Goal: Information Seeking & Learning: Check status

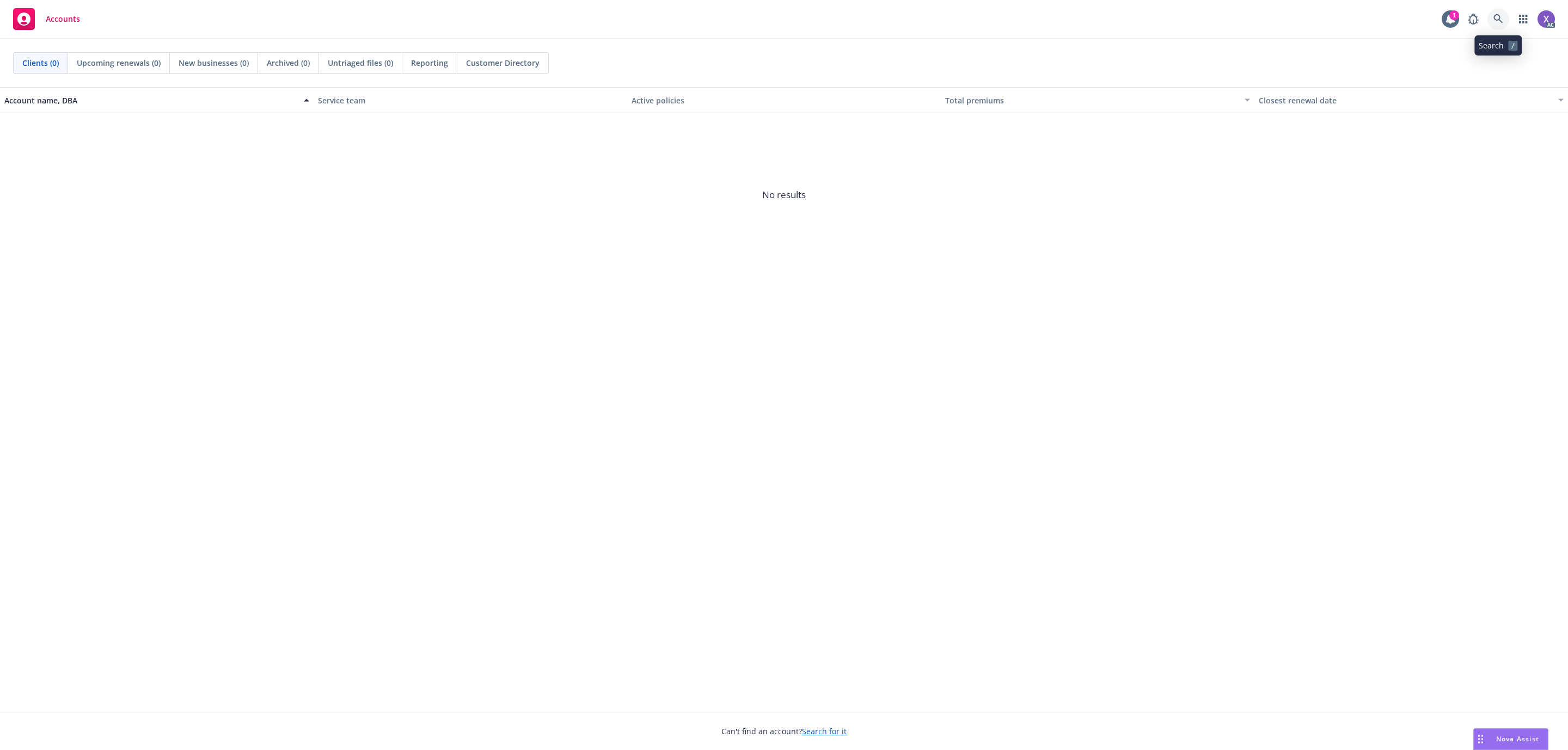
click at [1492, 16] on link at bounding box center [1498, 18] width 22 height 22
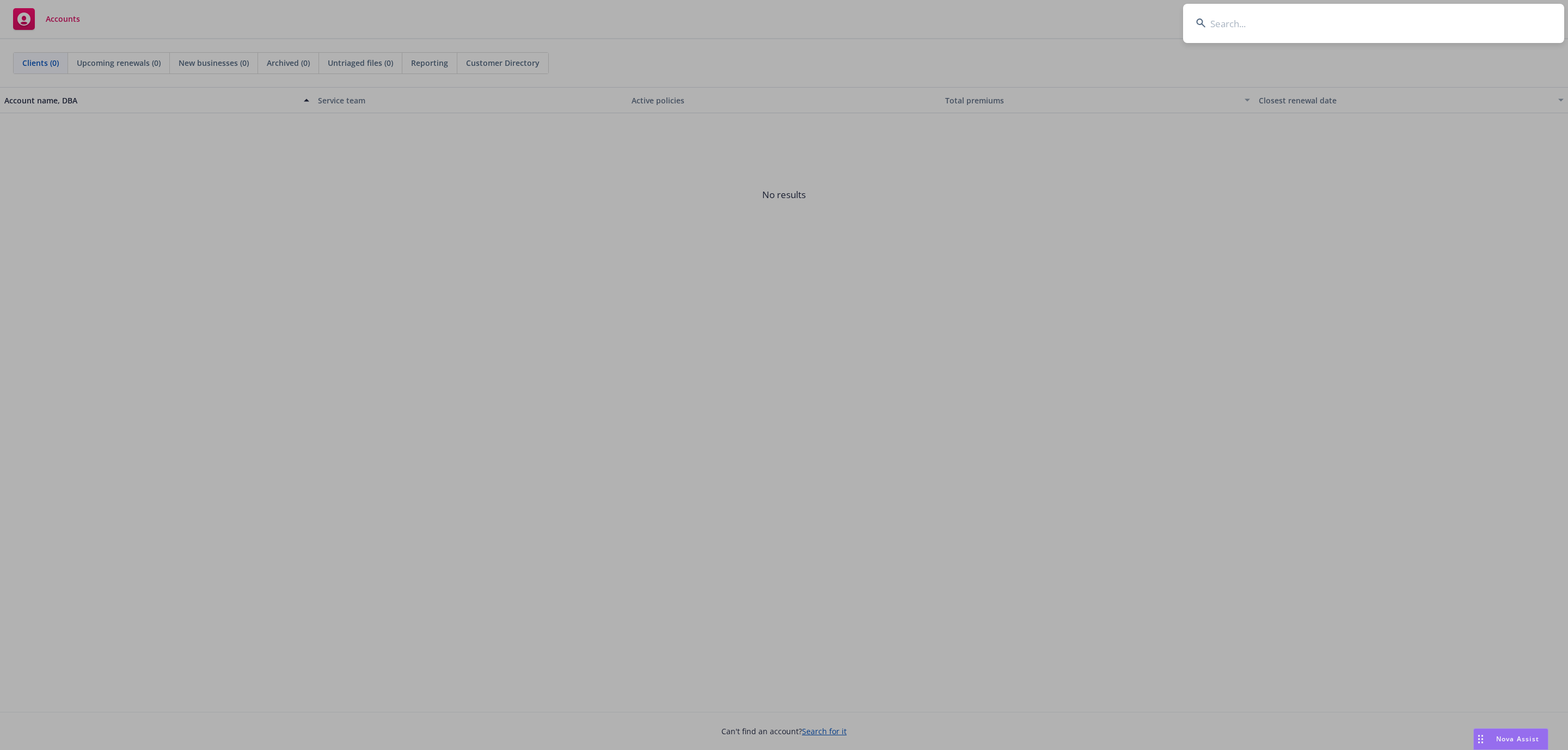
click at [1346, 31] on input at bounding box center [1374, 23] width 381 height 39
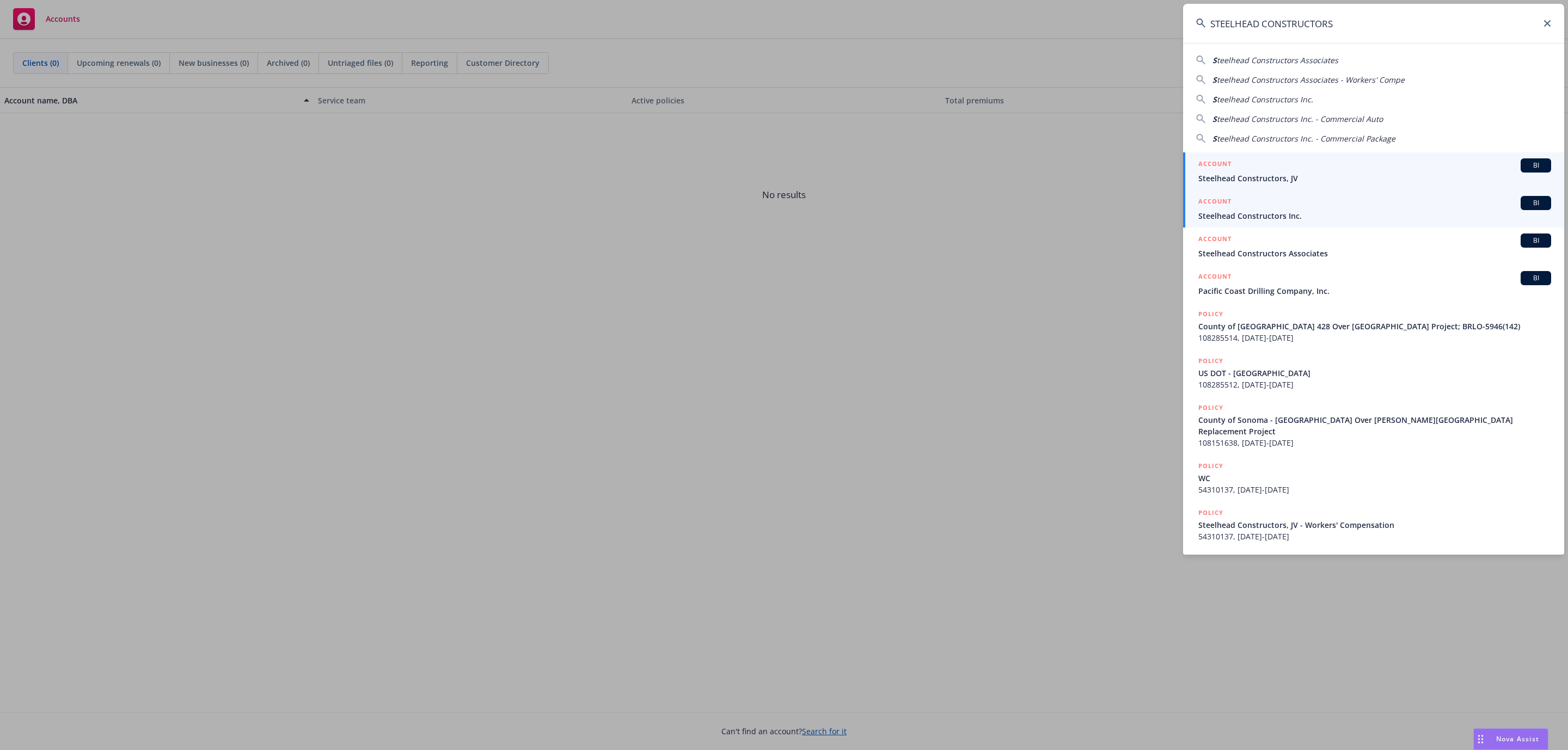
type input "STEELHEAD CONSTRUCTORS"
click at [1260, 215] on span "Steelhead Constructors Inc." at bounding box center [1375, 216] width 353 height 11
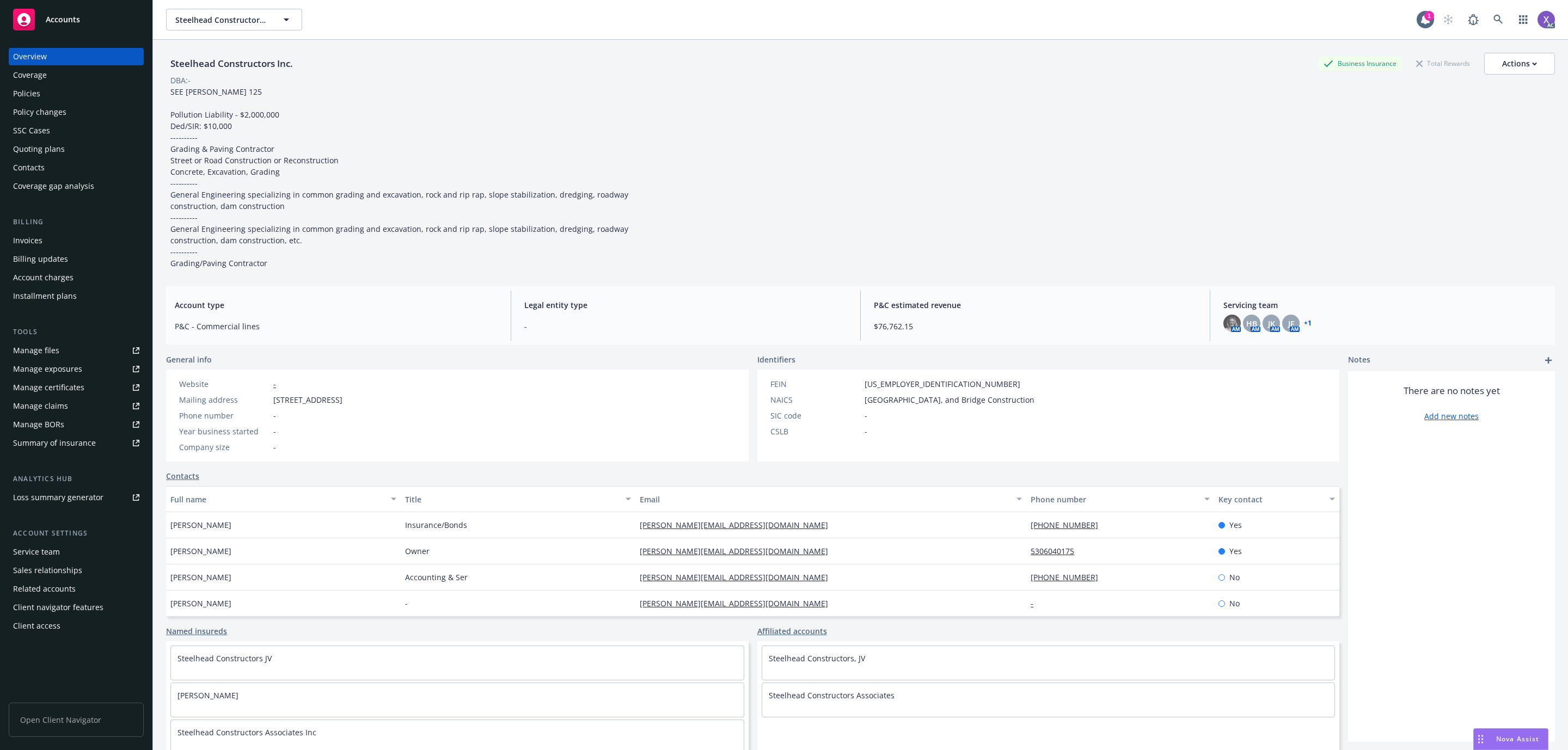
click at [40, 242] on div "Invoices" at bounding box center [28, 241] width 29 height 17
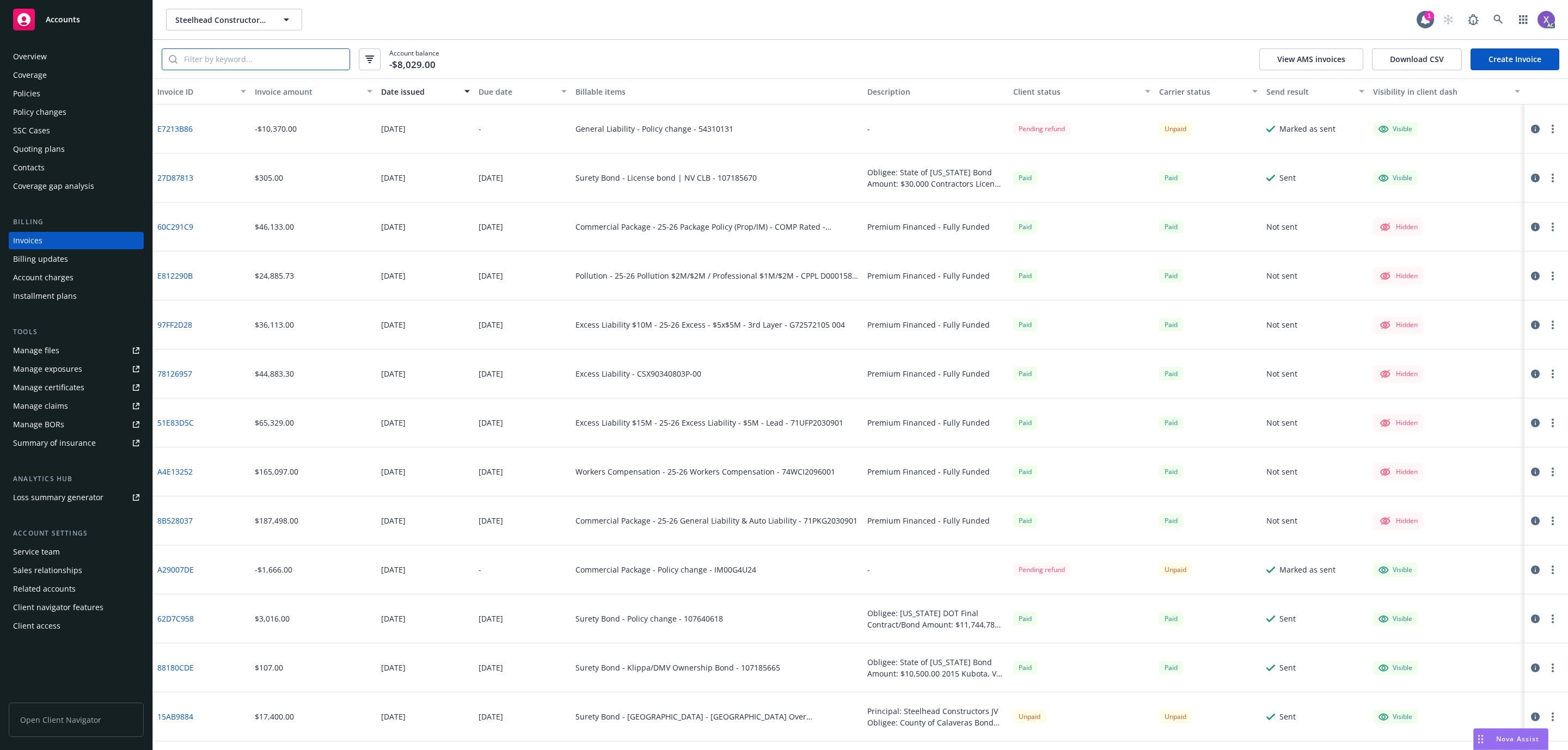
click at [304, 53] on input "search" at bounding box center [263, 60] width 172 height 21
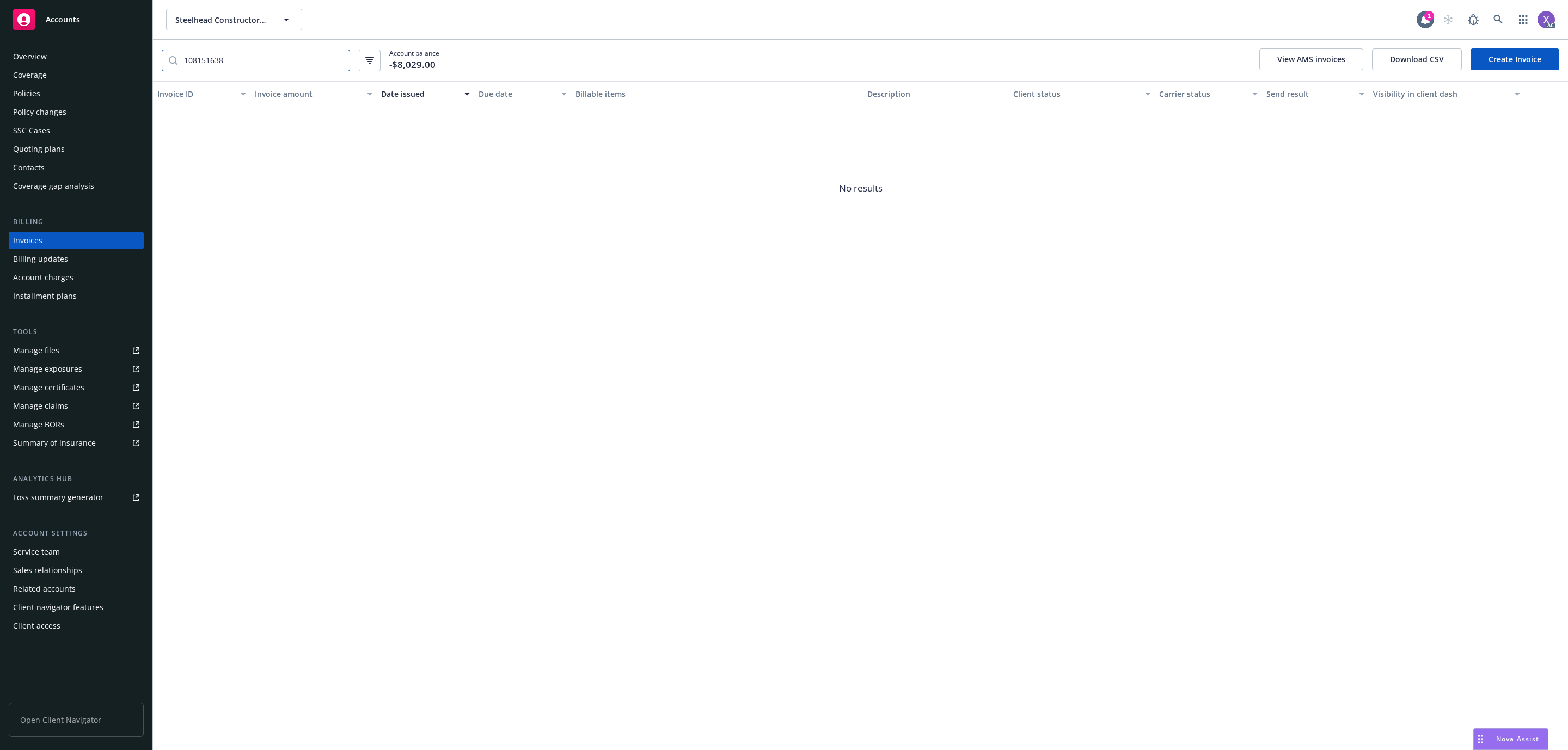
type input "108151638"
drag, startPoint x: 240, startPoint y: 55, endPoint x: 130, endPoint y: 72, distance: 111.3
click at [130, 72] on div "Accounts Overview Coverage Policies Policy changes SSC Cases Quoting plans Cont…" at bounding box center [784, 375] width 1568 height 750
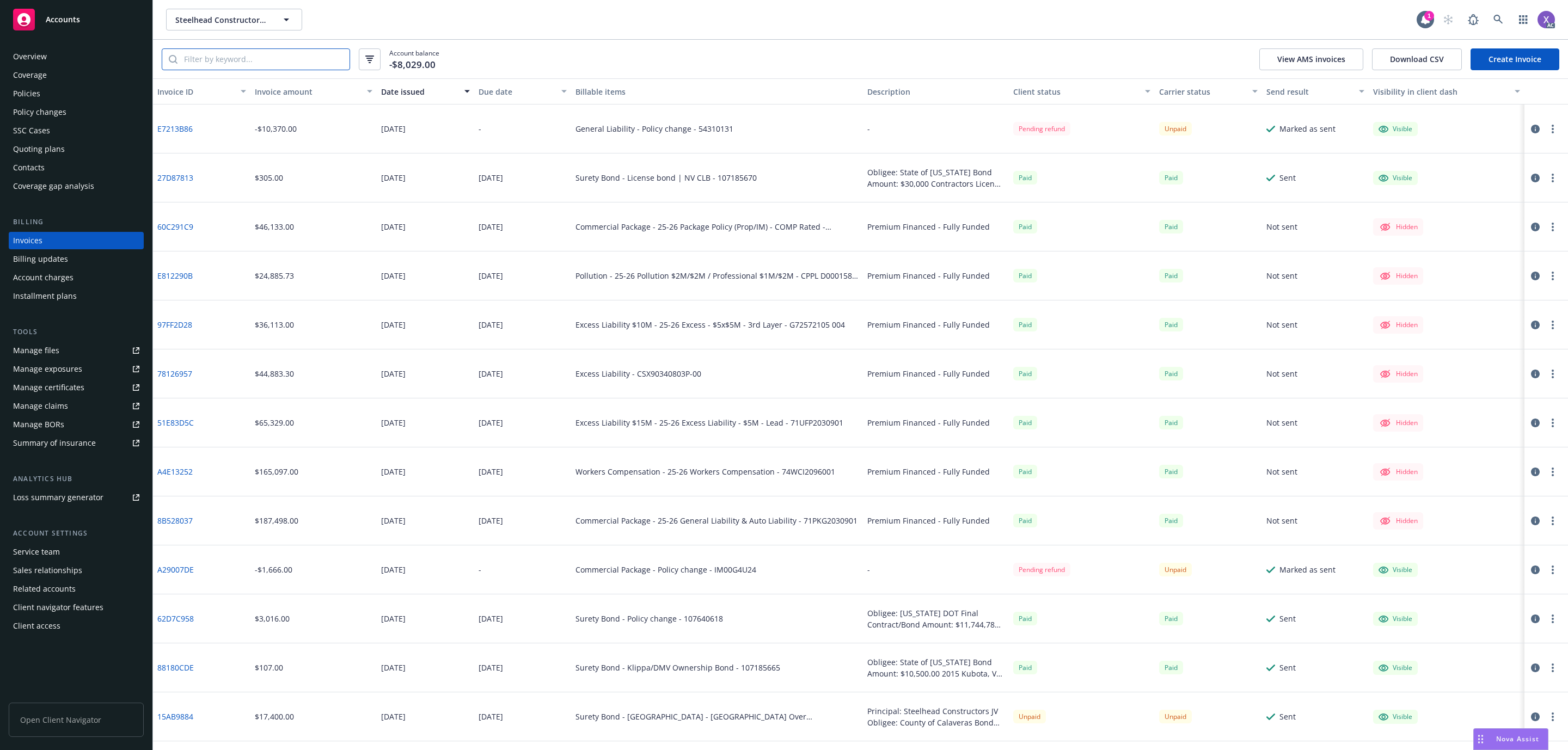
click at [272, 62] on input "search" at bounding box center [263, 60] width 172 height 21
paste input "9FC6FFC9"
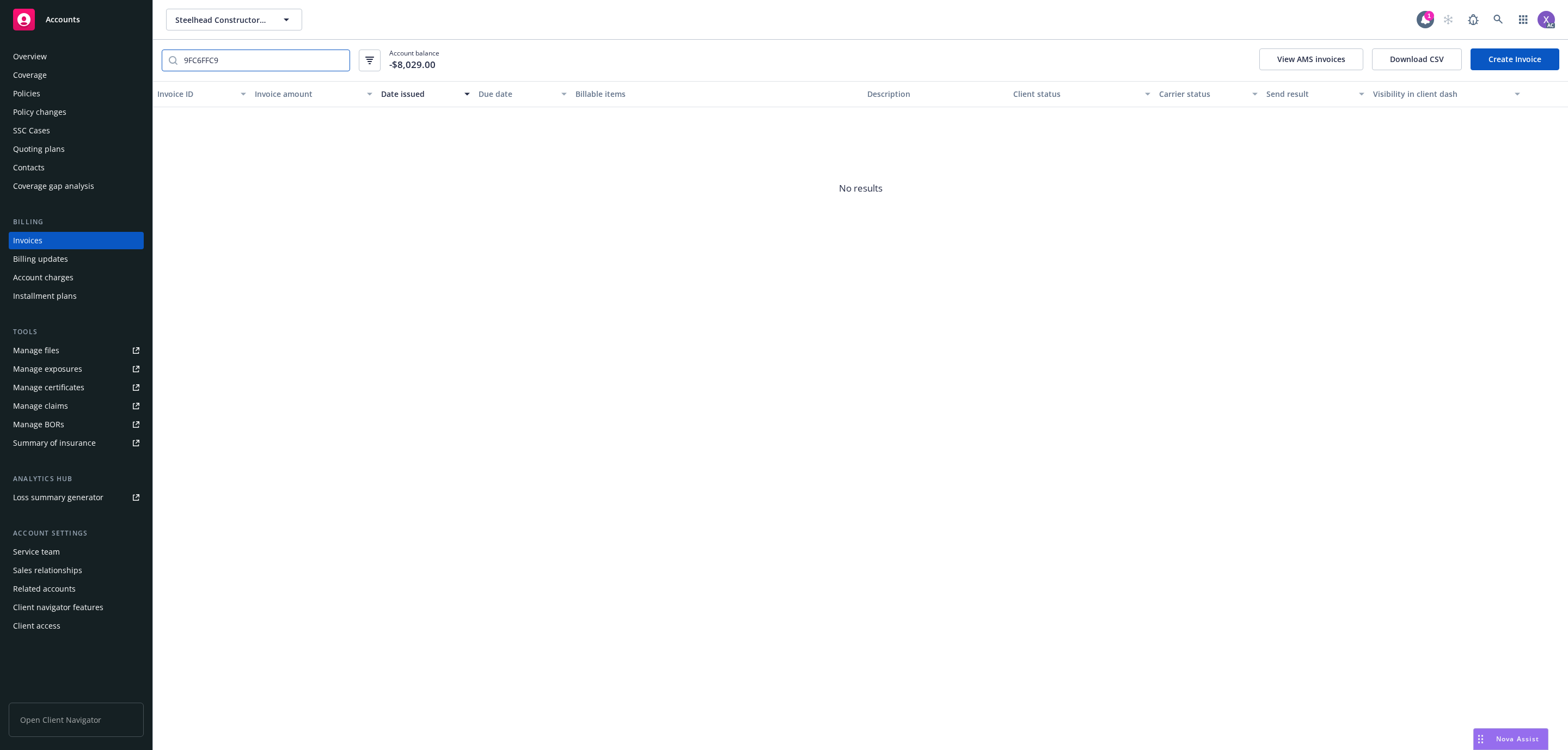
type input "9FC6FFC9"
click at [1508, 16] on link at bounding box center [1498, 19] width 22 height 22
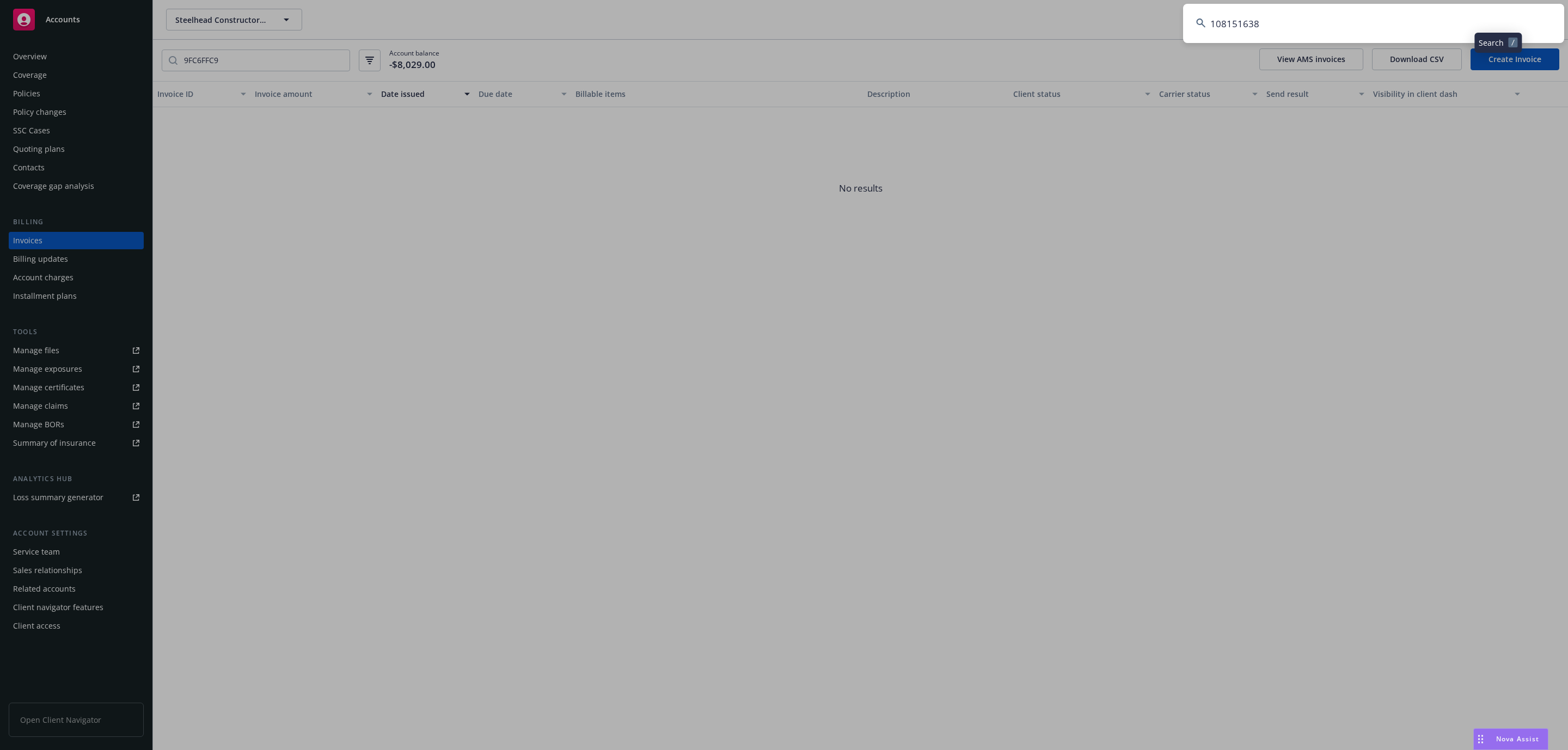
click at [1271, 22] on input "108151638" at bounding box center [1374, 23] width 381 height 39
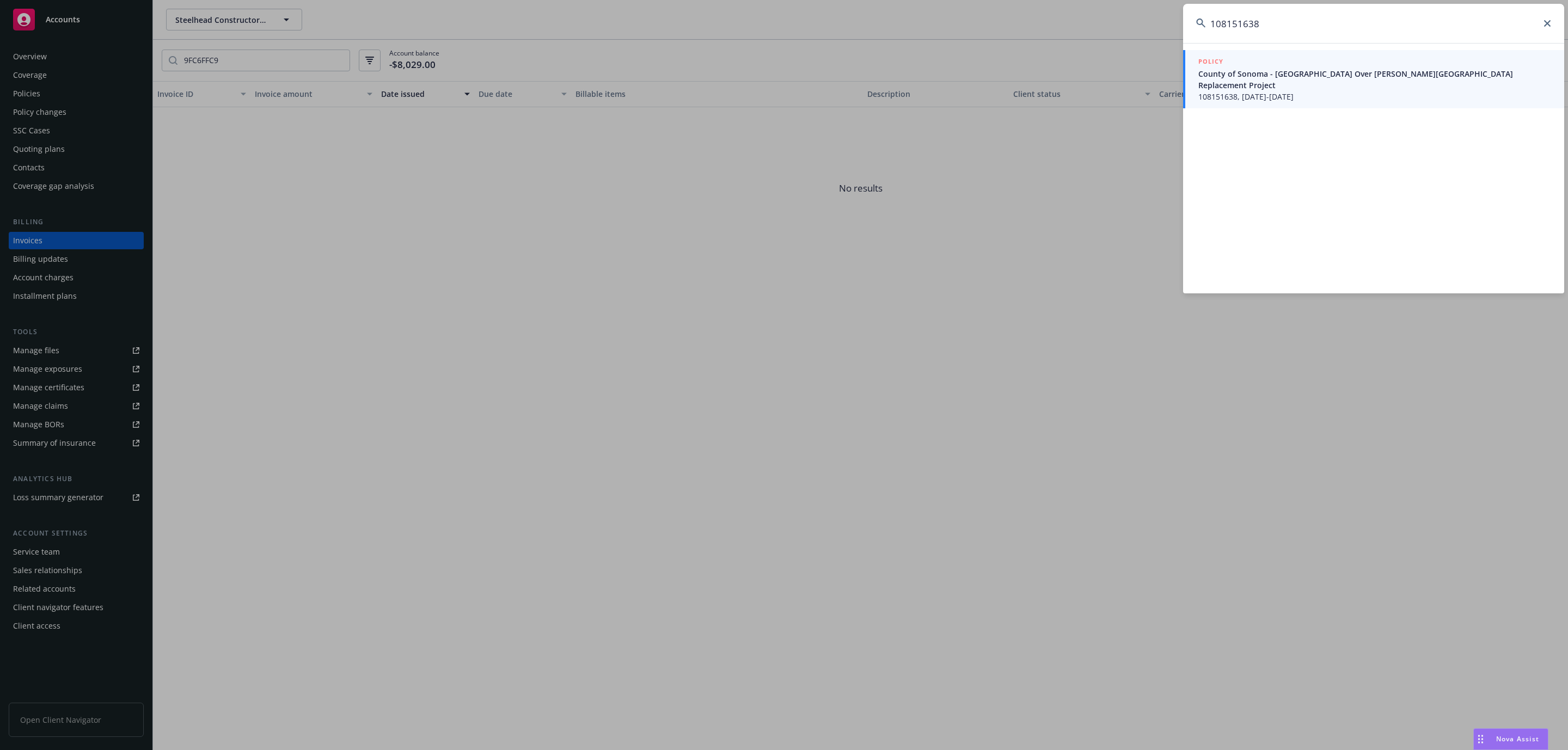
type input "108151638"
click at [1281, 101] on div "POLICY County of Sonoma - [GEOGRAPHIC_DATA] Over [PERSON_NAME][GEOGRAPHIC_DATA]…" at bounding box center [1374, 168] width 381 height 250
click at [1282, 92] on link "POLICY County of Sonoma - [GEOGRAPHIC_DATA] Over [PERSON_NAME][GEOGRAPHIC_DATA]…" at bounding box center [1374, 79] width 381 height 58
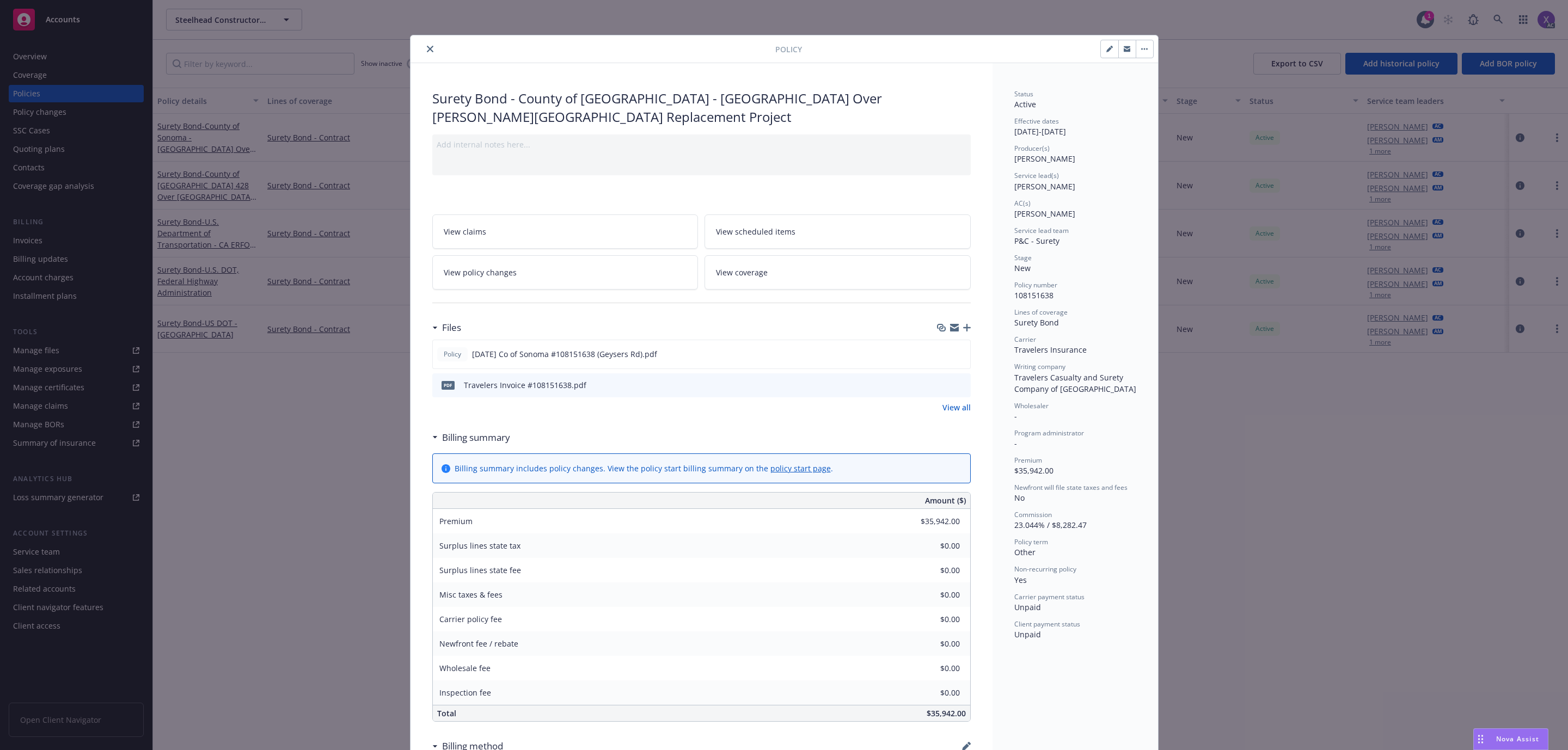
click at [427, 51] on icon "close" at bounding box center [431, 49] width 7 height 7
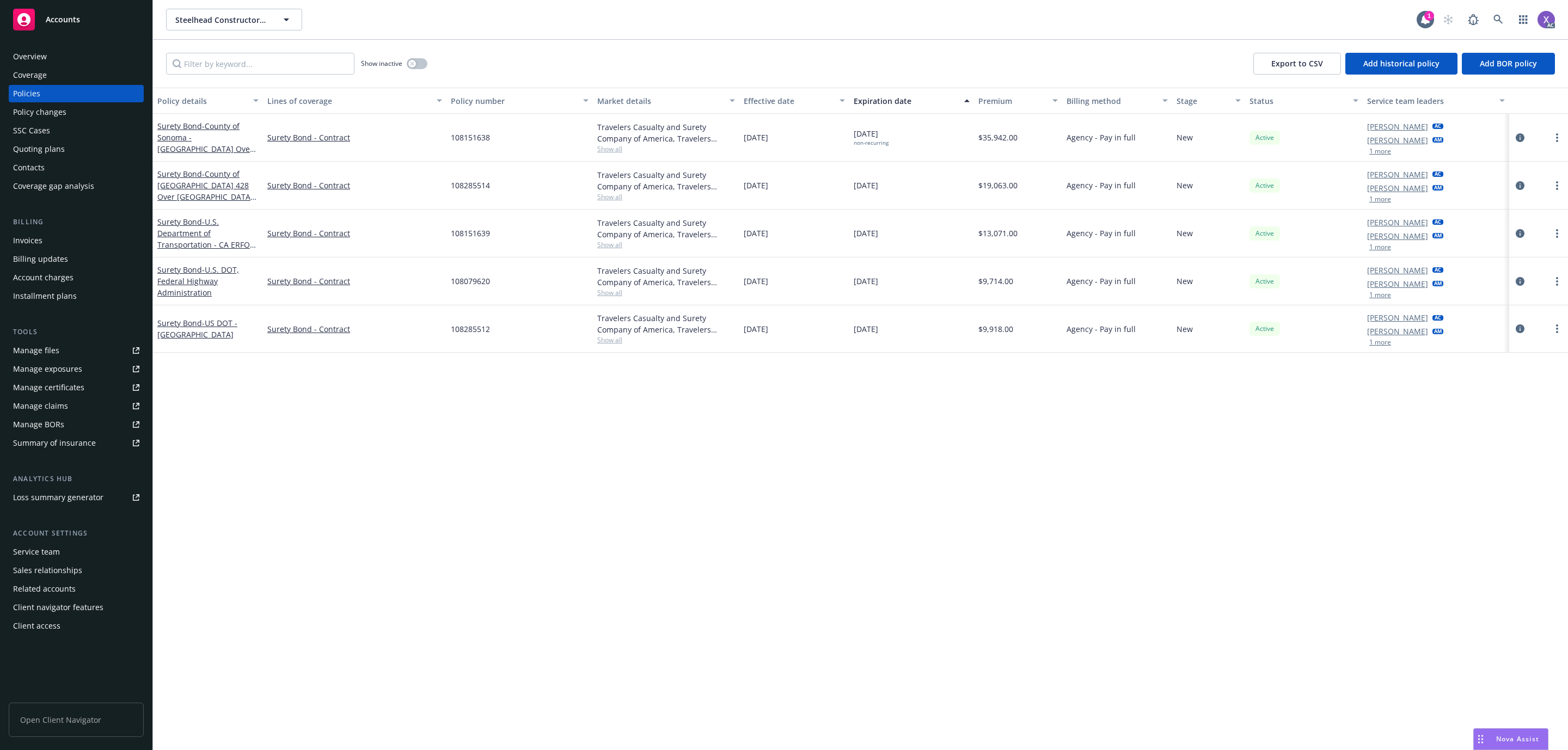
click at [43, 242] on div "Invoices" at bounding box center [76, 241] width 126 height 17
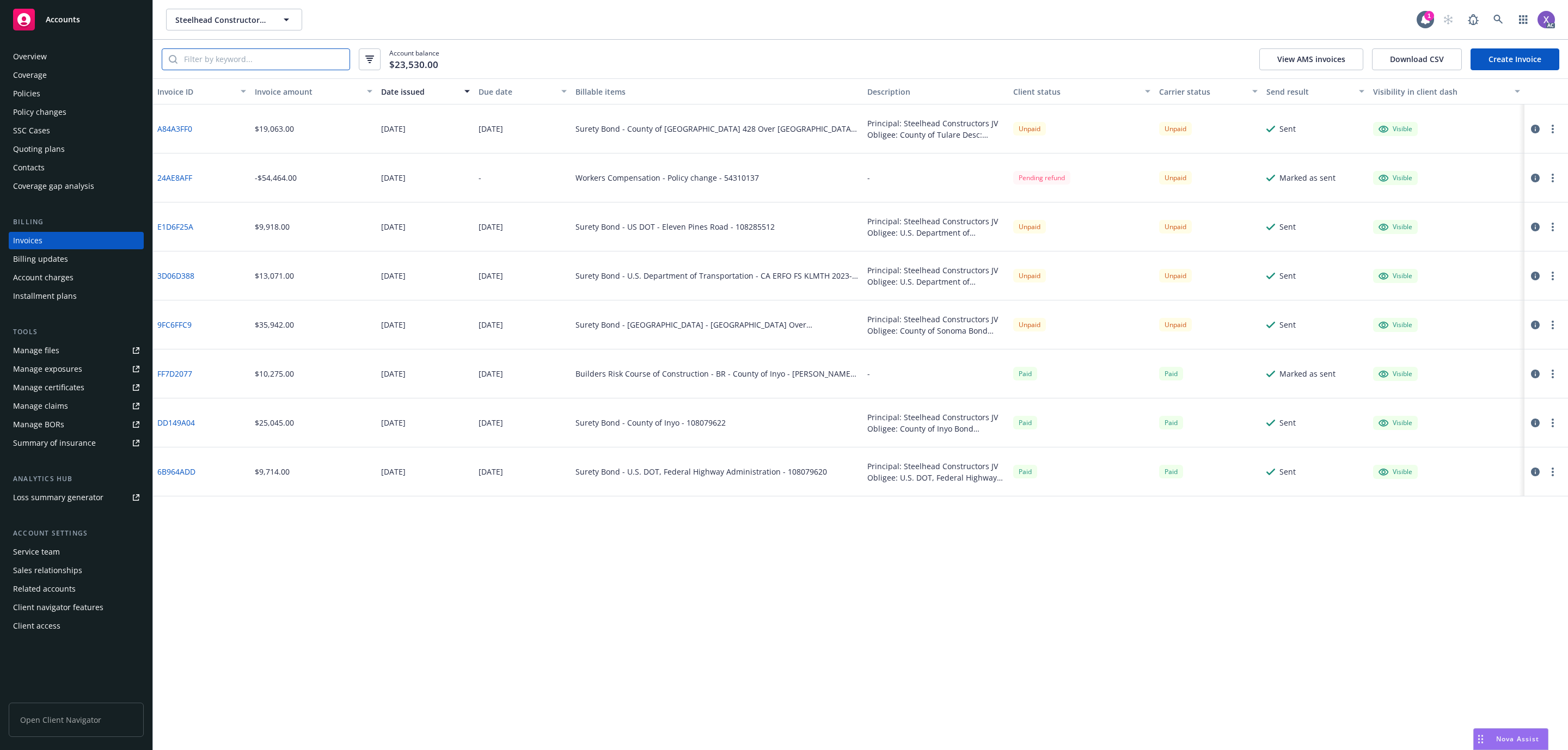
click at [243, 64] on input "search" at bounding box center [263, 60] width 172 height 21
paste input "108151638"
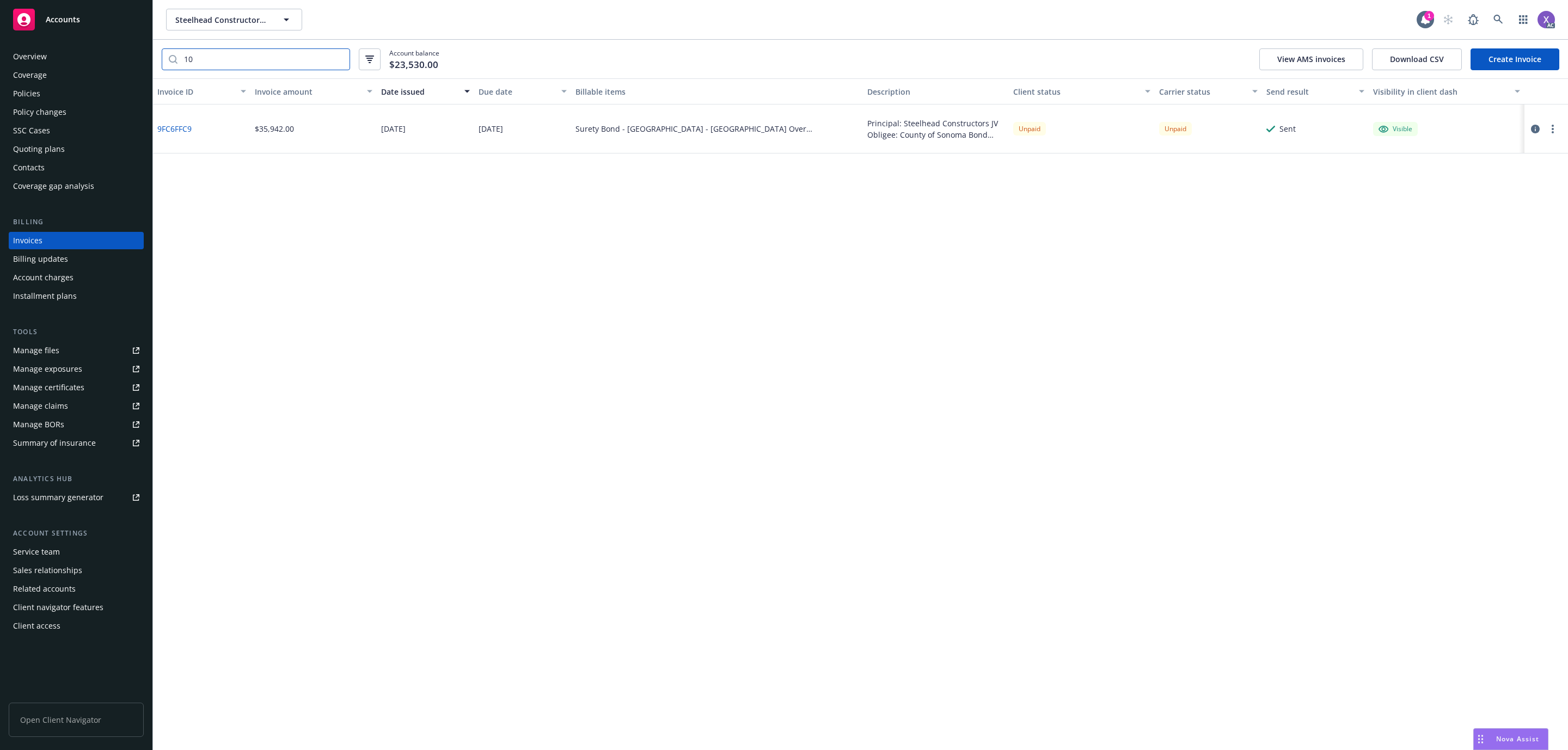
type input "1"
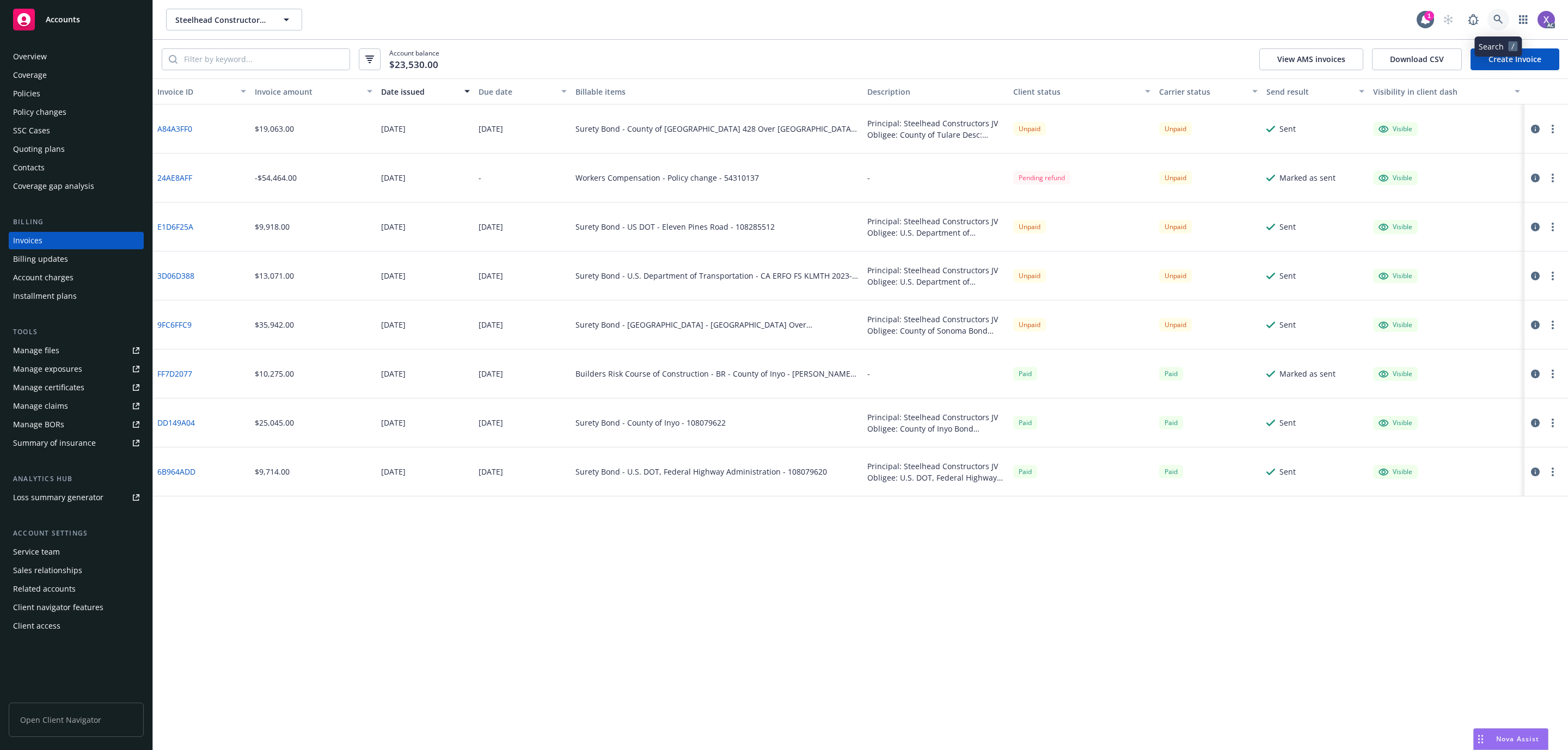
click at [1490, 14] on link at bounding box center [1498, 19] width 22 height 22
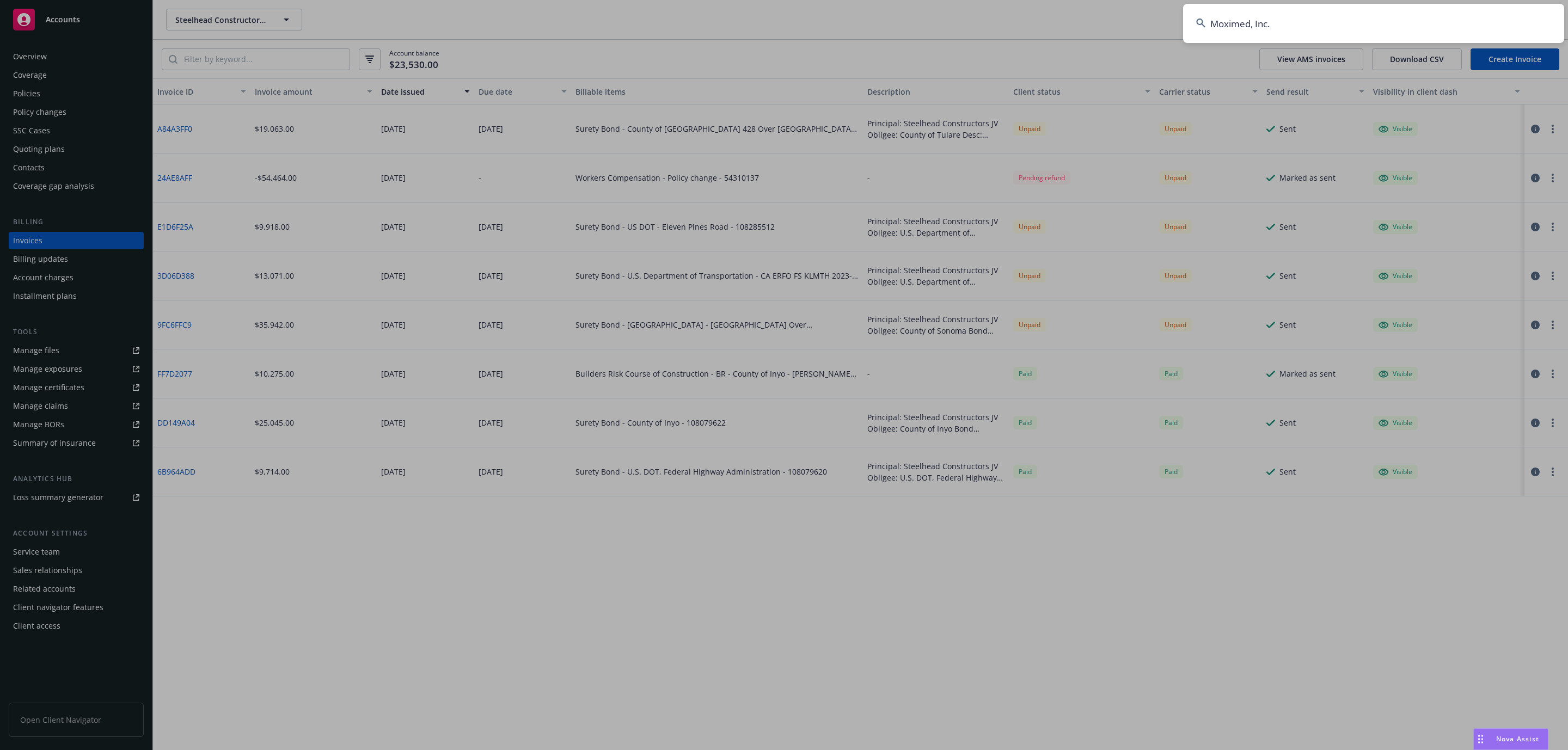
click at [1422, 36] on input "Moximed, Inc." at bounding box center [1374, 23] width 381 height 39
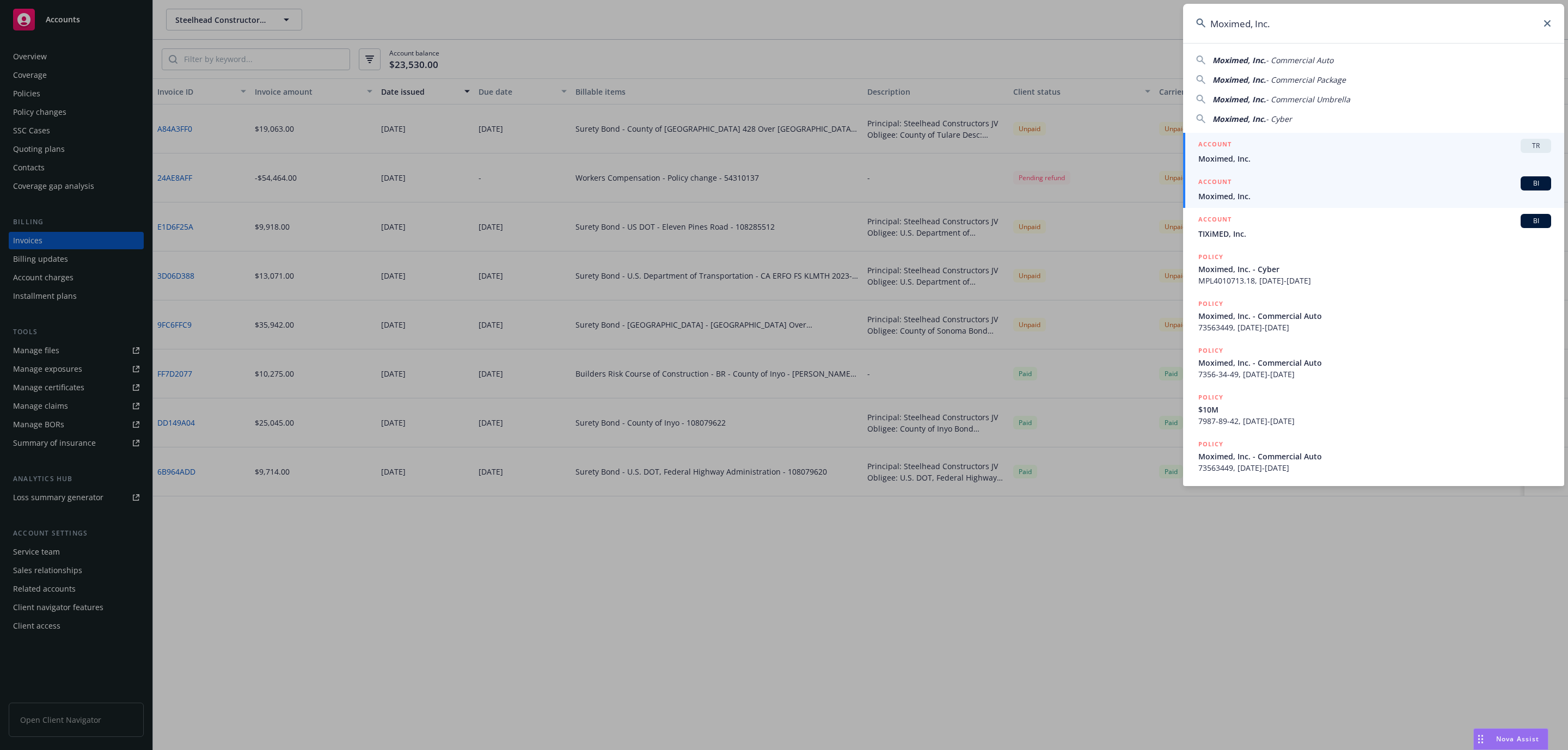
type input "Moximed, Inc."
click at [1237, 198] on span "Moximed, Inc." at bounding box center [1375, 196] width 353 height 11
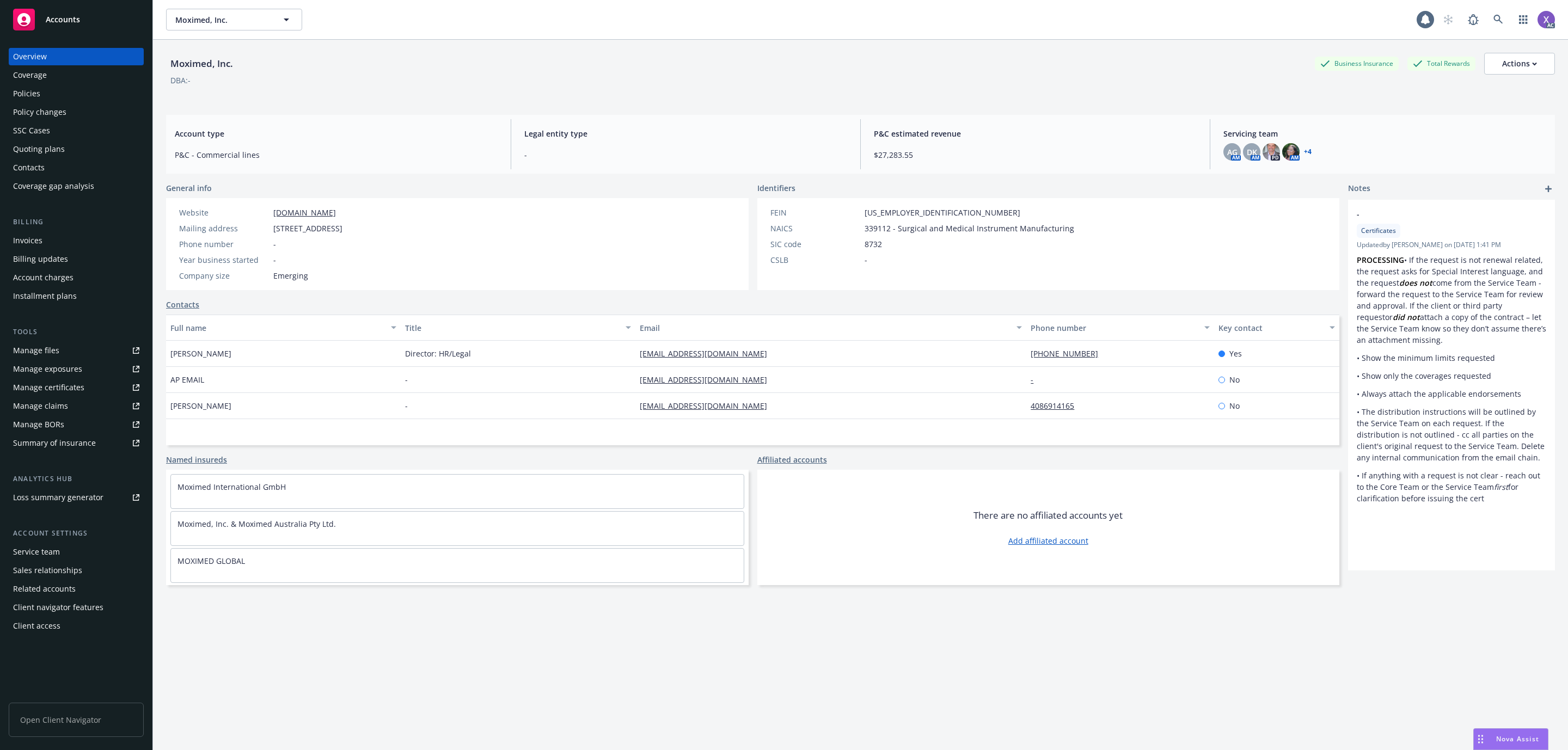
click at [10, 245] on link "Invoices" at bounding box center [76, 241] width 135 height 17
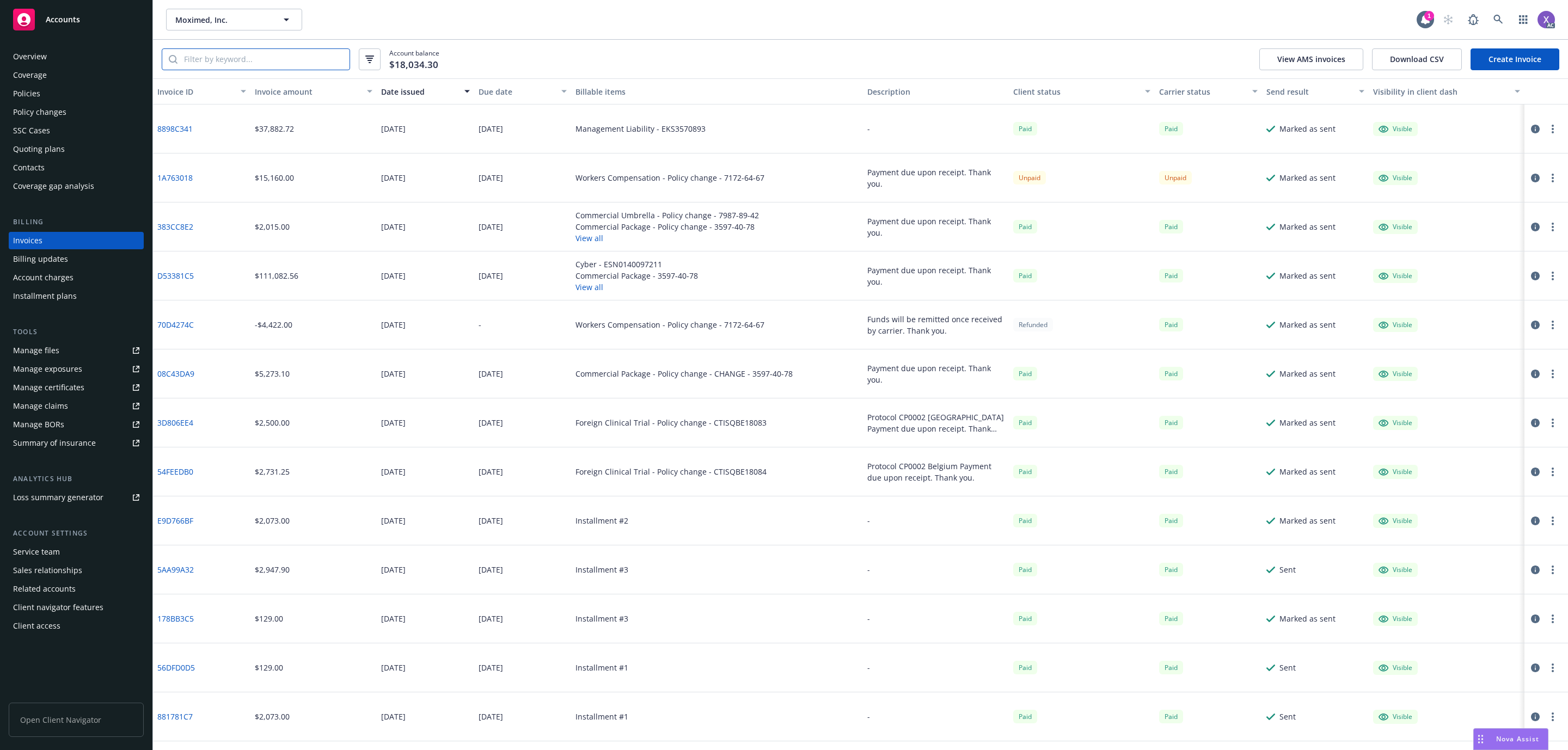
click at [279, 57] on input "search" at bounding box center [263, 60] width 172 height 21
paste input "20A4BB4D"
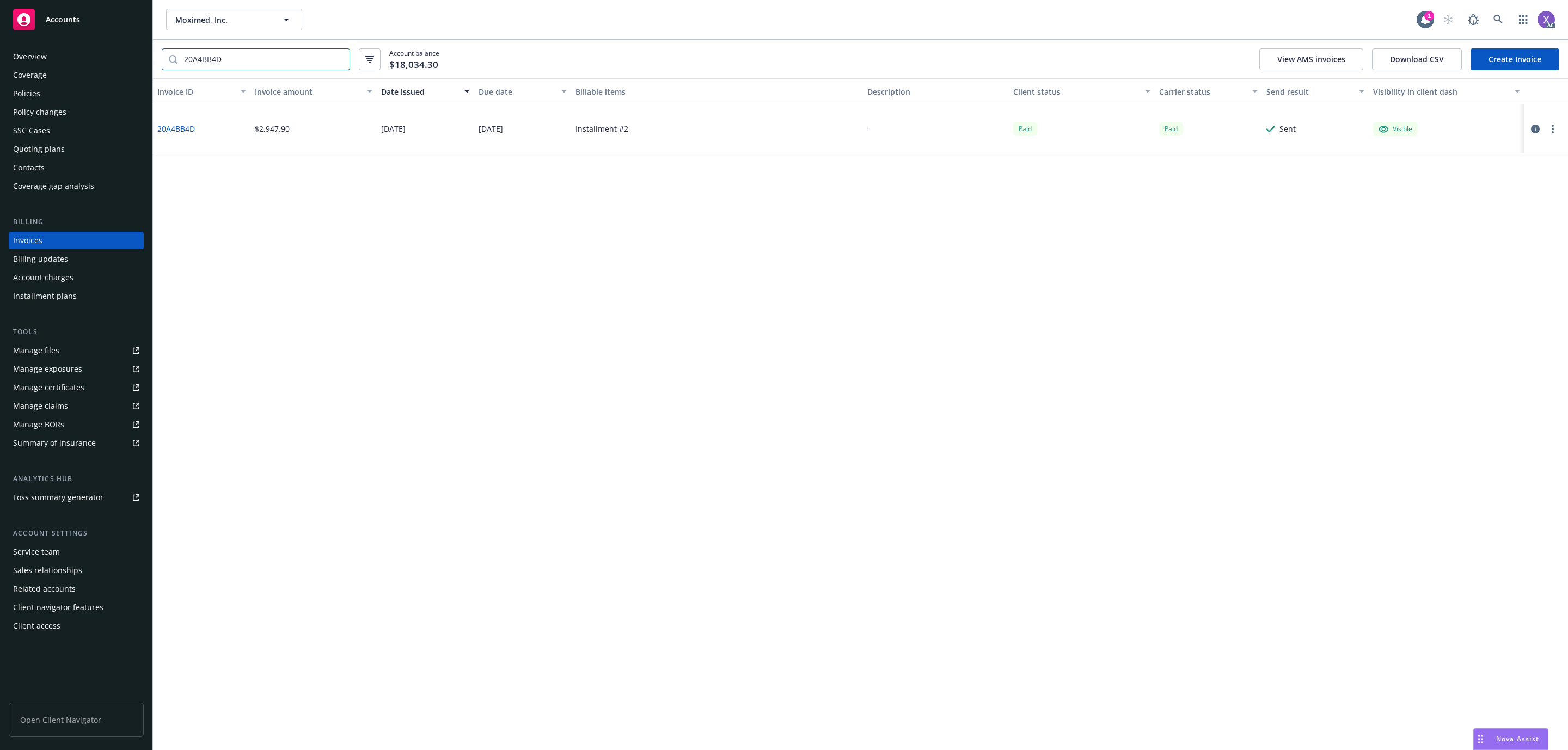
type input "20A4BB4D"
click at [1534, 131] on icon "button" at bounding box center [1536, 129] width 9 height 9
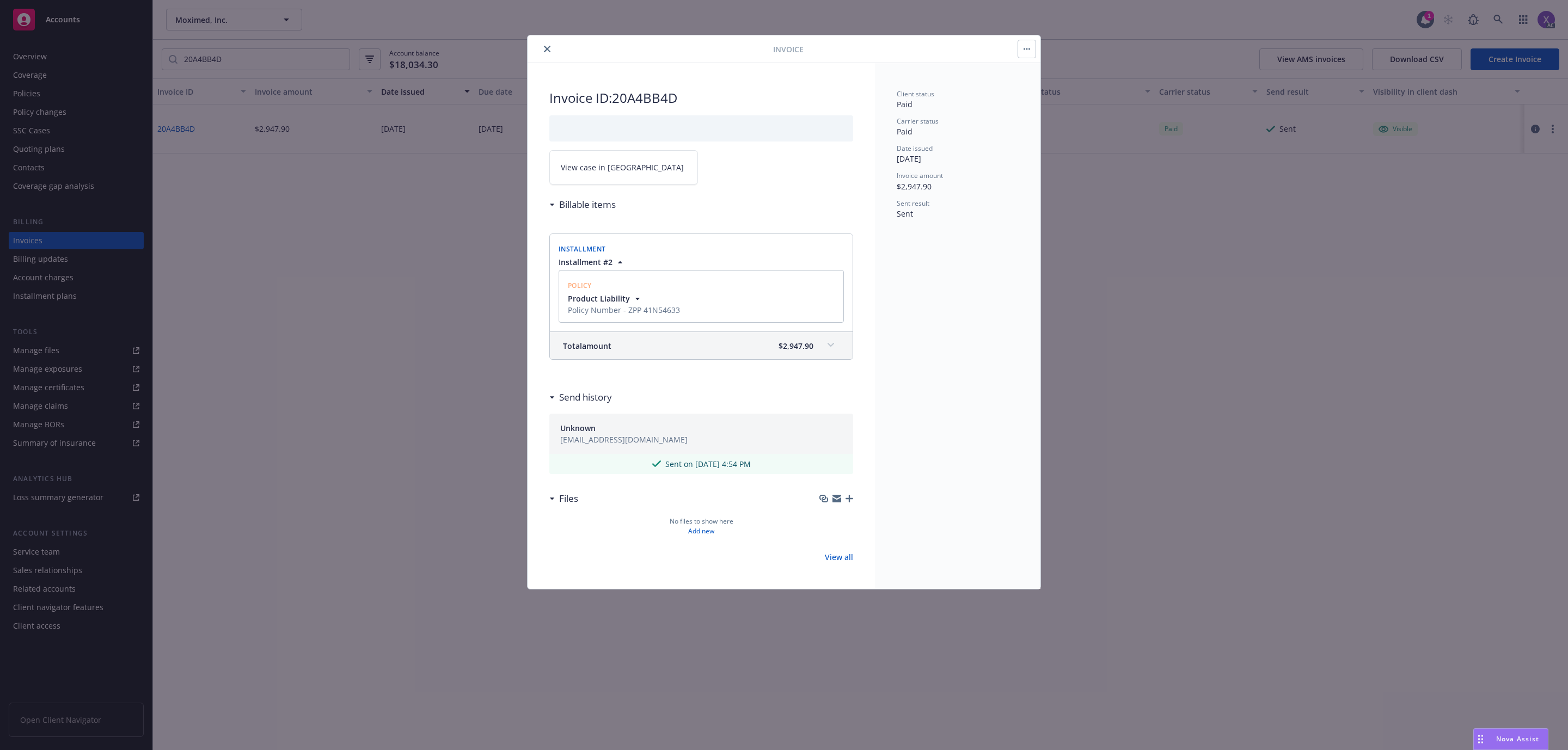
click at [586, 158] on link "View case in [GEOGRAPHIC_DATA]" at bounding box center [624, 168] width 149 height 35
click at [549, 54] on button "close" at bounding box center [547, 48] width 13 height 13
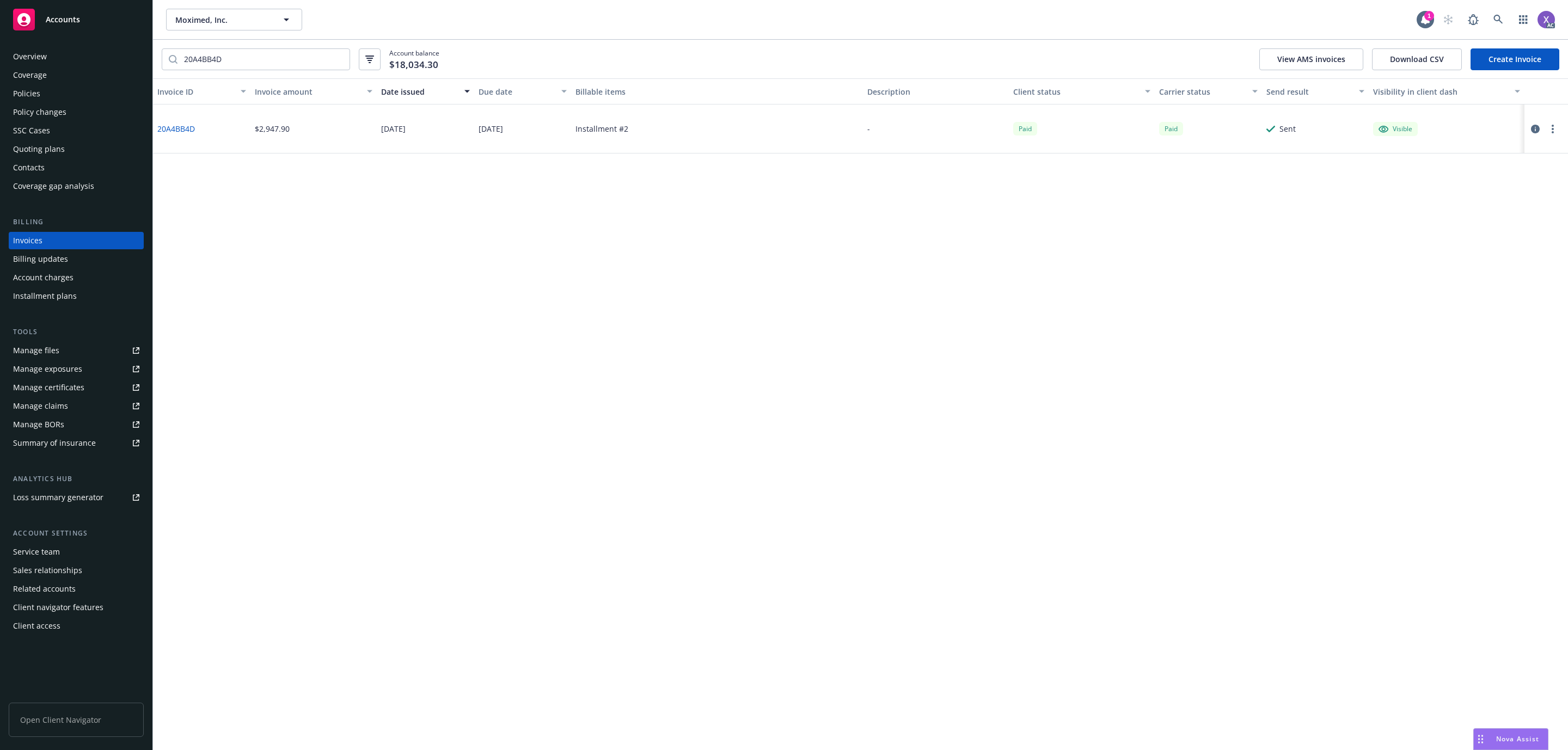
click at [1538, 126] on icon "button" at bounding box center [1536, 129] width 9 height 9
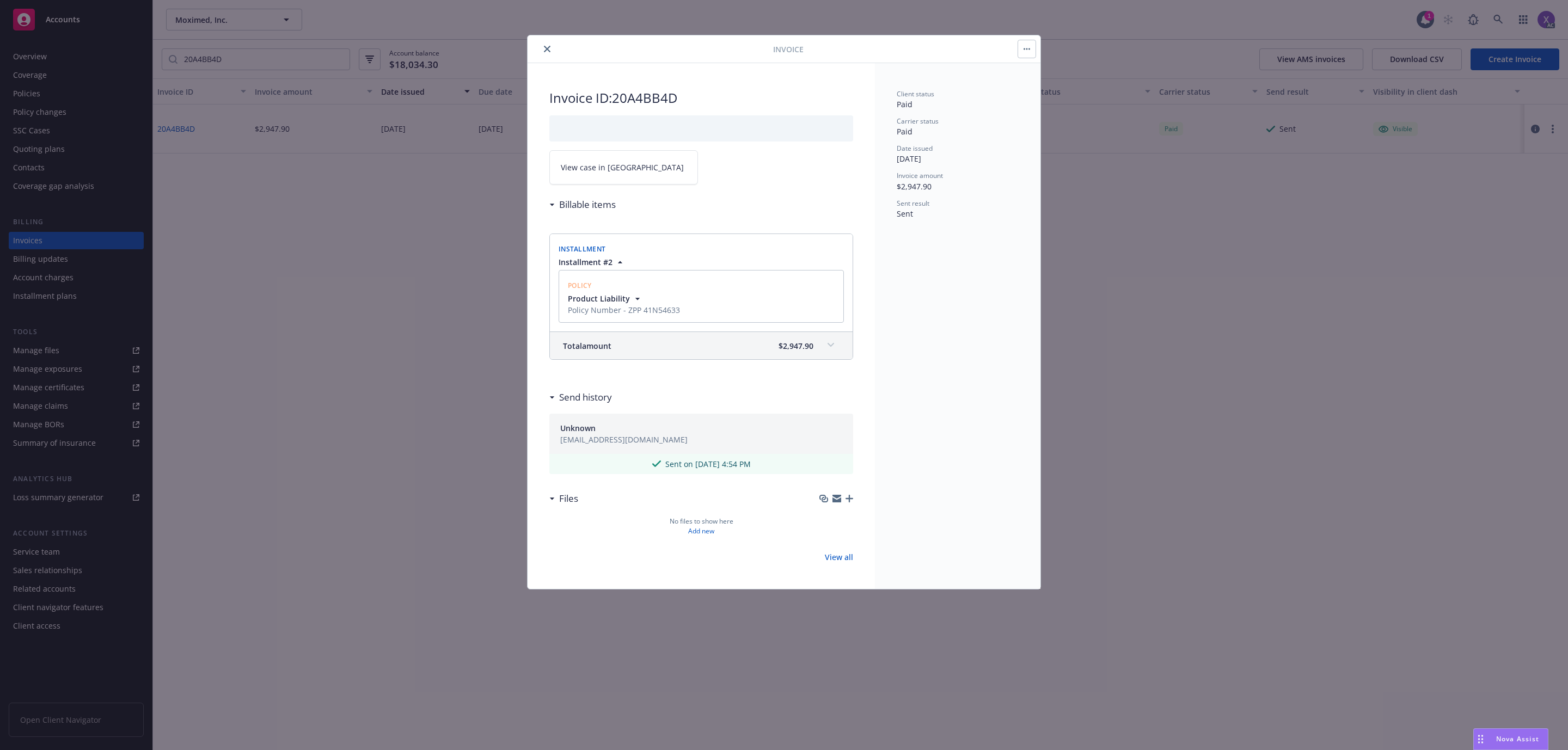
click at [543, 55] on button "close" at bounding box center [547, 48] width 13 height 13
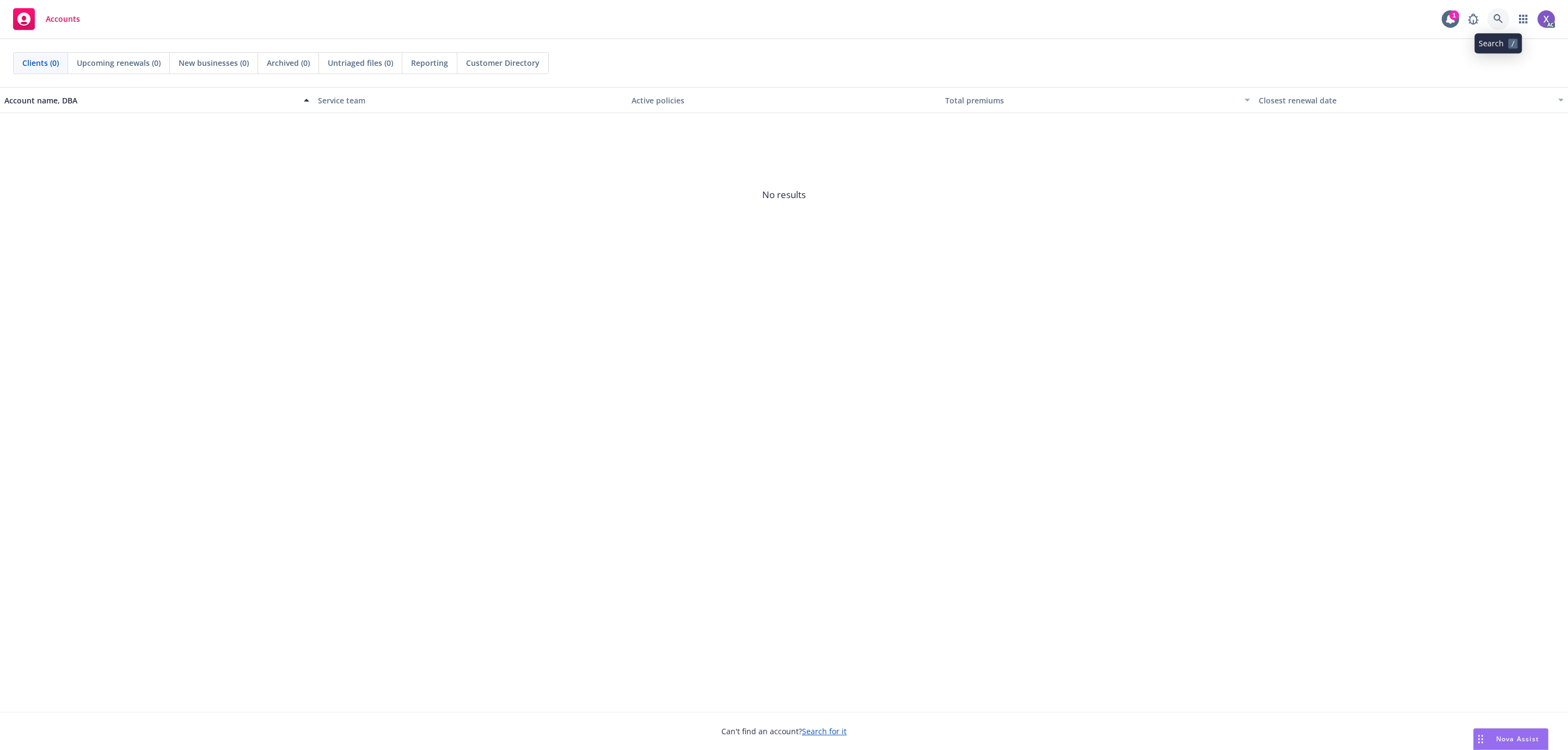
click at [1502, 22] on icon at bounding box center [1498, 18] width 10 height 10
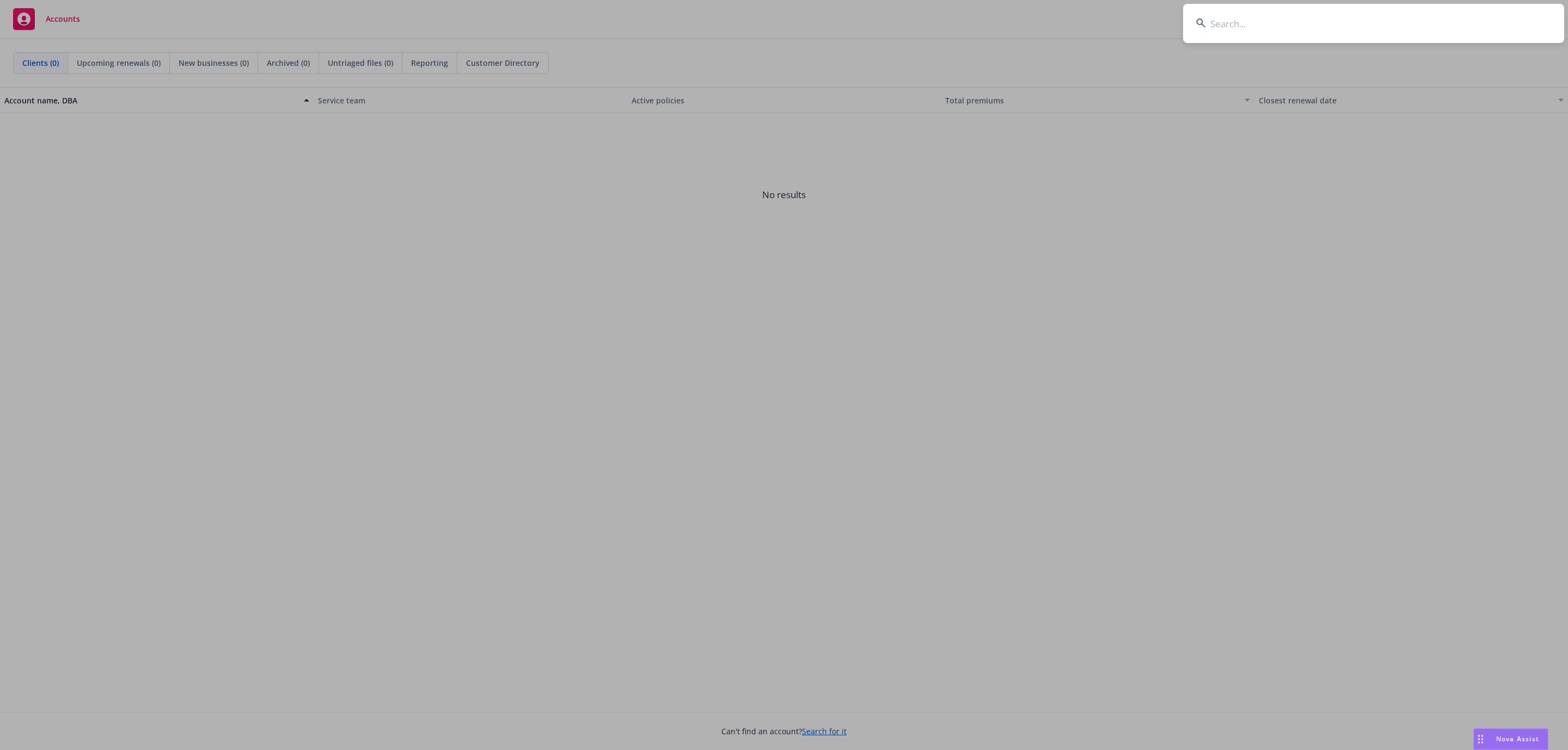
click at [1320, 29] on input at bounding box center [1374, 23] width 381 height 39
type input "Graphistry"
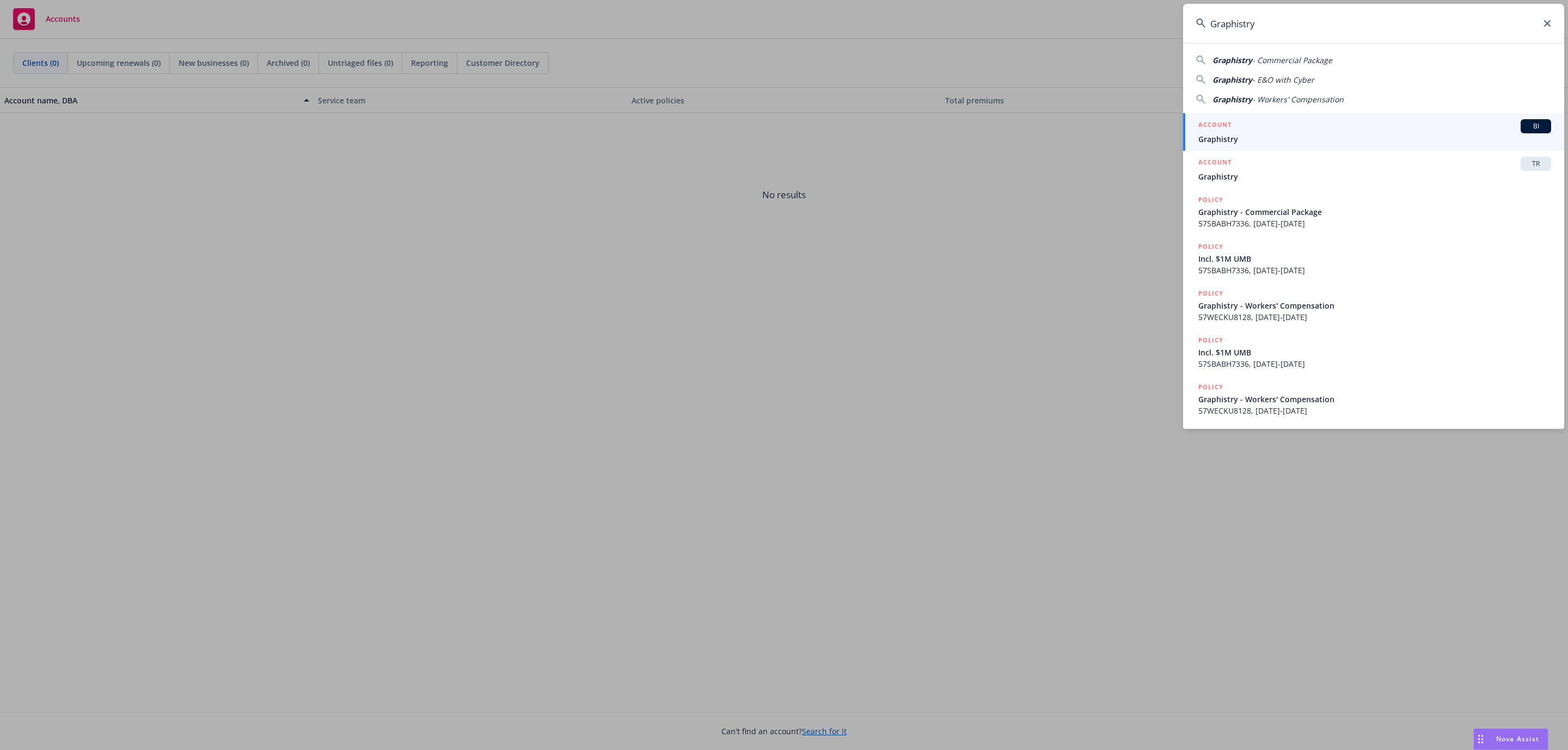
click at [1228, 134] on span "Graphistry" at bounding box center [1375, 139] width 353 height 11
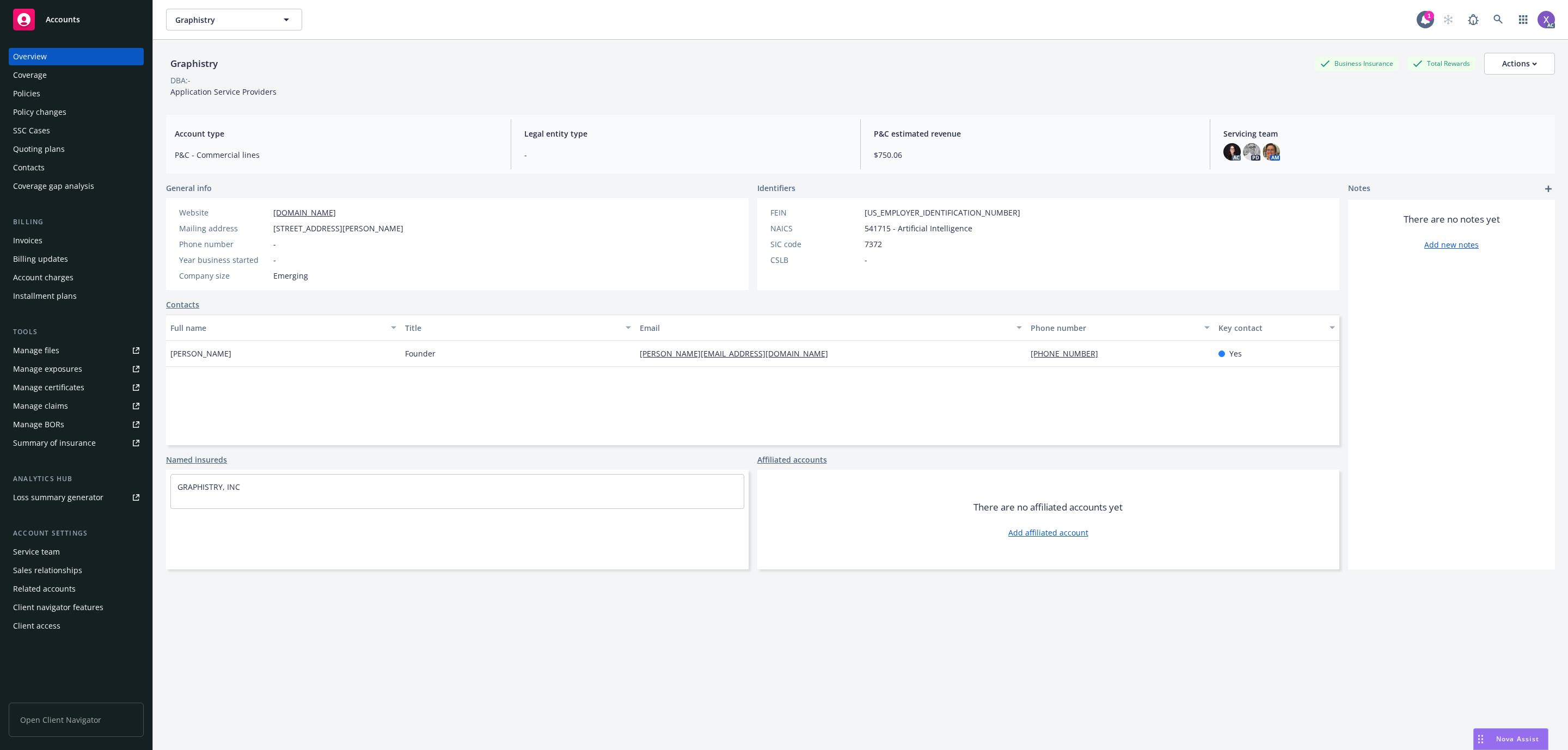
click at [31, 236] on div "Invoices" at bounding box center [28, 241] width 29 height 17
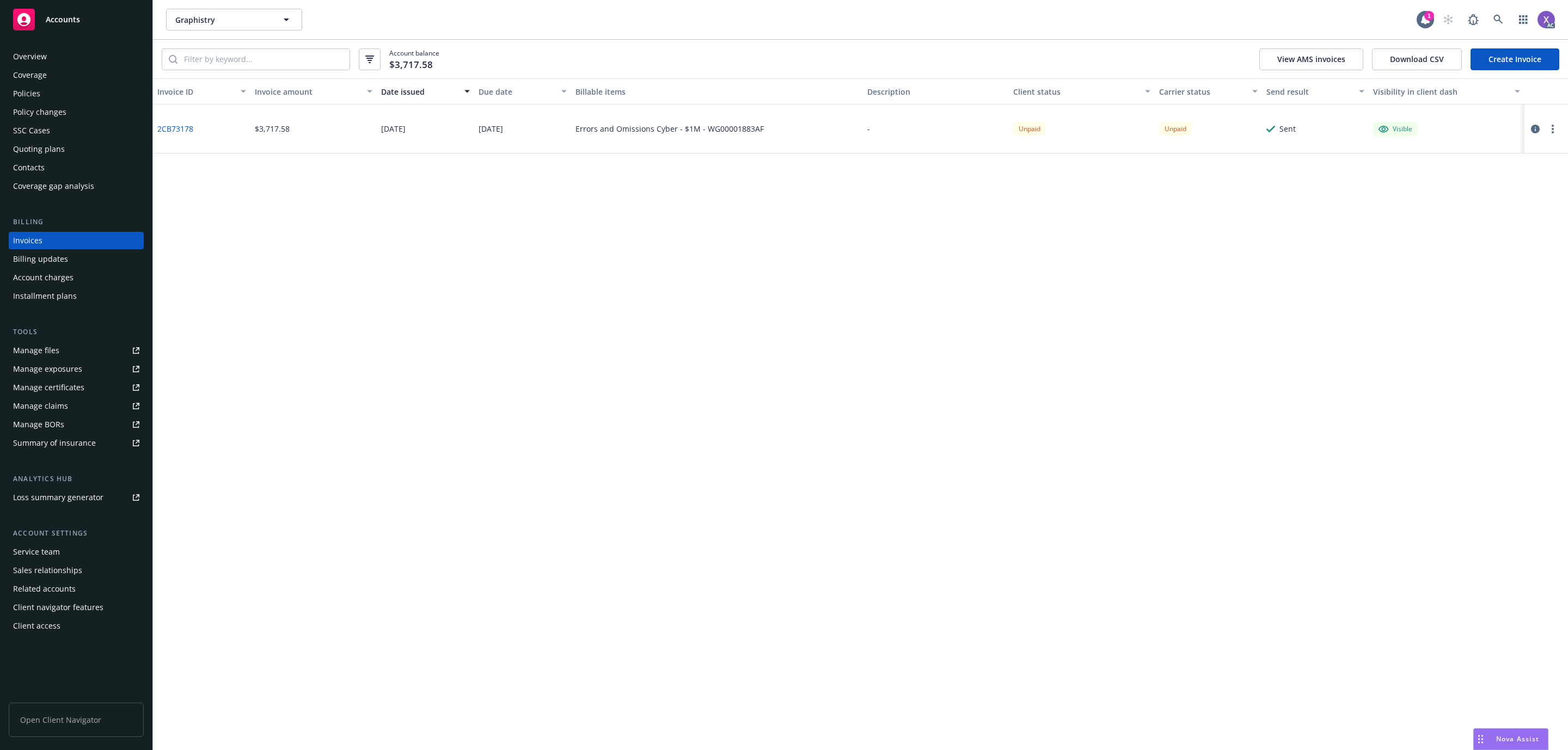
click at [37, 96] on div "Policies" at bounding box center [26, 94] width 27 height 17
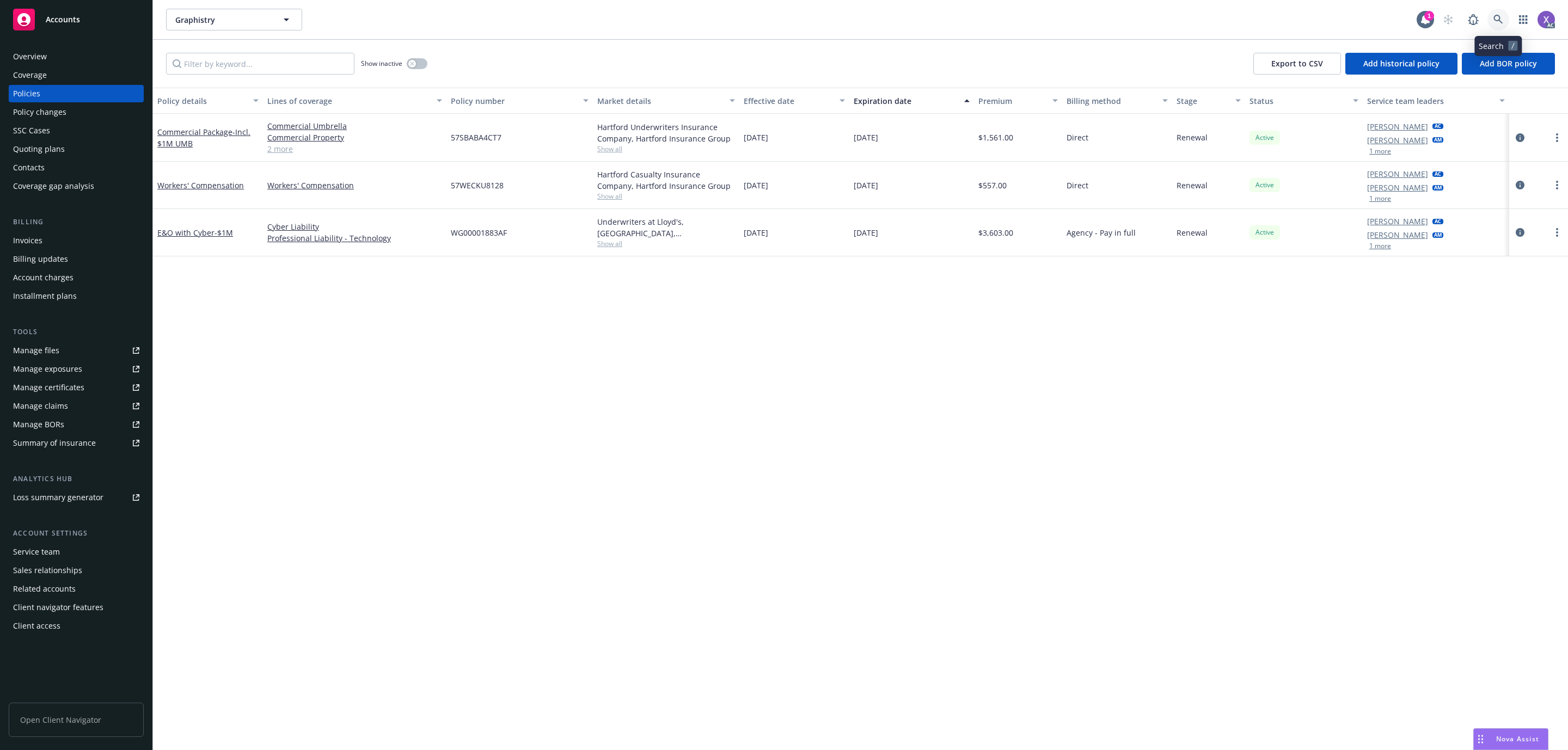
click at [1500, 23] on icon at bounding box center [1498, 19] width 10 height 10
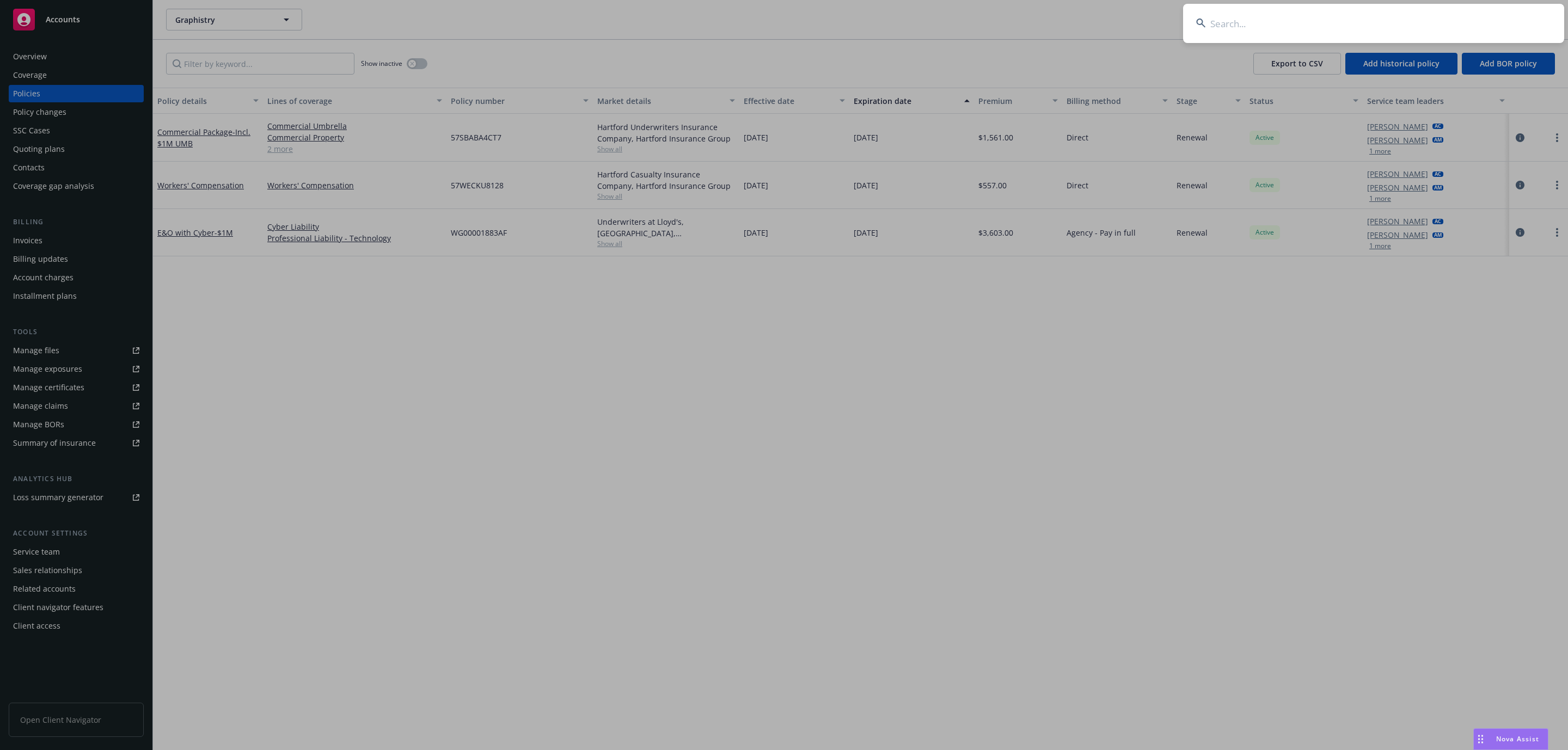
click at [1324, 26] on input at bounding box center [1374, 23] width 381 height 39
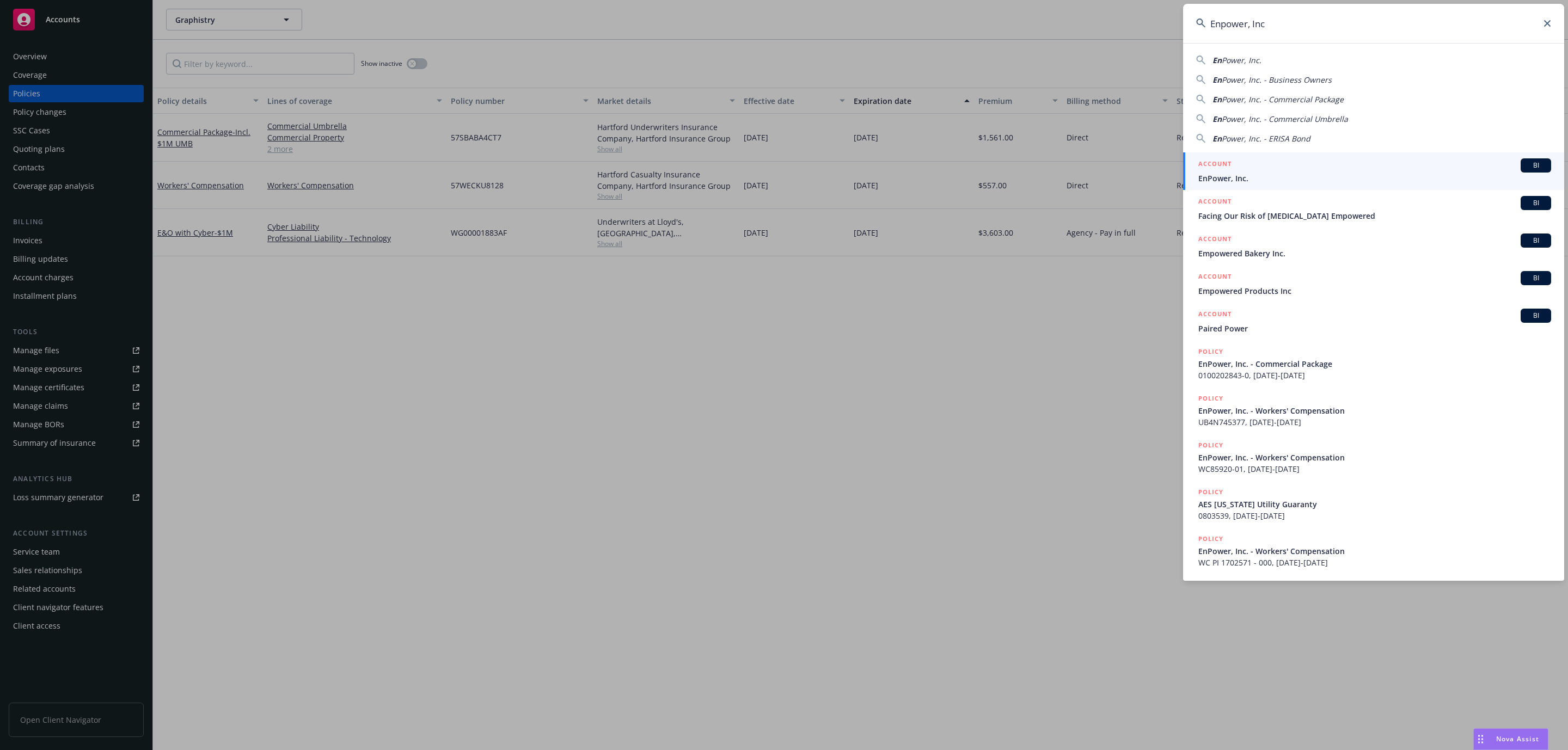
type input "Enpower, Inc"
click at [1261, 180] on span "EnPower, Inc." at bounding box center [1375, 178] width 353 height 11
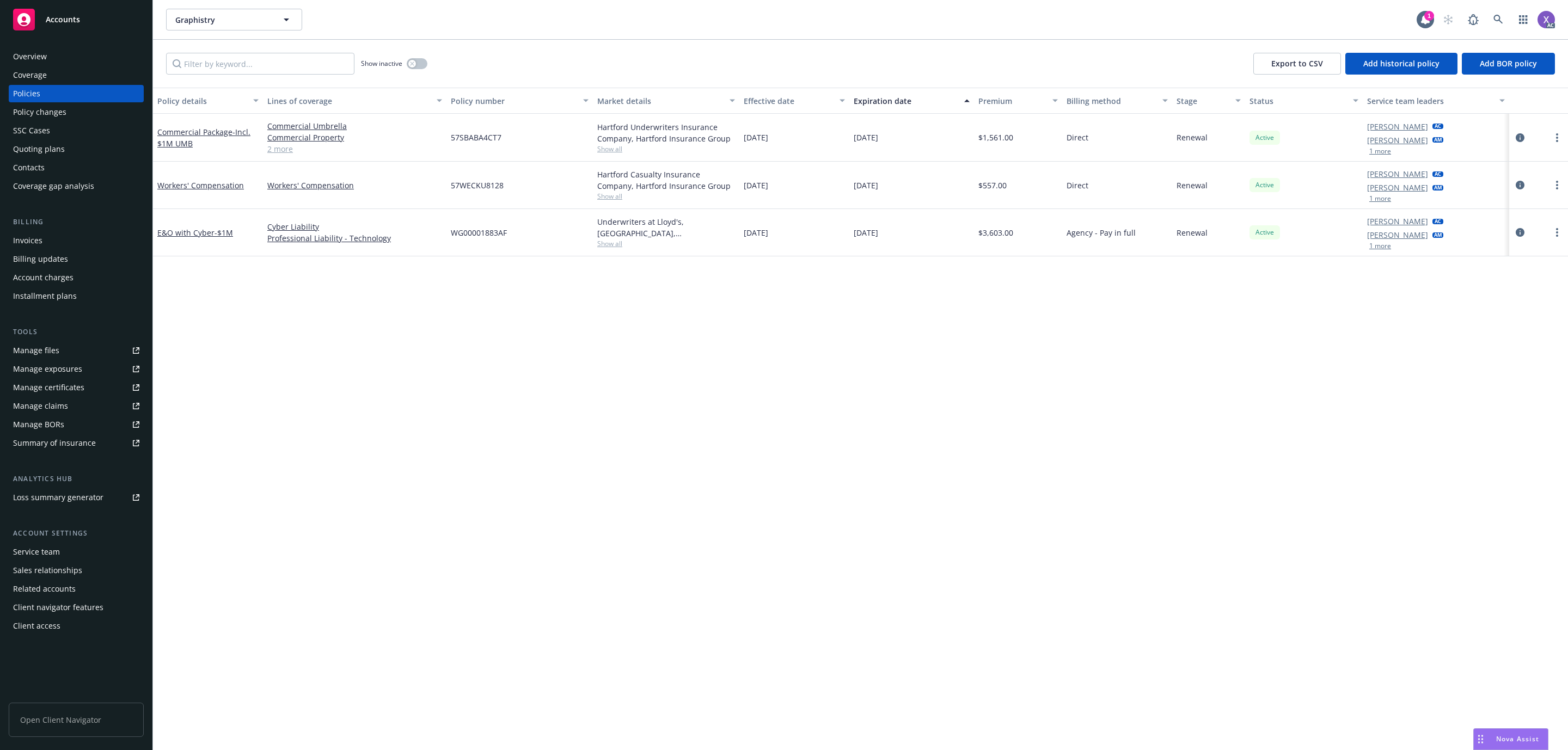
click at [37, 239] on div "Invoices" at bounding box center [28, 241] width 29 height 17
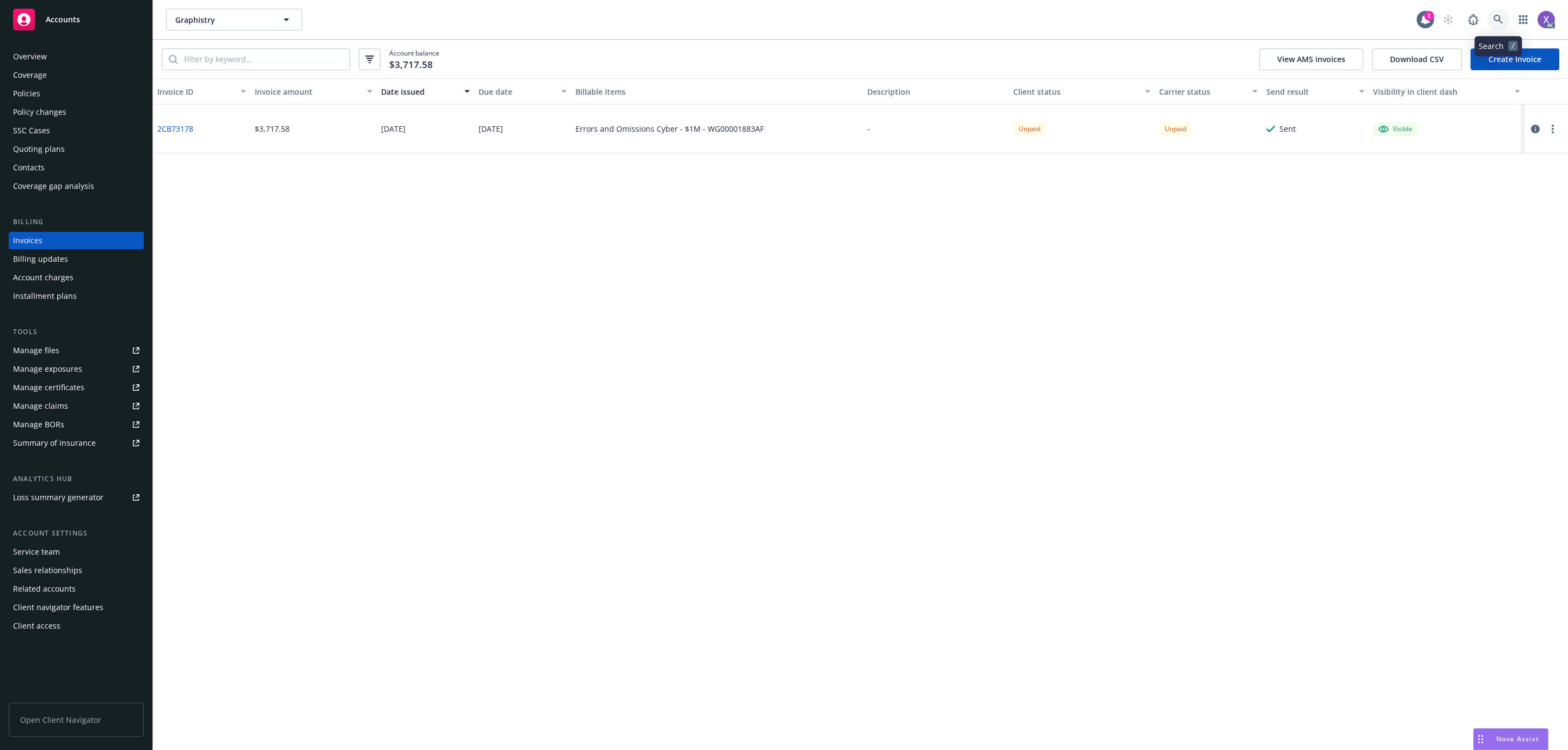
click at [1500, 20] on icon at bounding box center [1498, 19] width 10 height 10
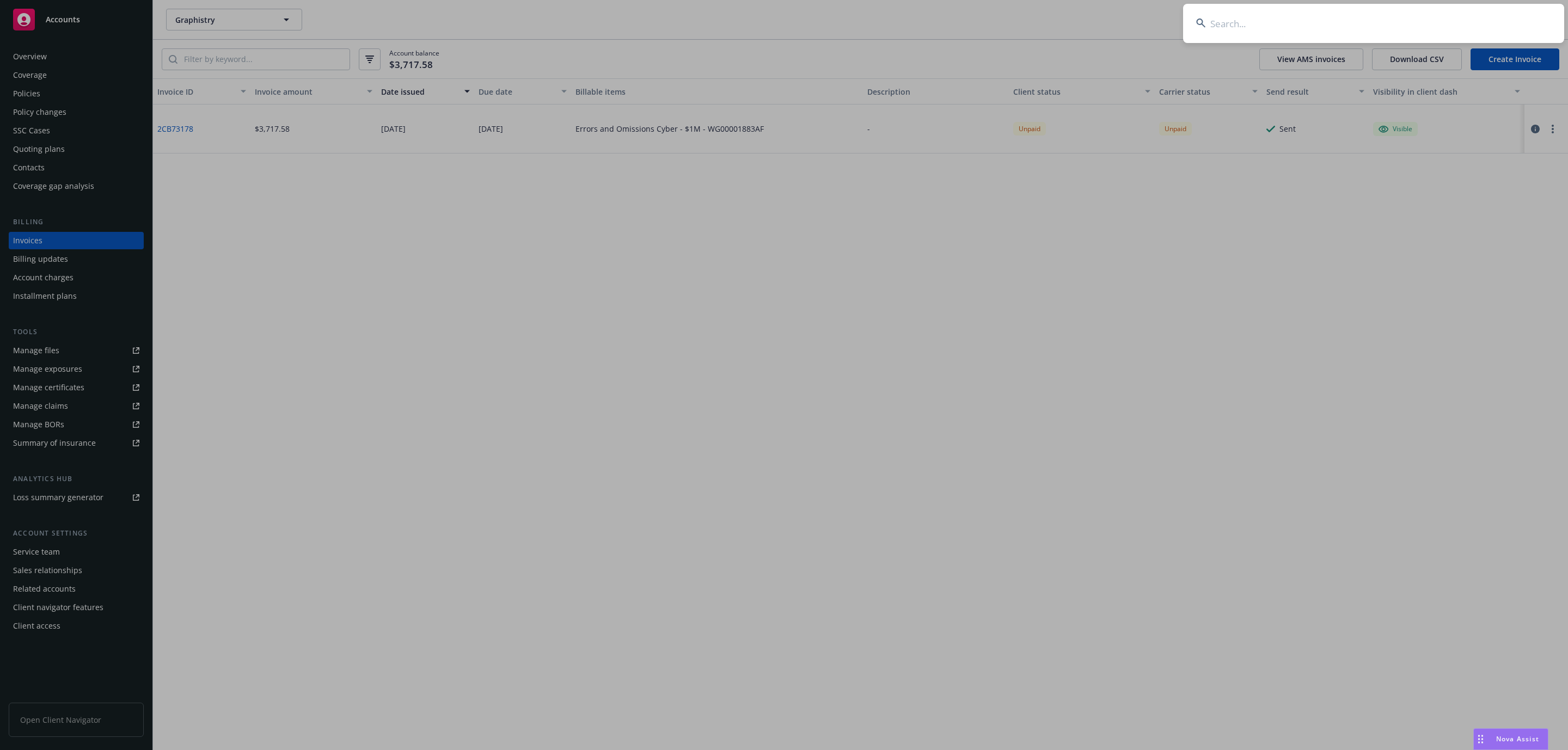
click at [1310, 25] on input at bounding box center [1374, 23] width 381 height 39
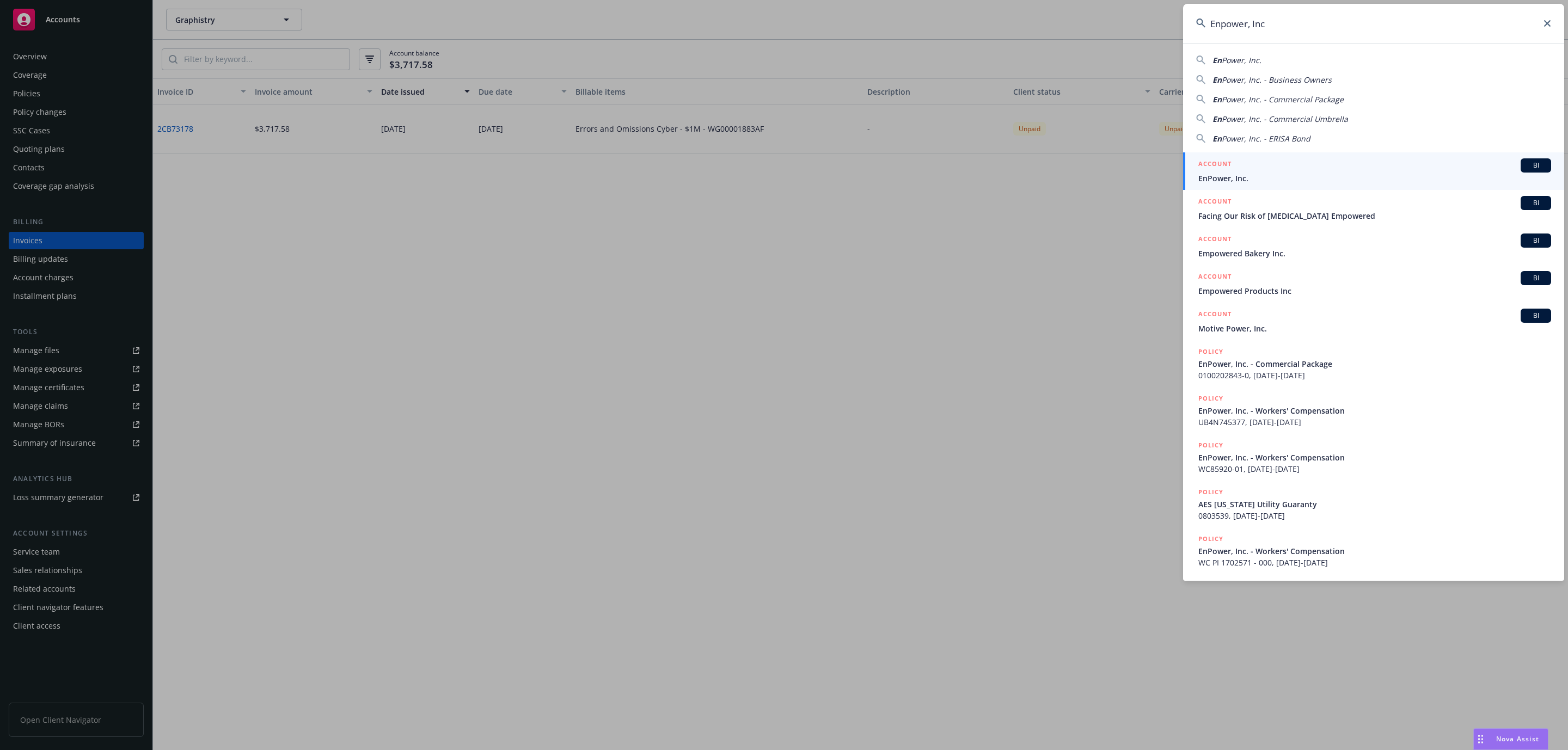
type input "Enpower, Inc"
click at [1247, 170] on div "ACCOUNT BI" at bounding box center [1375, 165] width 353 height 14
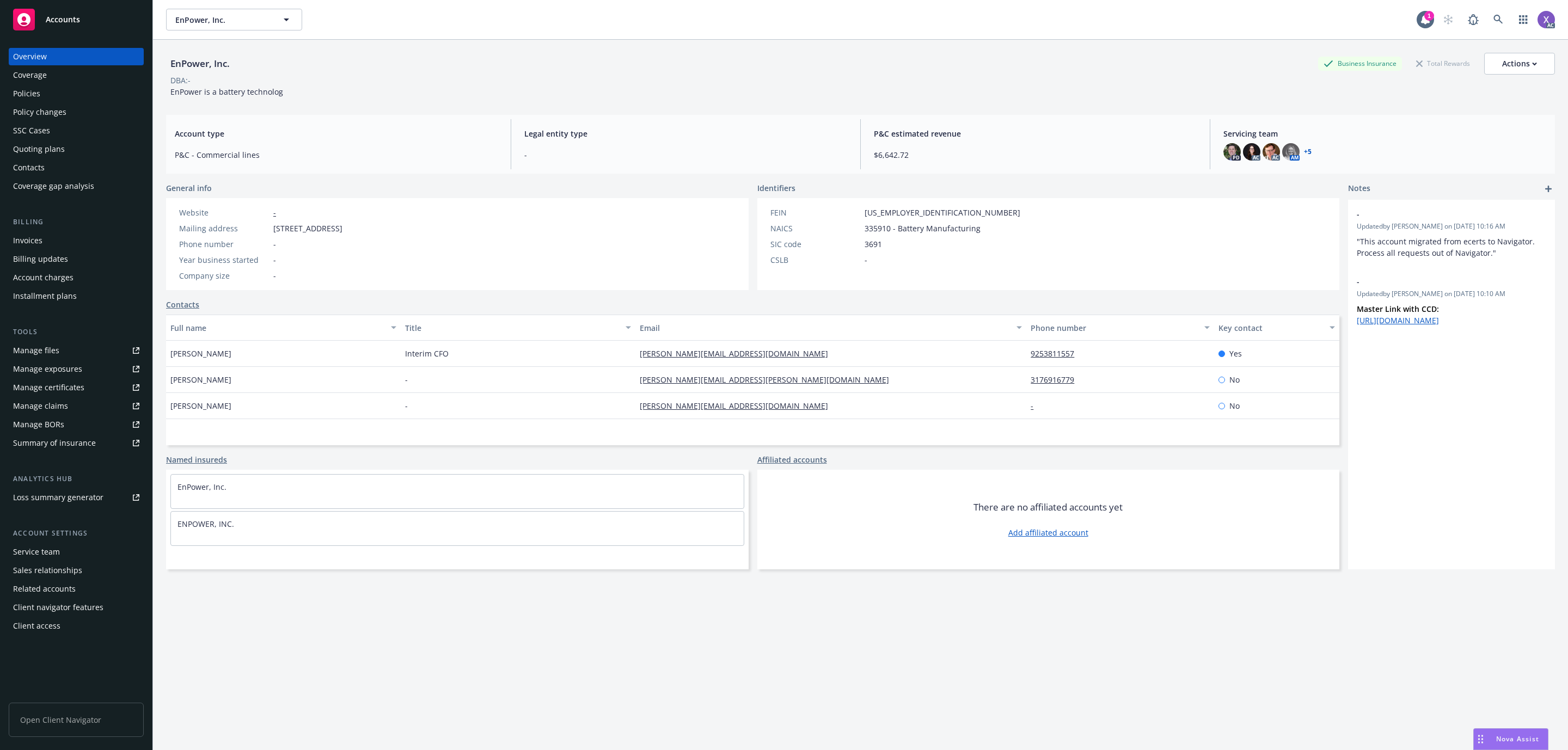
click at [31, 247] on div "Invoices" at bounding box center [28, 241] width 29 height 17
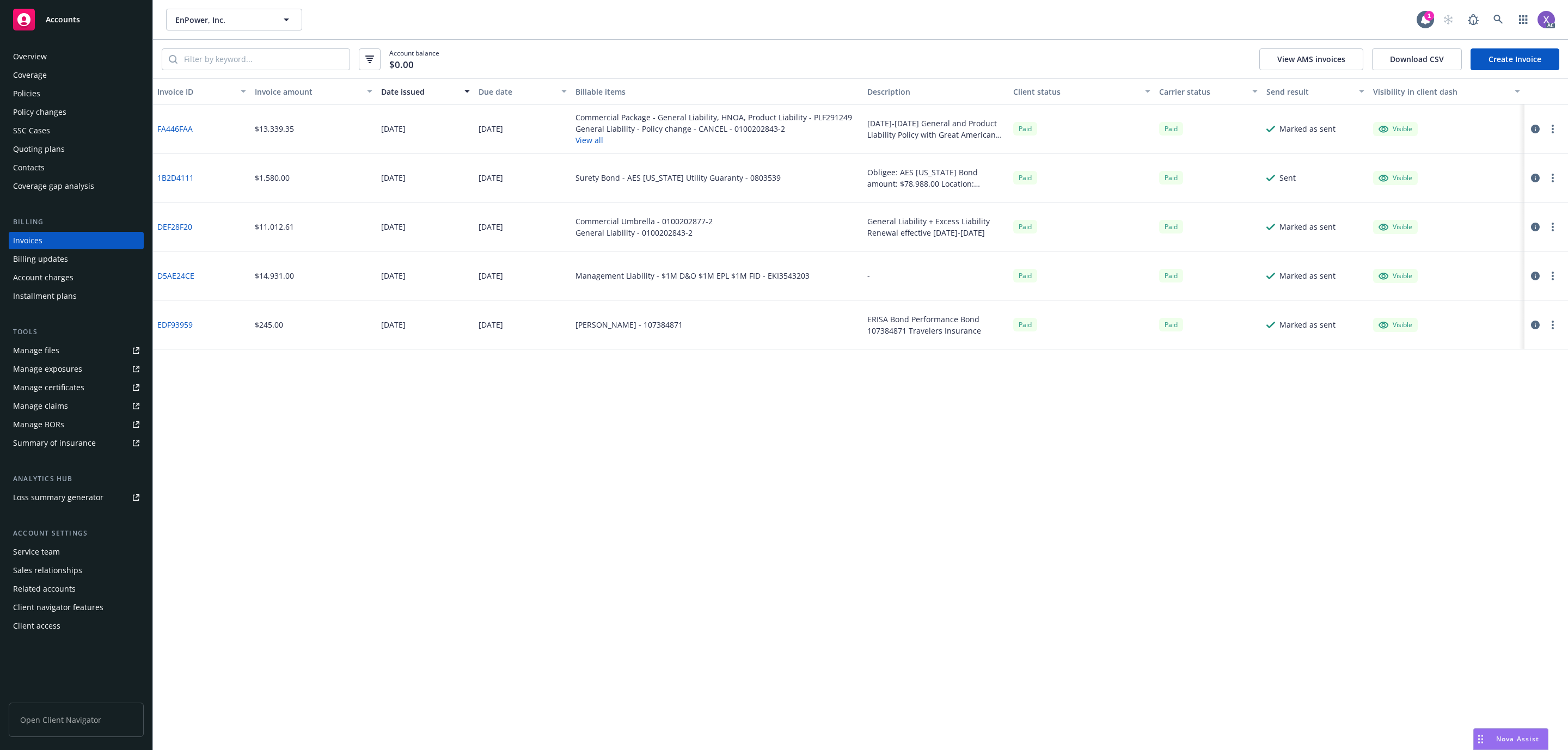
click at [20, 90] on div "Policies" at bounding box center [26, 94] width 27 height 17
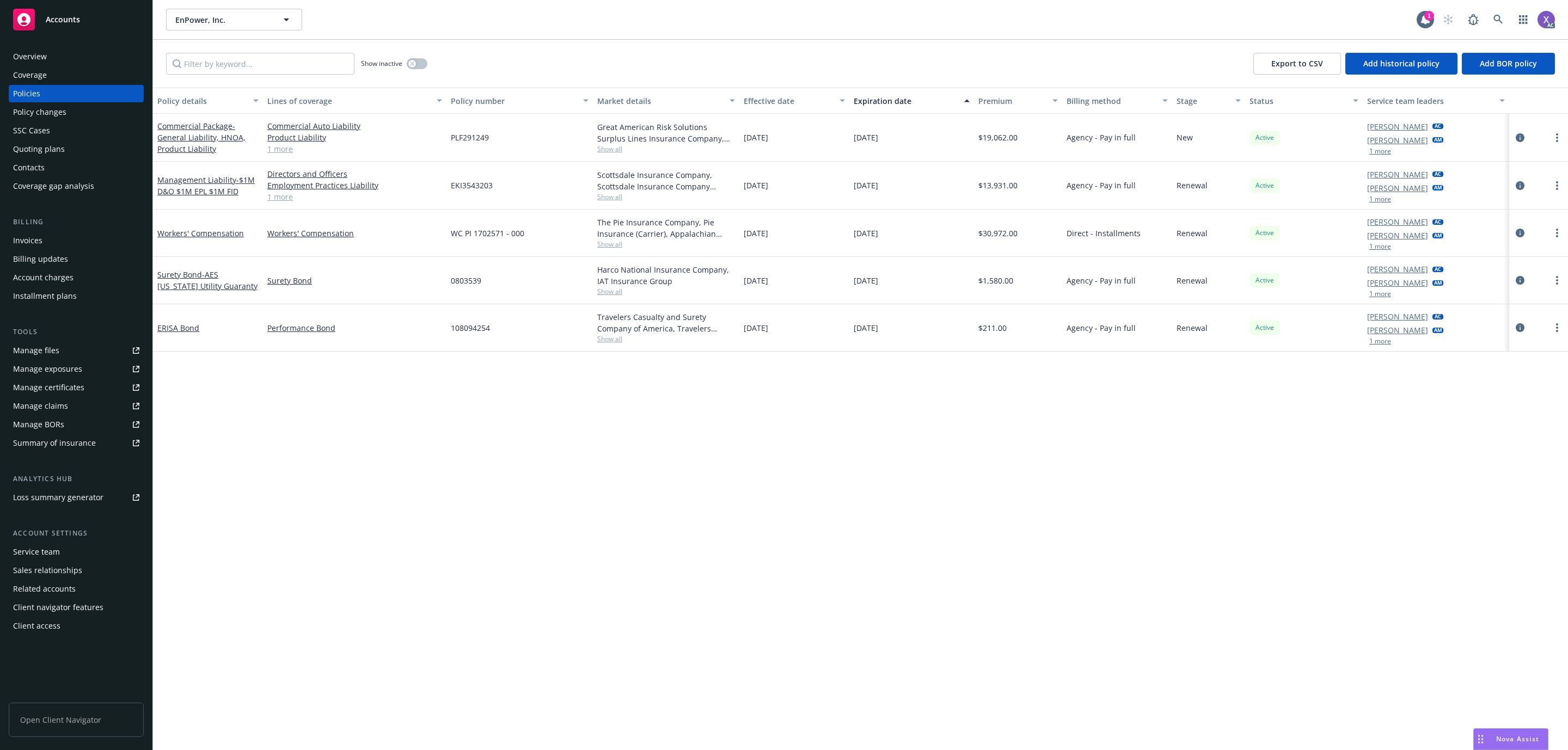
click at [39, 236] on div "Invoices" at bounding box center [28, 241] width 29 height 17
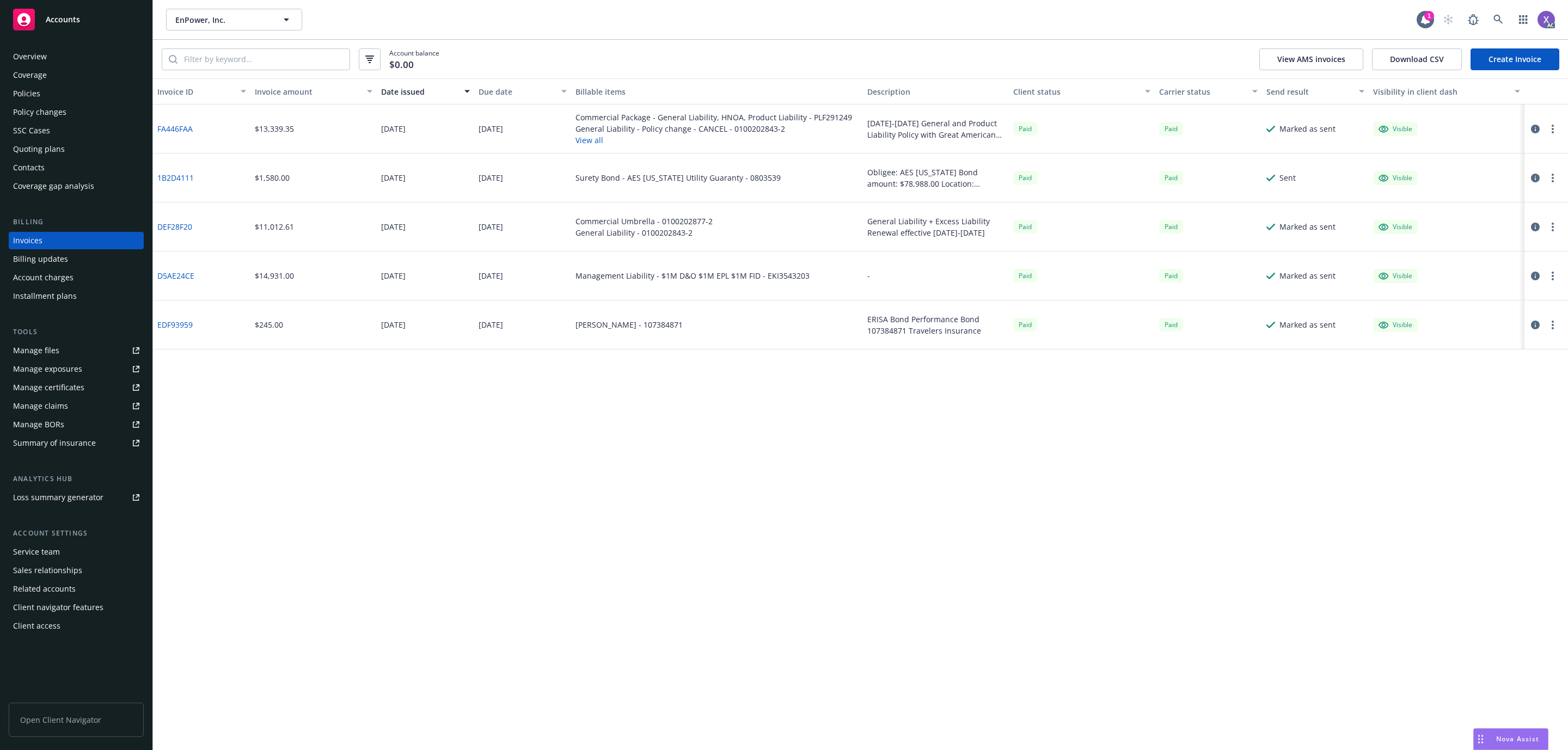
click at [28, 236] on div "Invoices" at bounding box center [28, 241] width 29 height 17
click at [29, 236] on div "Invoices" at bounding box center [28, 241] width 29 height 17
click at [276, 59] on input "search" at bounding box center [263, 60] width 172 height 21
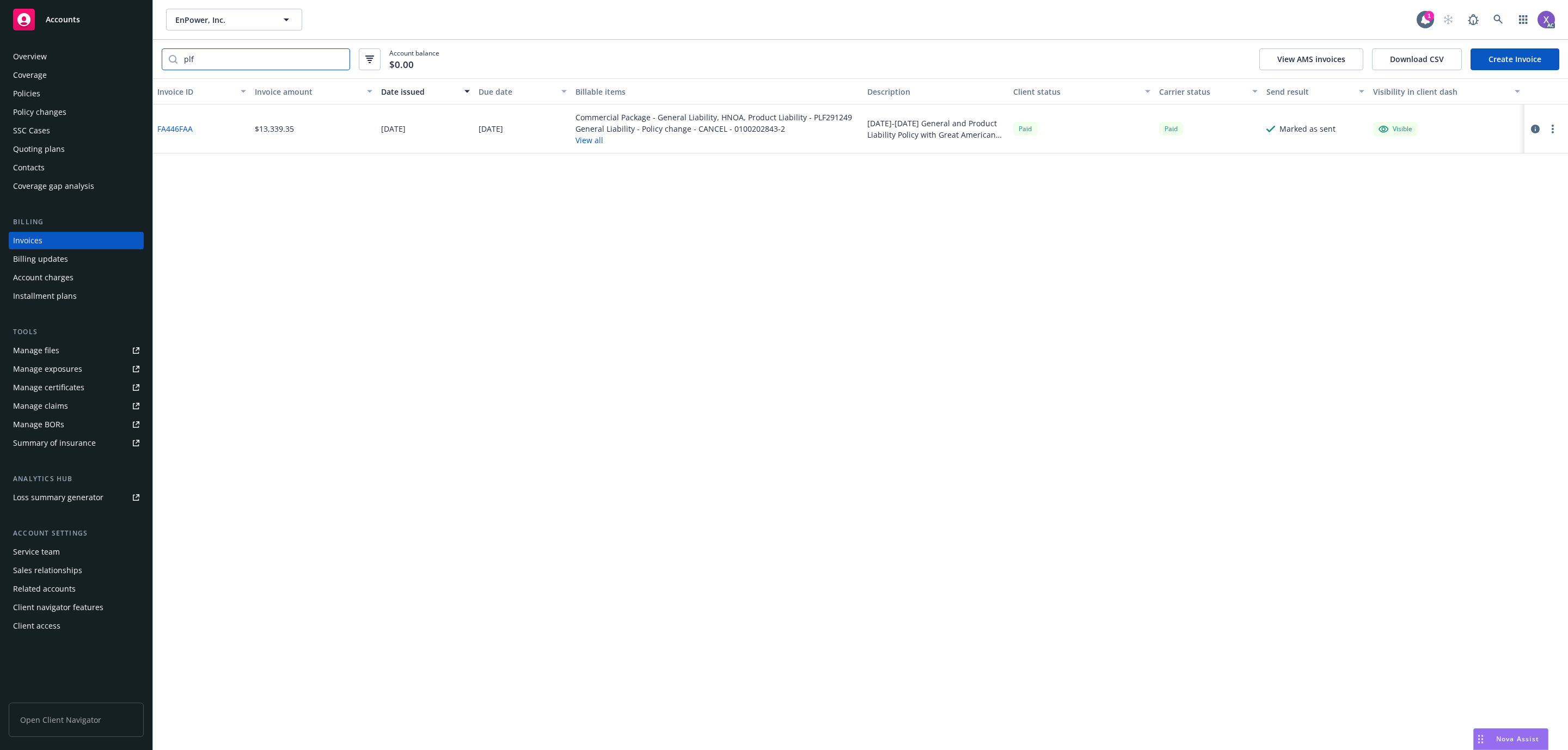
type input "plf"
click at [170, 128] on link "FA446FAA" at bounding box center [175, 128] width 36 height 11
click at [39, 92] on div "Policies" at bounding box center [26, 94] width 27 height 17
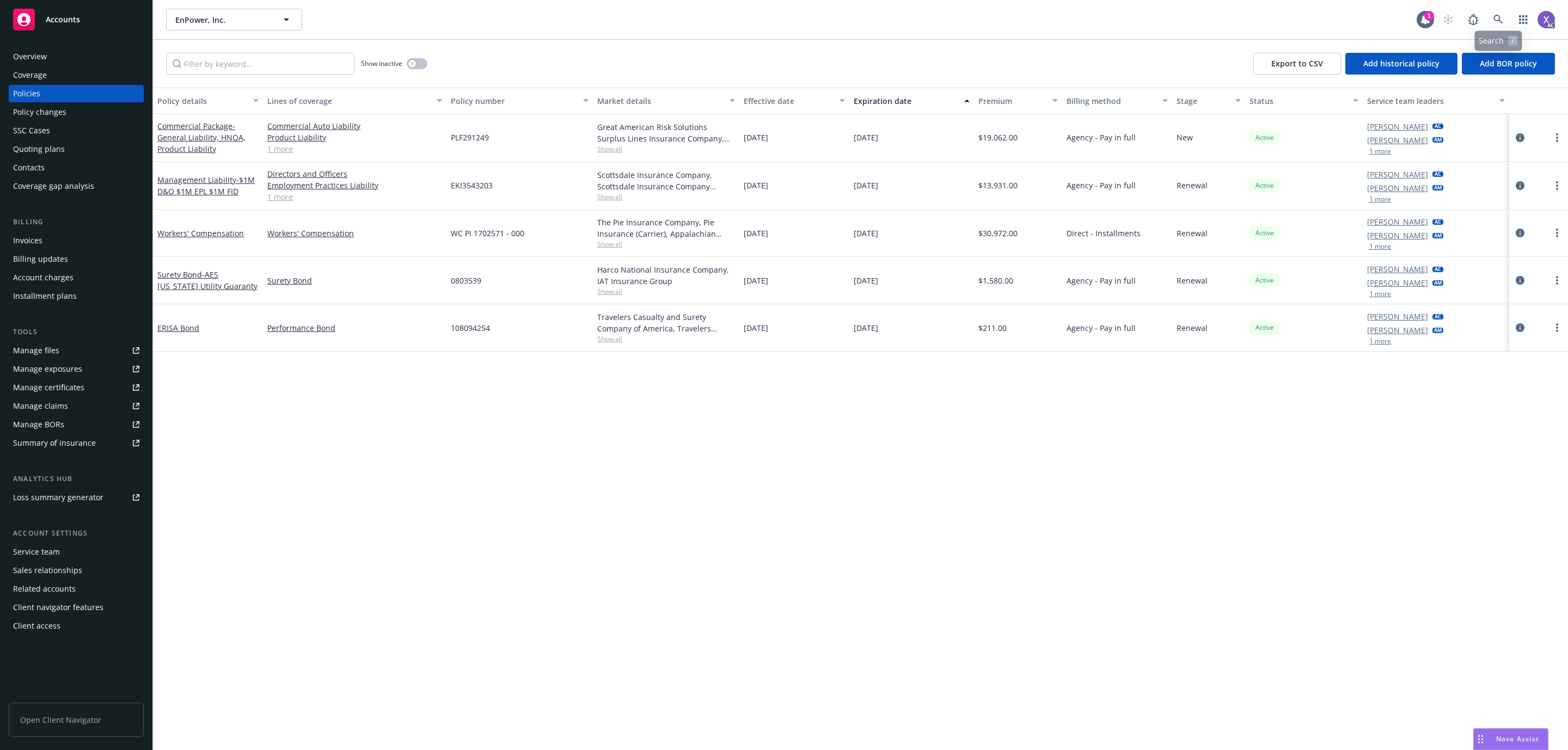
click at [1510, 20] on div "AC" at bounding box center [1497, 19] width 118 height 22
click at [1502, 16] on icon at bounding box center [1498, 19] width 10 height 10
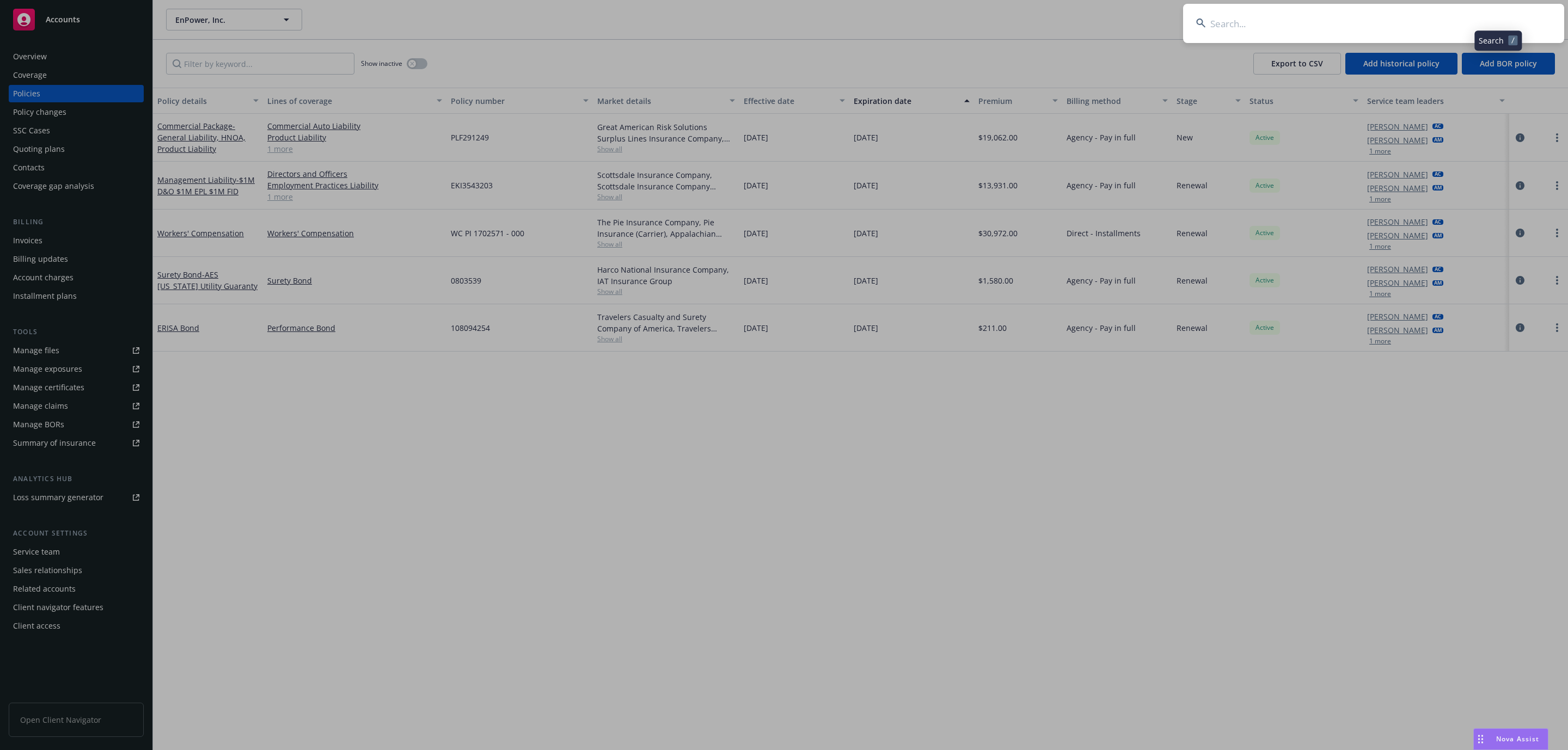
click at [1296, 20] on input at bounding box center [1374, 23] width 381 height 39
type input "Yakoa"
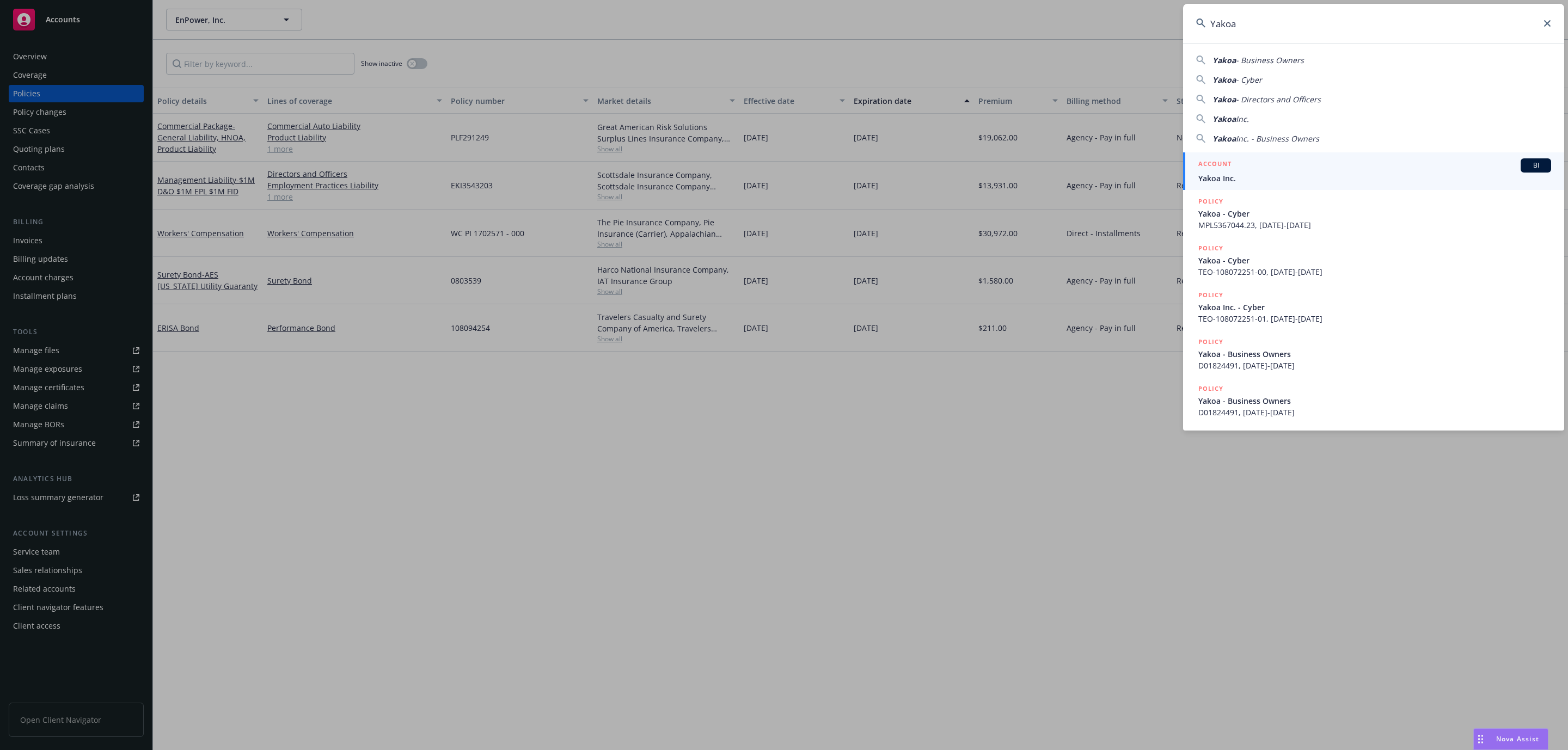
click at [1248, 186] on link "ACCOUNT BI Yakoa Inc." at bounding box center [1374, 171] width 381 height 37
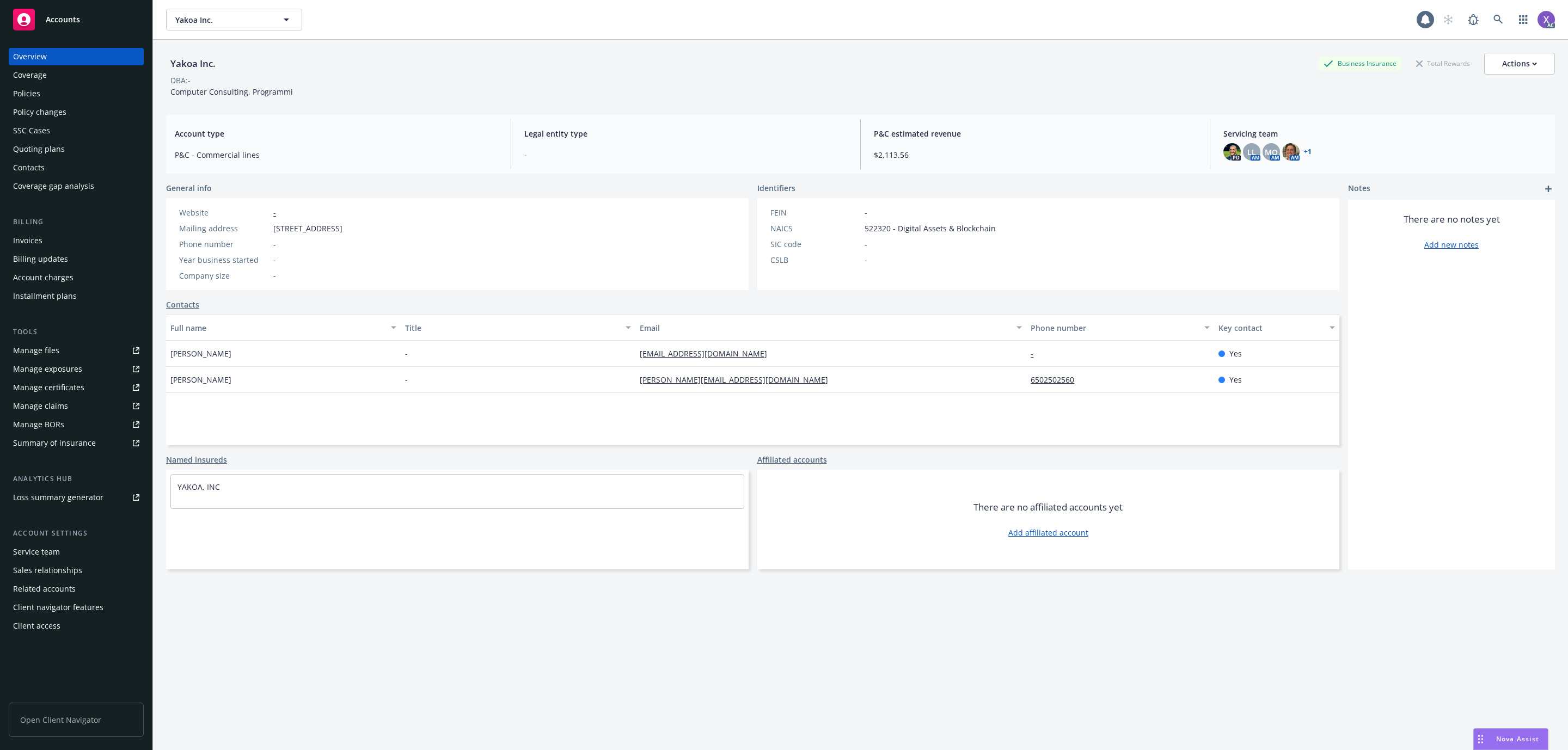
click at [33, 241] on div "Invoices" at bounding box center [28, 241] width 29 height 17
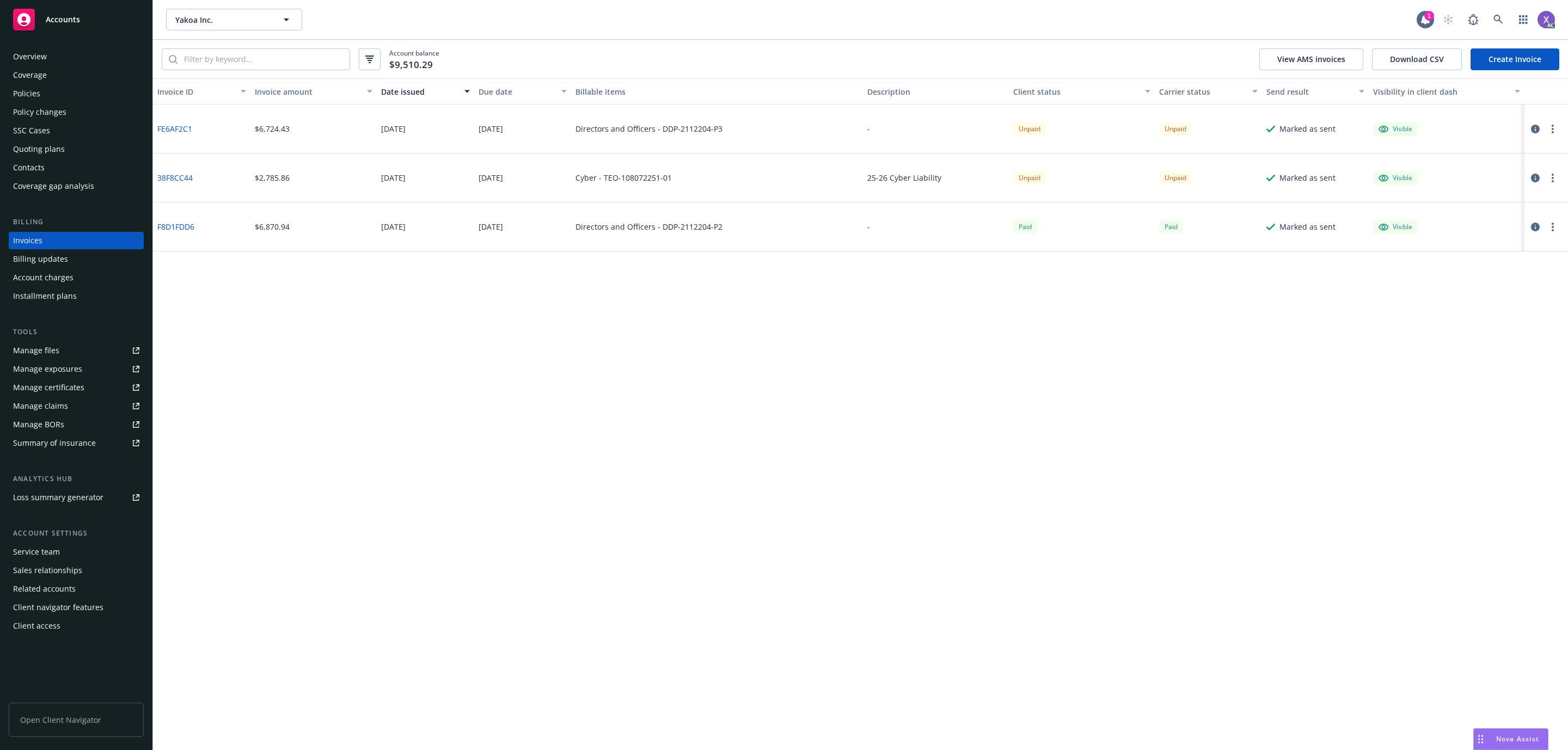
click at [40, 92] on div "Policies" at bounding box center [76, 94] width 126 height 17
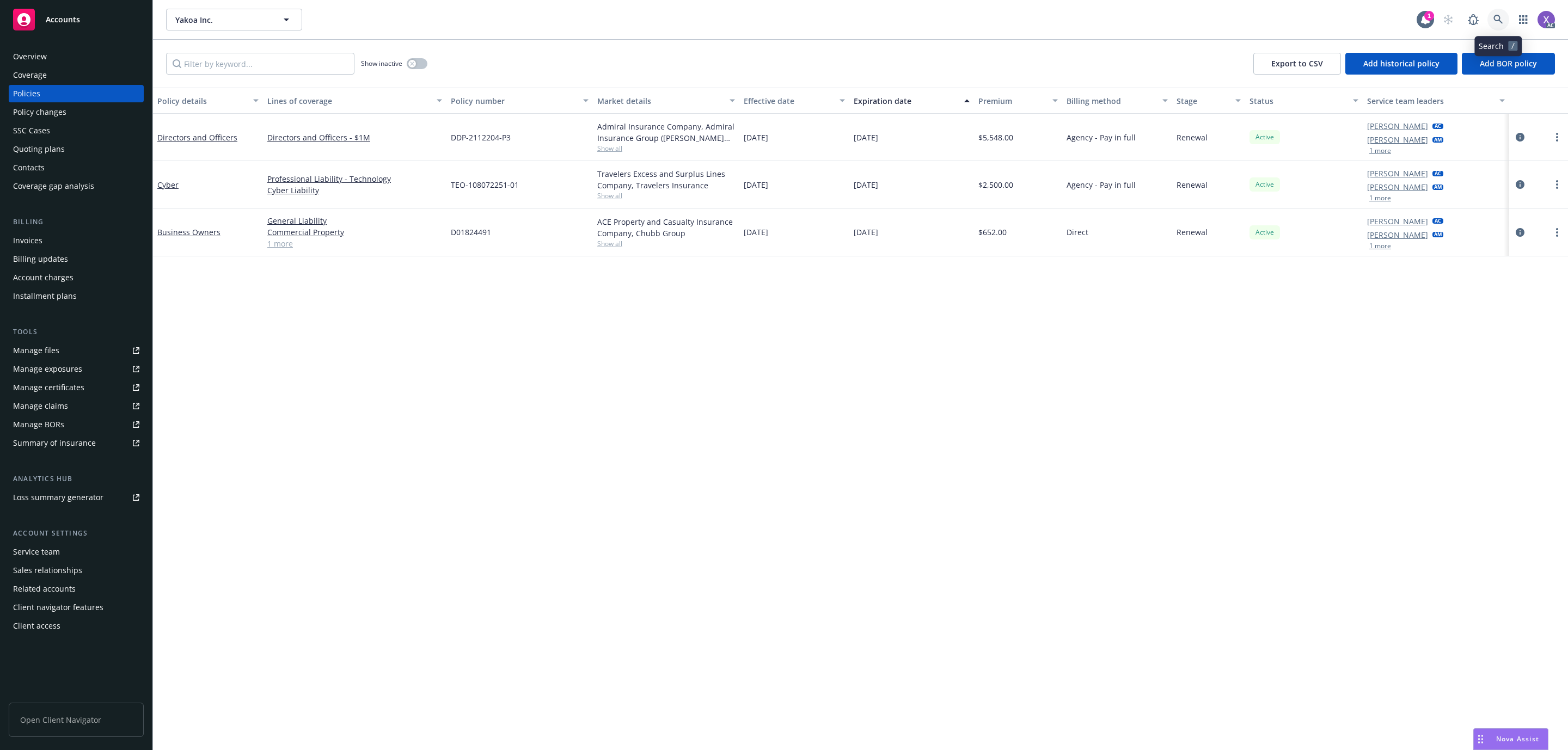
click at [1502, 15] on icon at bounding box center [1498, 19] width 10 height 10
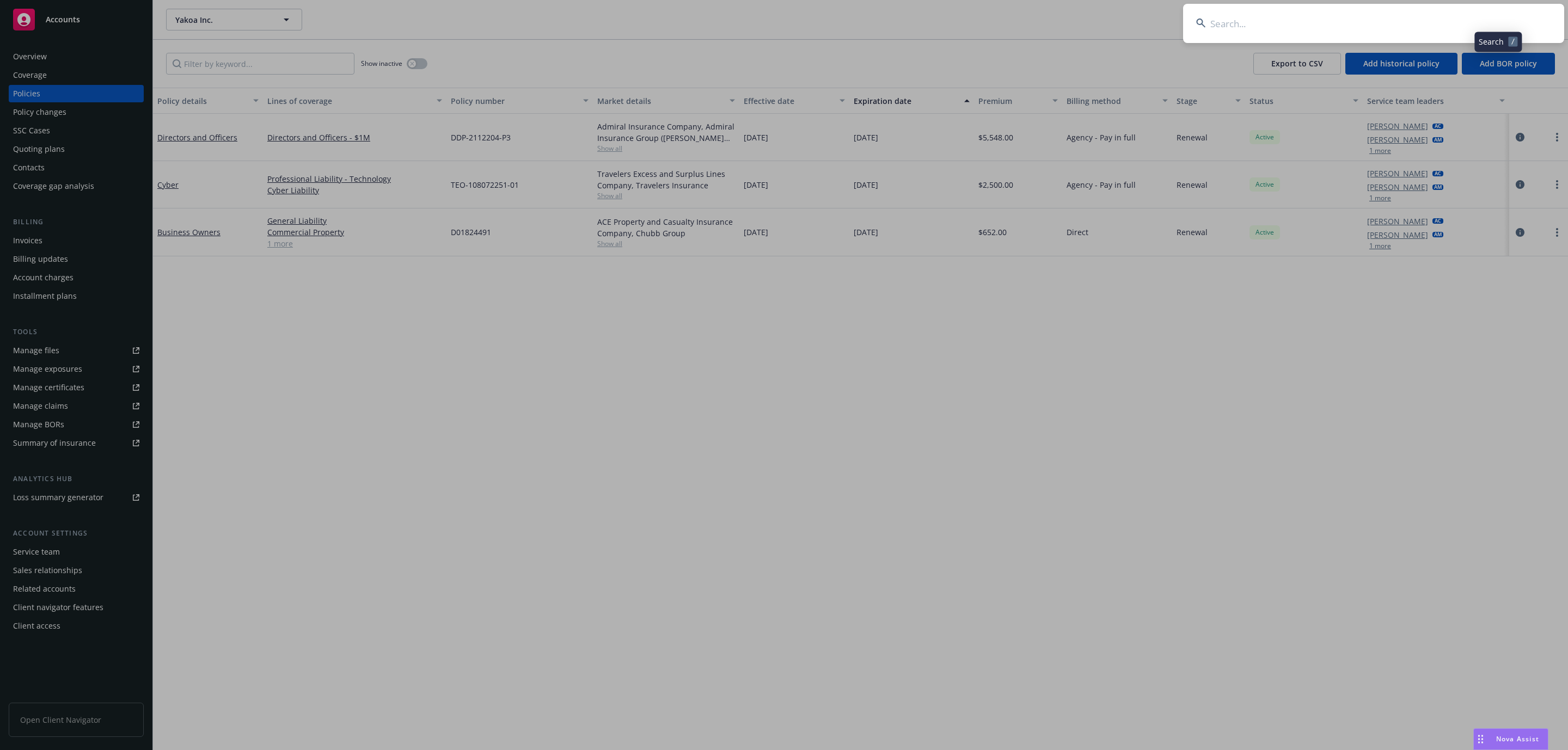
click at [1359, 23] on input at bounding box center [1374, 23] width 381 height 39
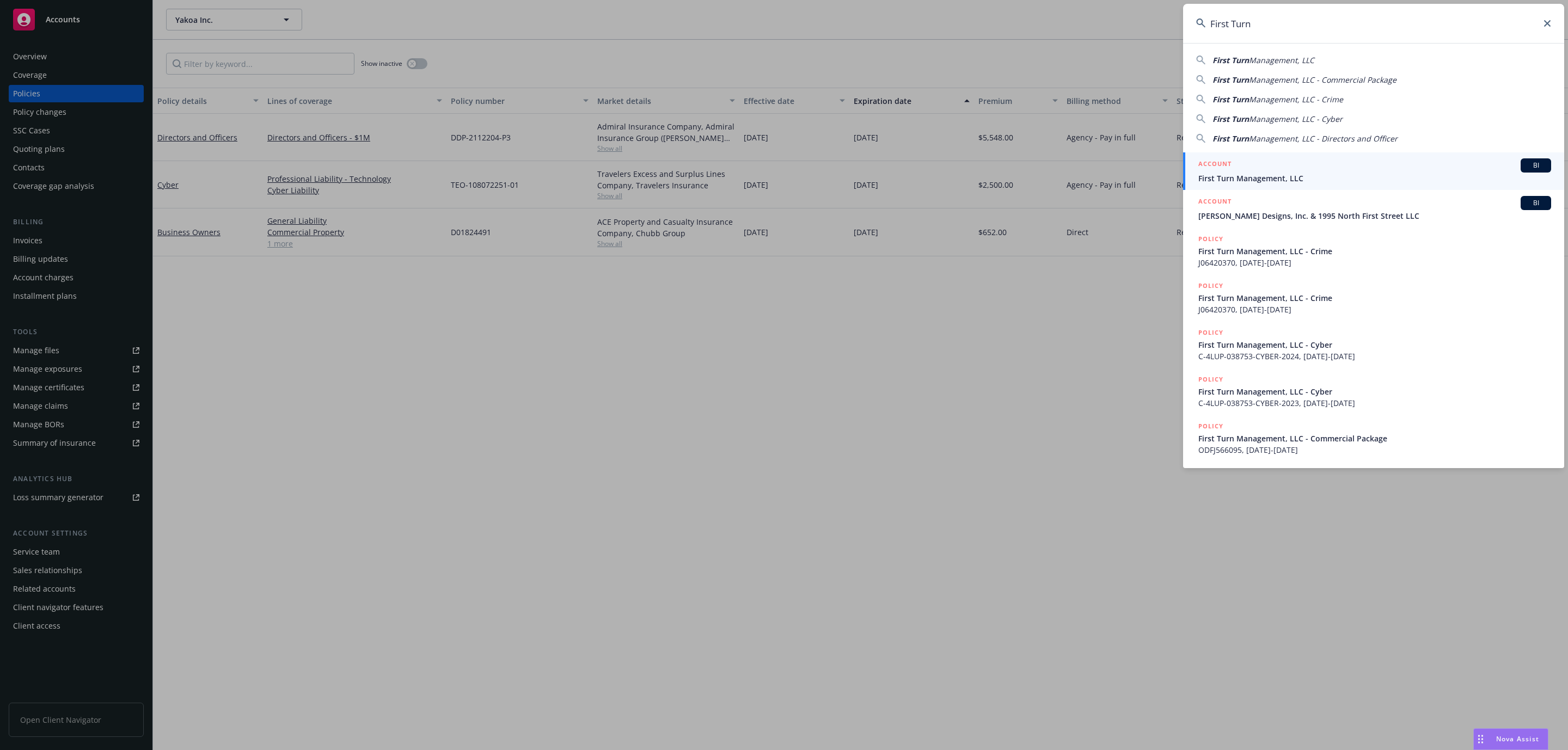
type input "First Turn"
click at [1263, 175] on span "First Turn Management, LLC" at bounding box center [1375, 178] width 353 height 11
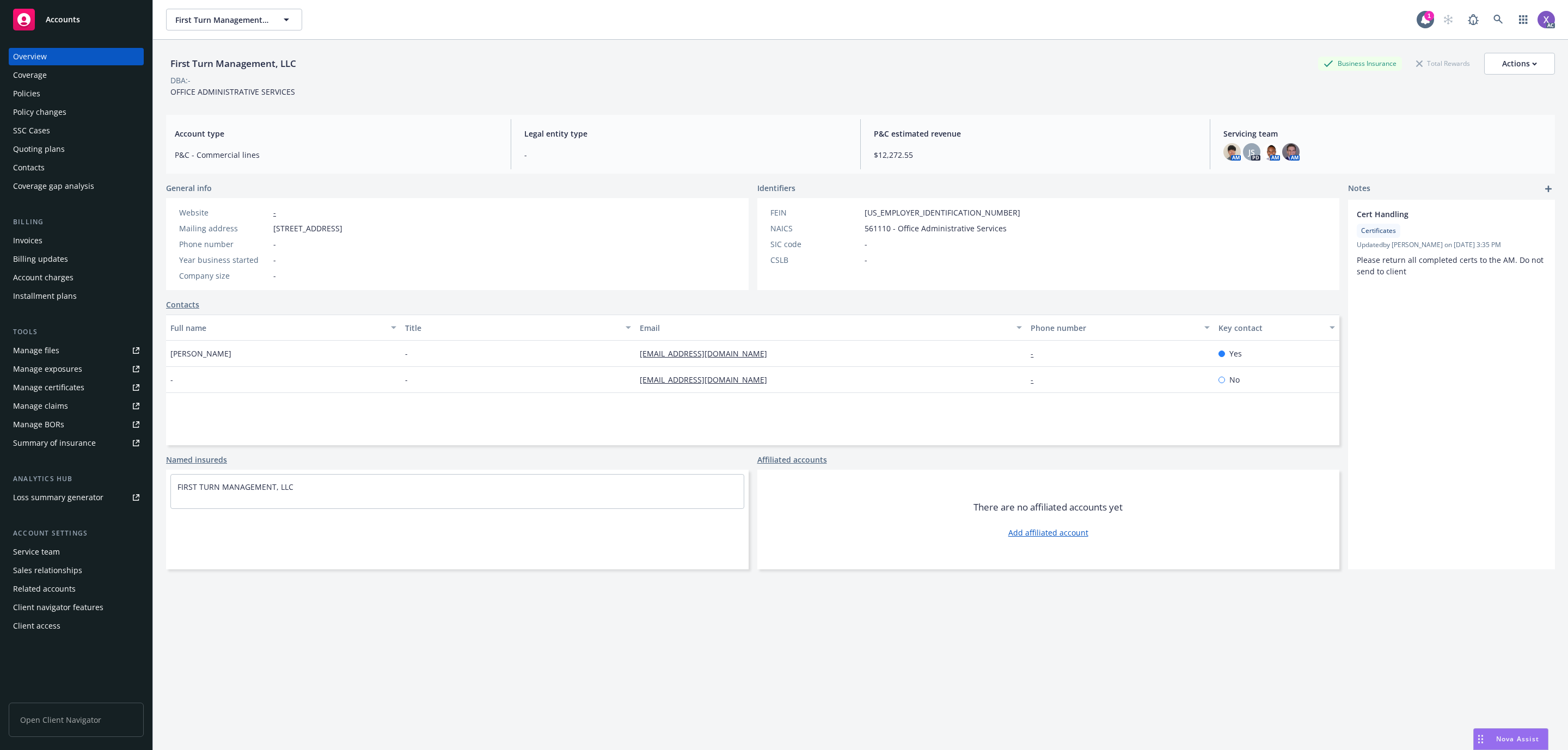
click at [41, 246] on div "Invoices" at bounding box center [28, 241] width 29 height 17
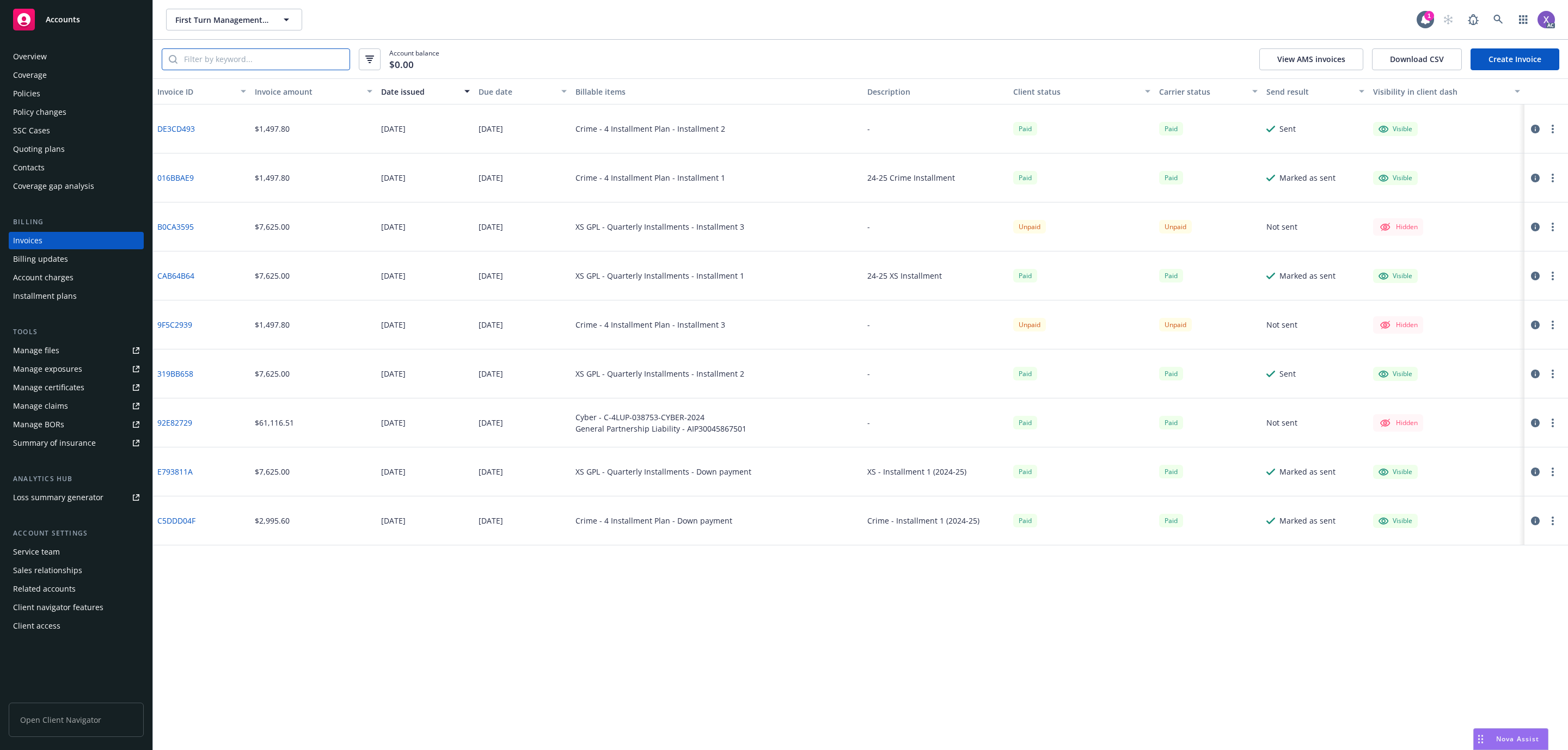
click at [270, 56] on input "search" at bounding box center [263, 60] width 172 height 21
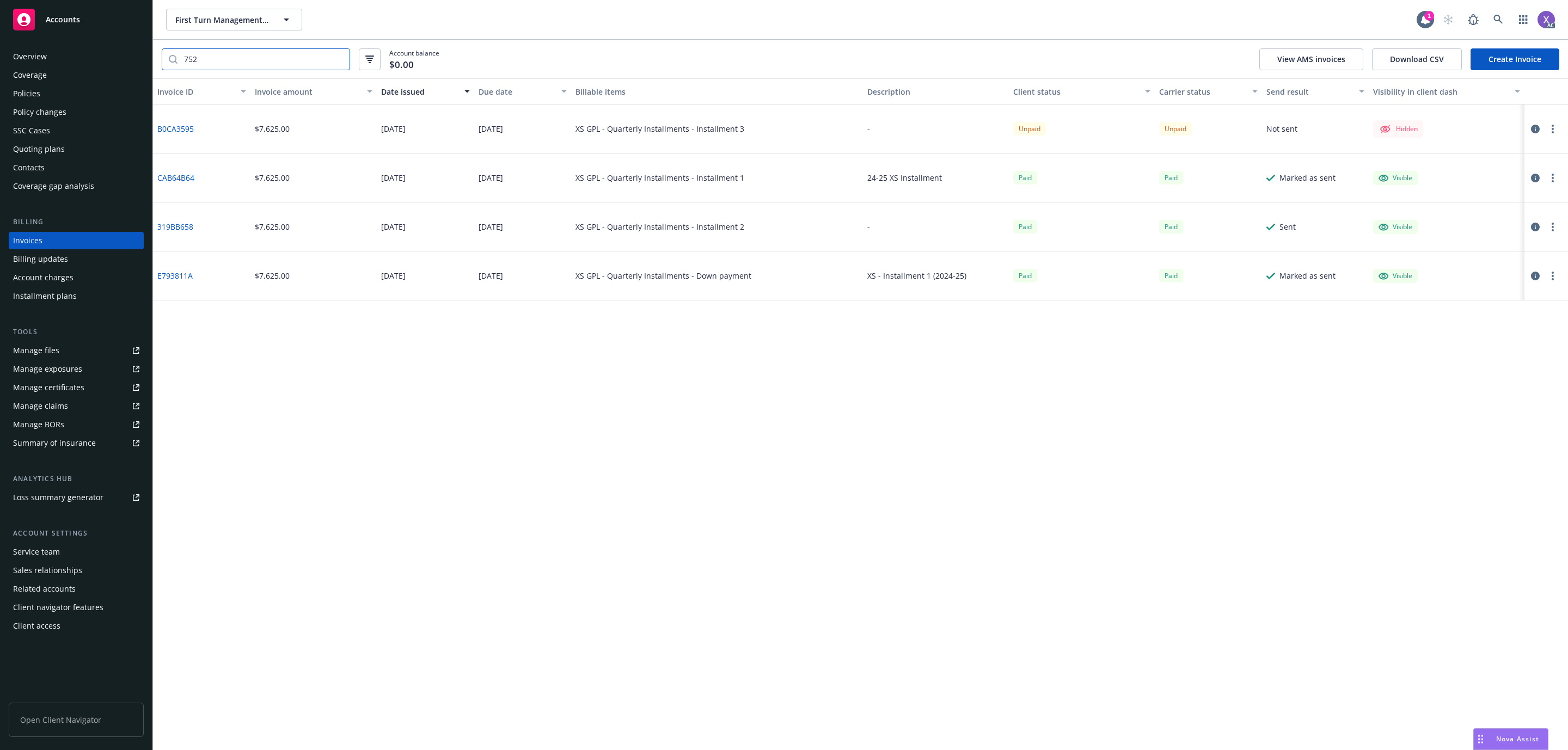
type input "752"
click at [178, 126] on link "B0CA3595" at bounding box center [176, 128] width 36 height 11
click at [28, 90] on div "Policies" at bounding box center [26, 94] width 27 height 17
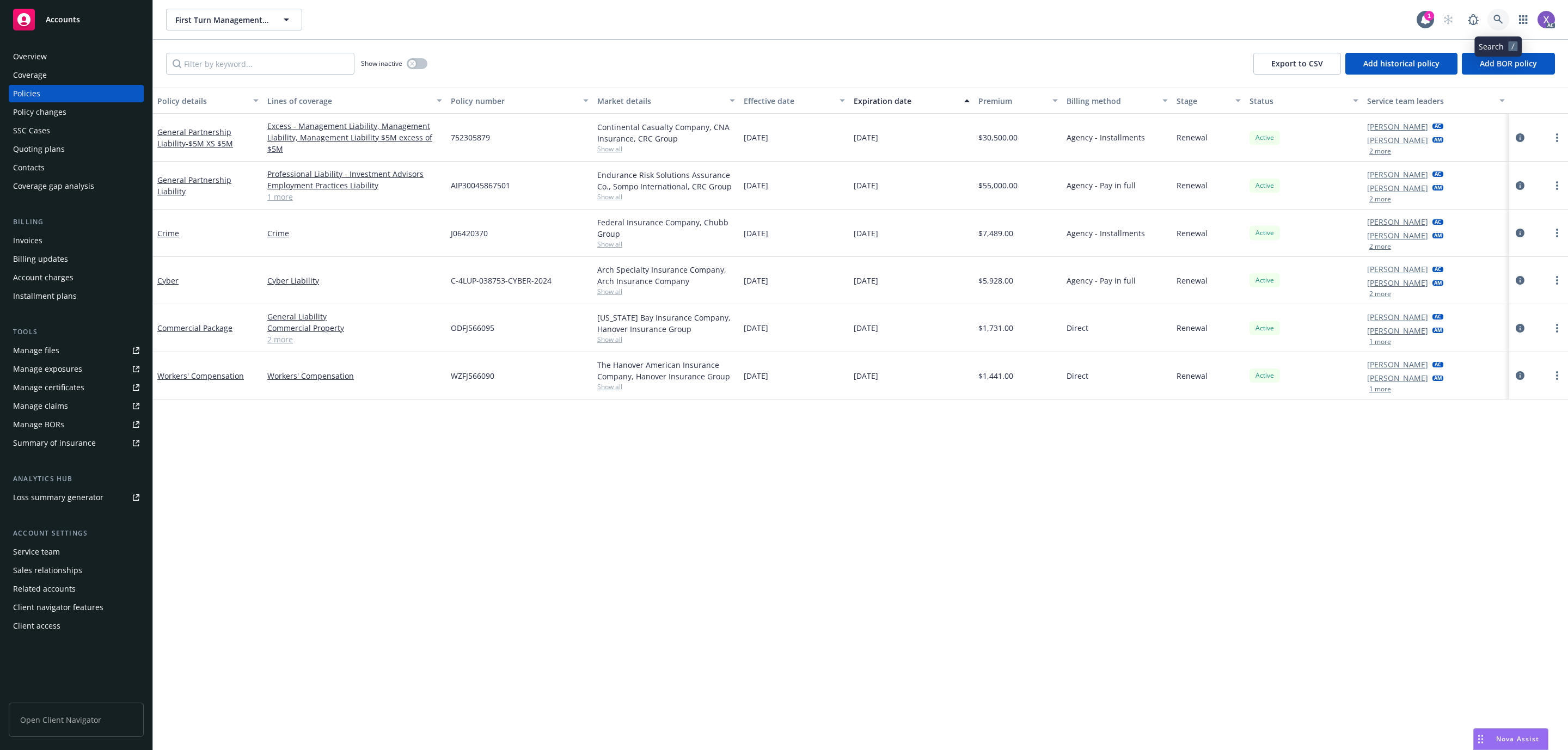
click at [1503, 22] on icon at bounding box center [1498, 19] width 10 height 10
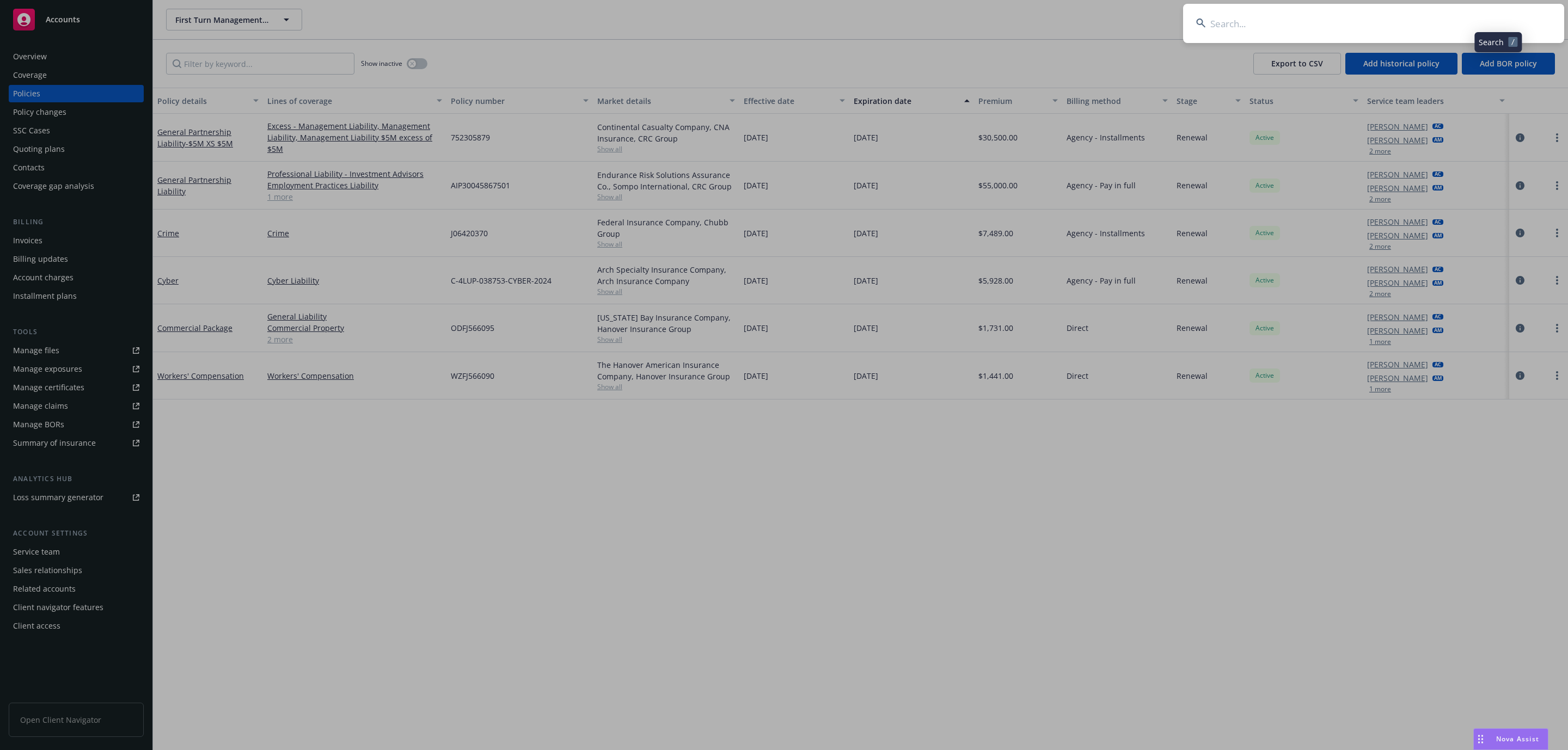
click at [1346, 23] on input at bounding box center [1374, 23] width 381 height 39
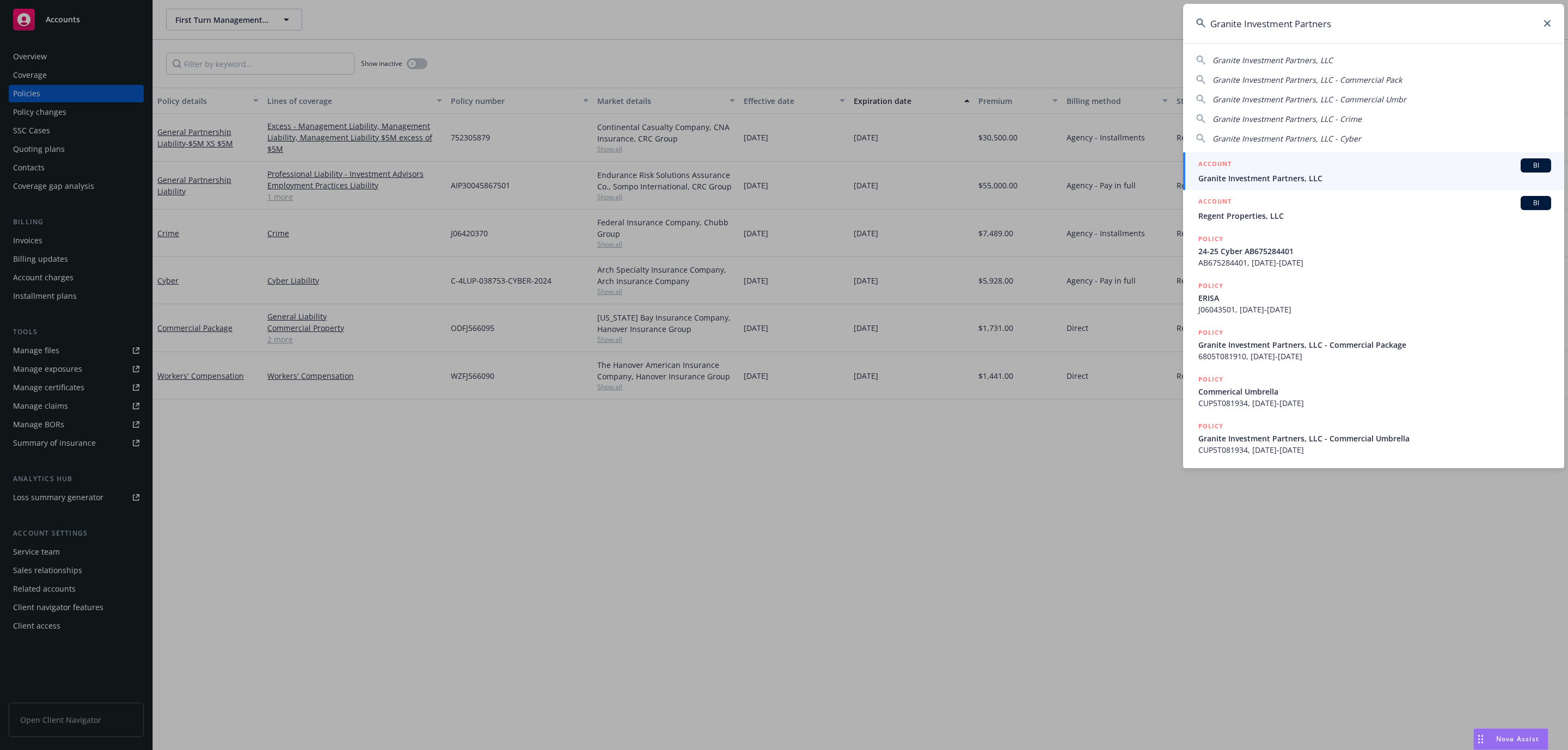
type input "Granite Investment Partners"
click at [1293, 168] on div "ACCOUNT BI" at bounding box center [1375, 165] width 353 height 14
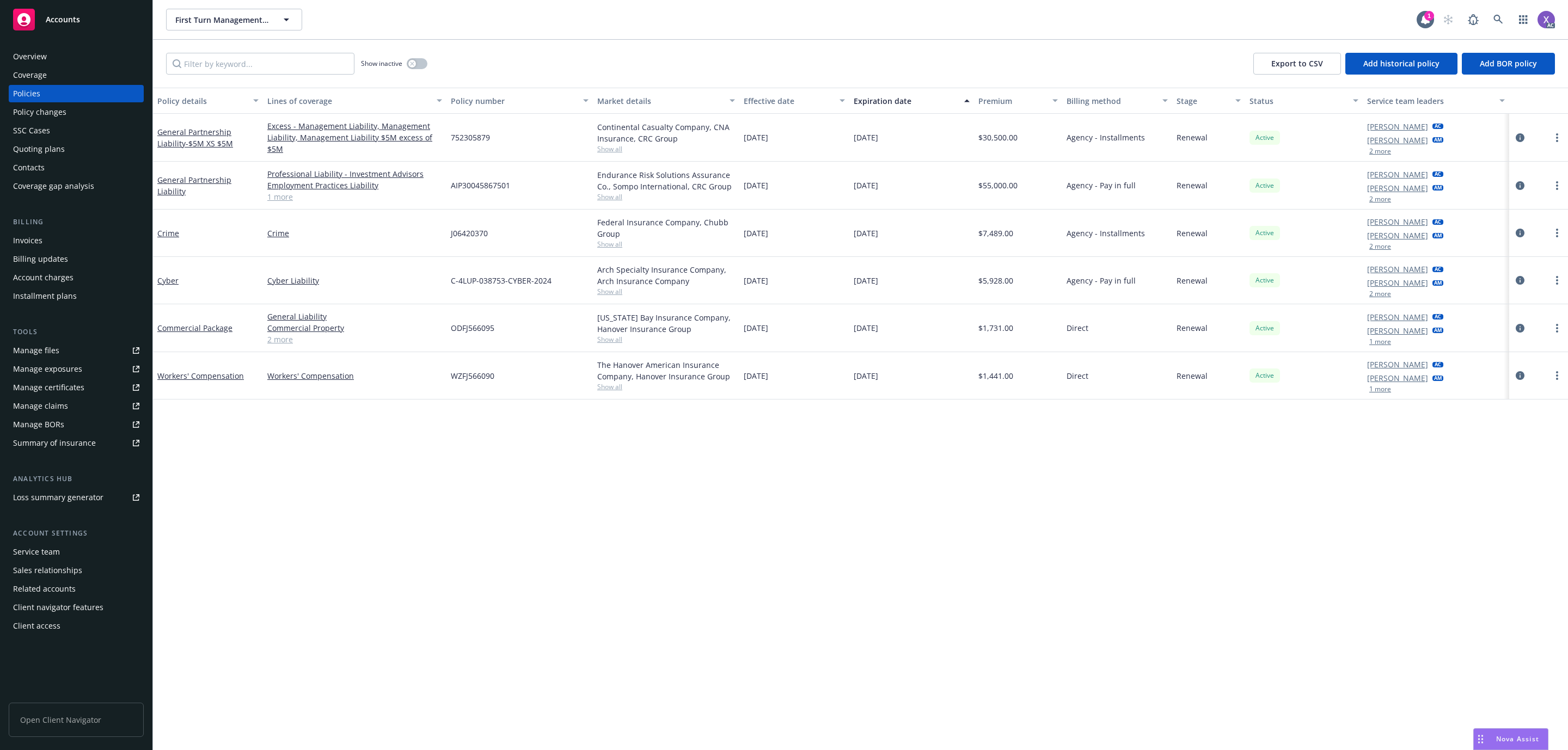
click at [46, 243] on div "Invoices" at bounding box center [76, 241] width 126 height 17
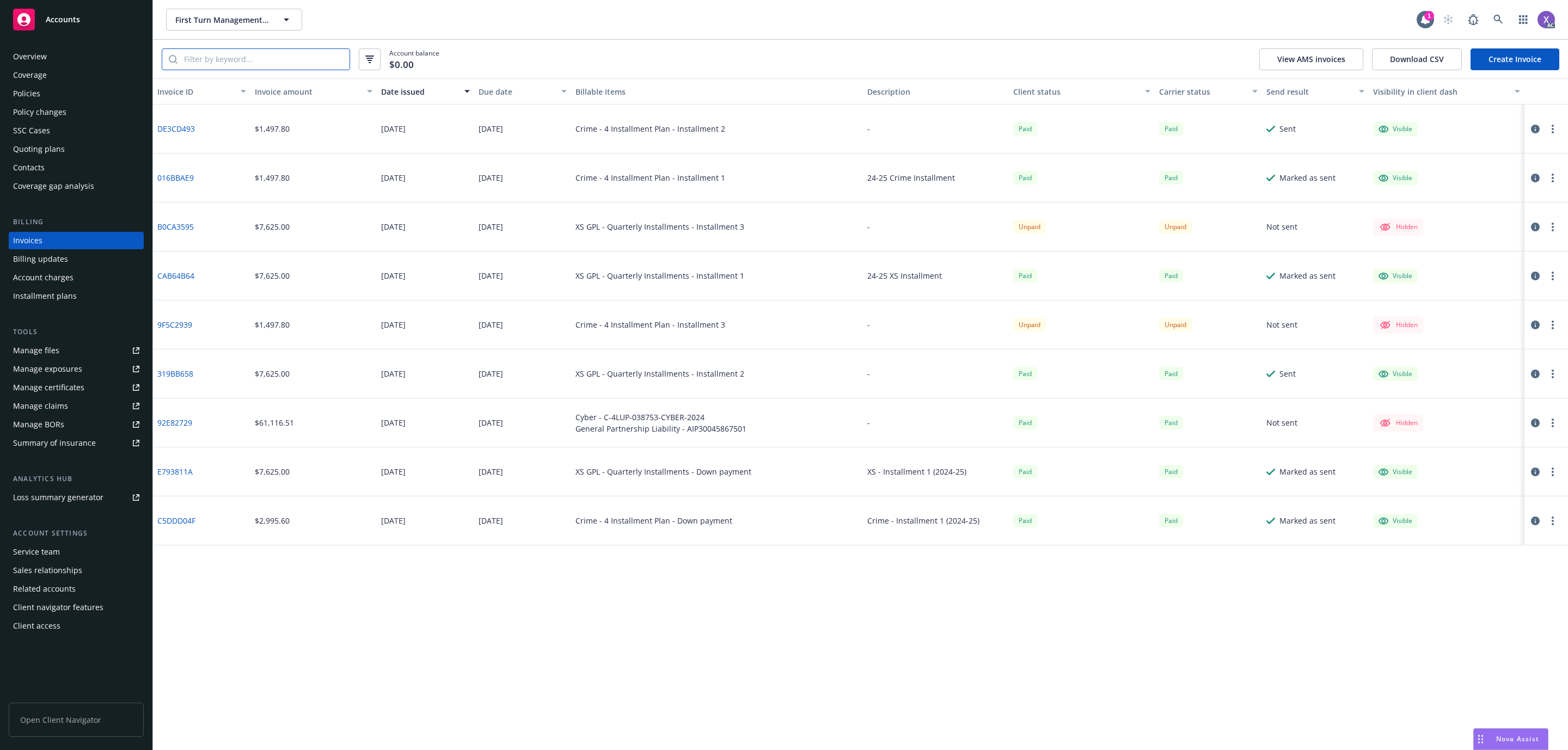
click at [321, 56] on input "search" at bounding box center [263, 60] width 172 height 21
type input "g"
click at [37, 95] on div "Policies" at bounding box center [26, 94] width 27 height 17
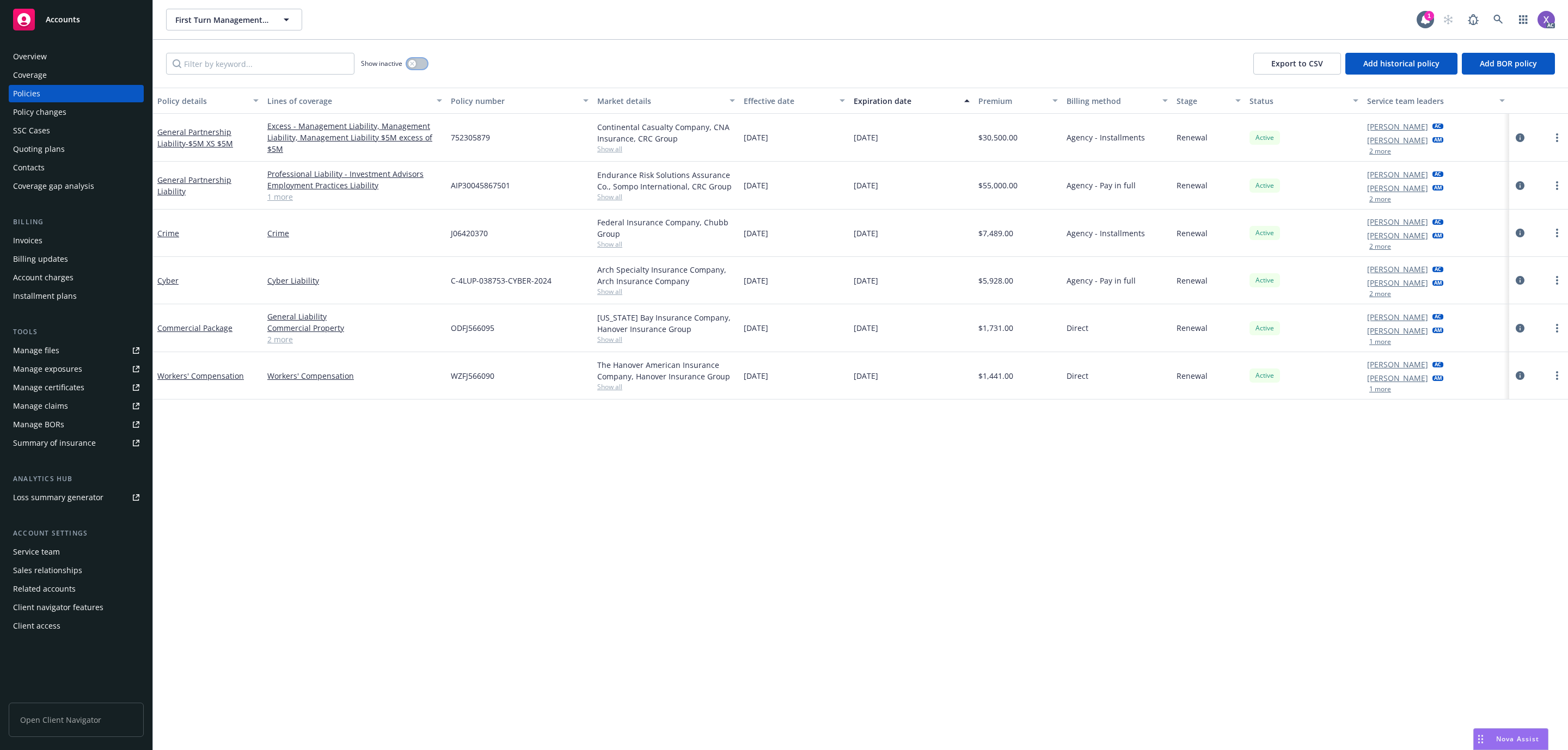
click at [424, 64] on button "button" at bounding box center [418, 63] width 21 height 11
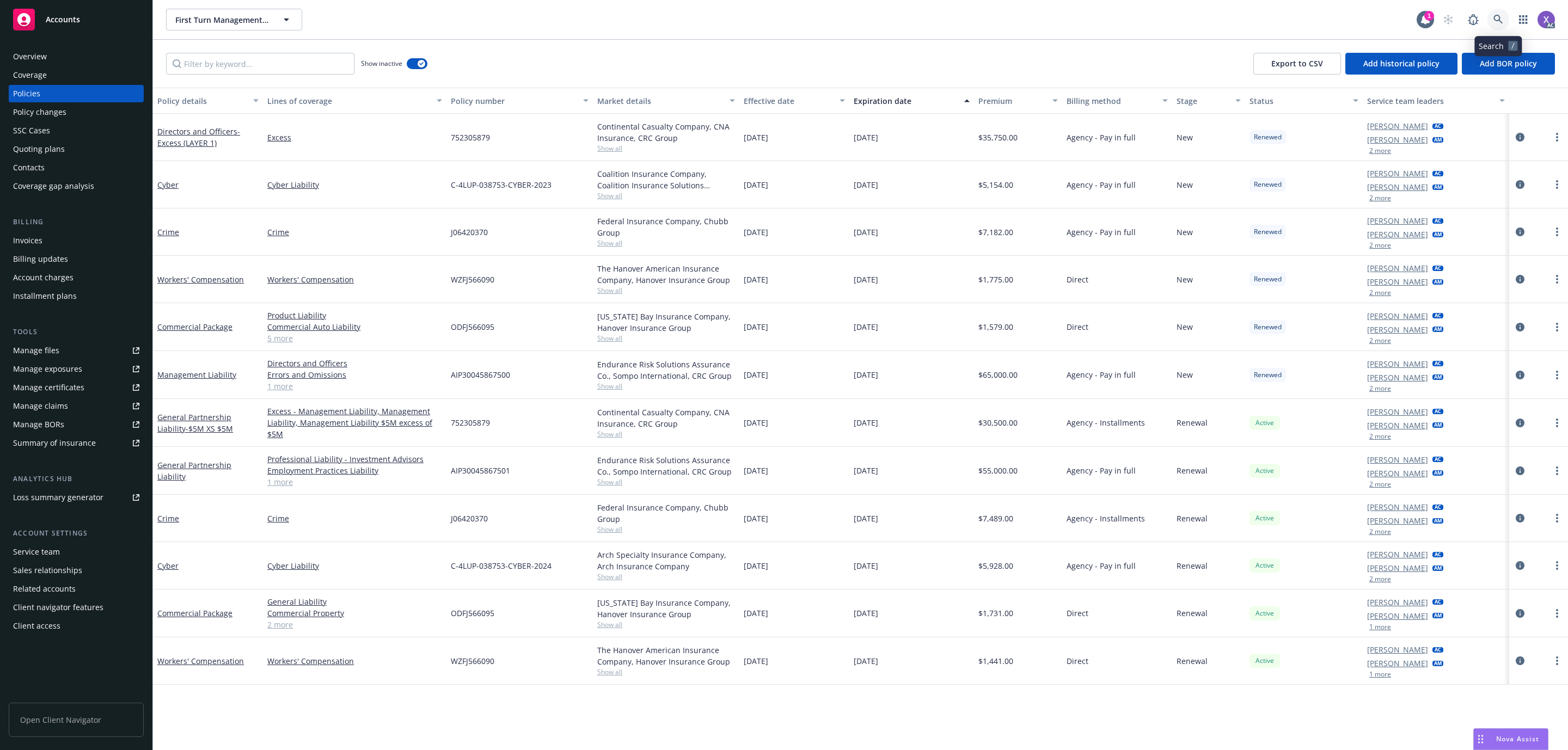
click at [1500, 26] on link at bounding box center [1498, 19] width 22 height 22
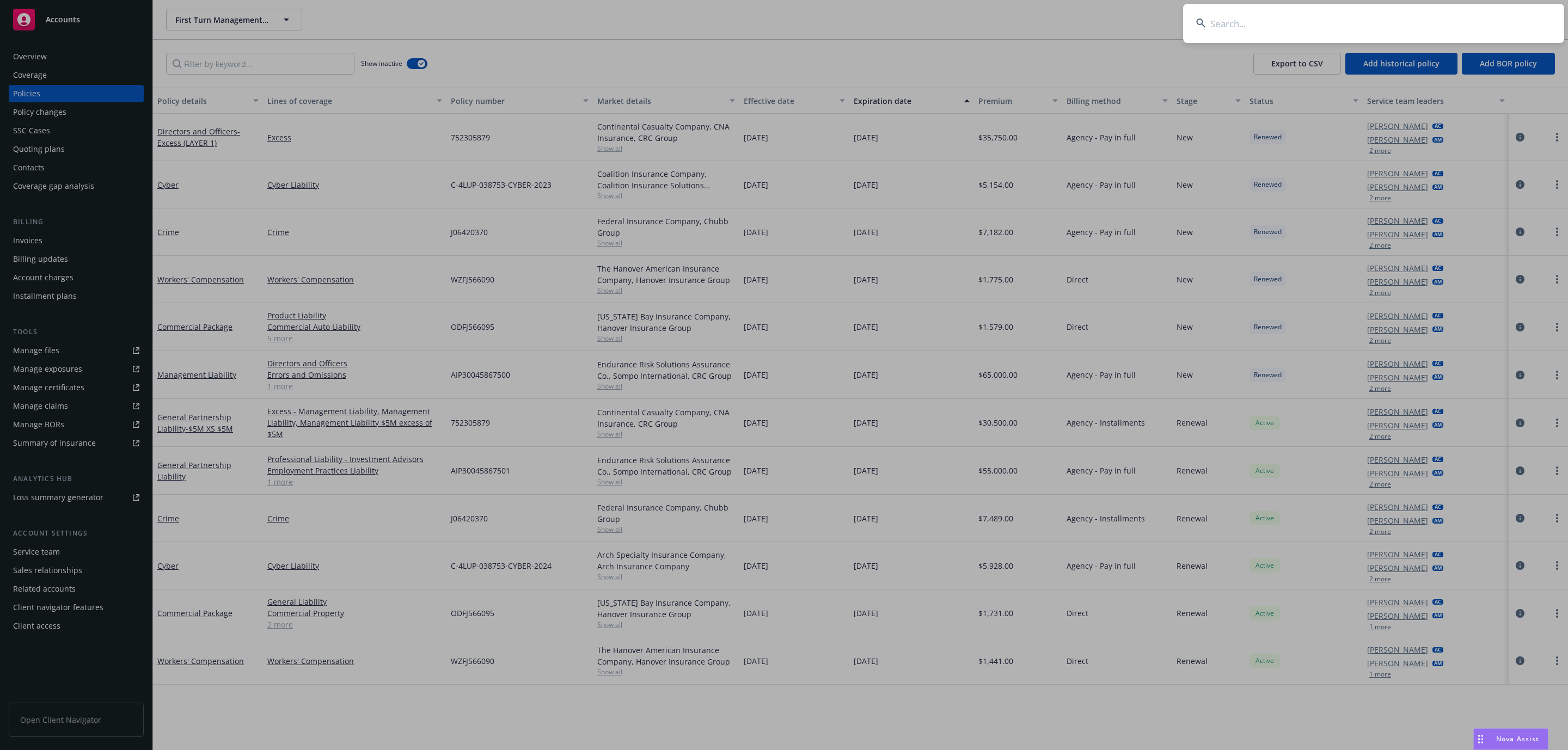
click at [1370, 25] on input at bounding box center [1374, 23] width 381 height 39
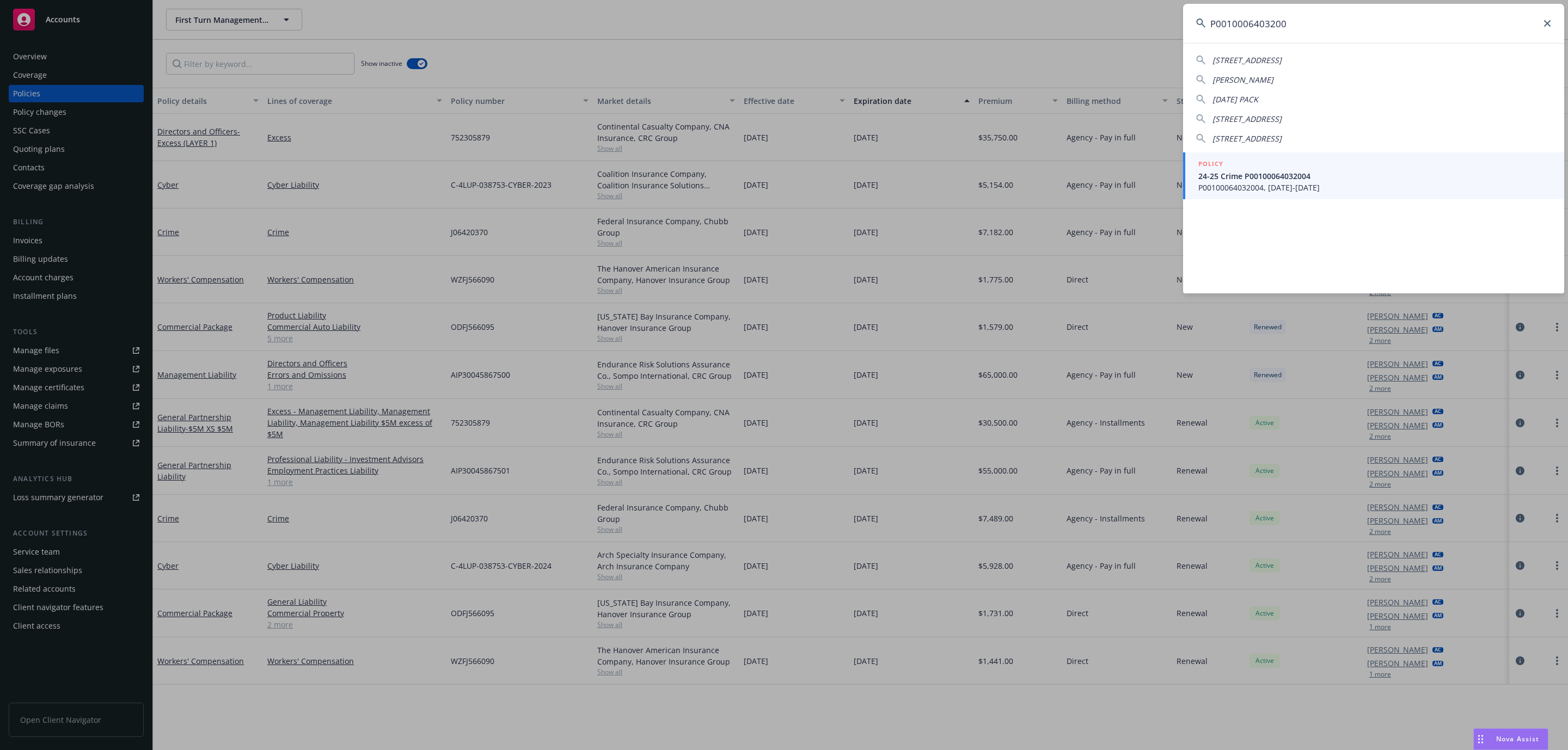
type input "P0010006403200"
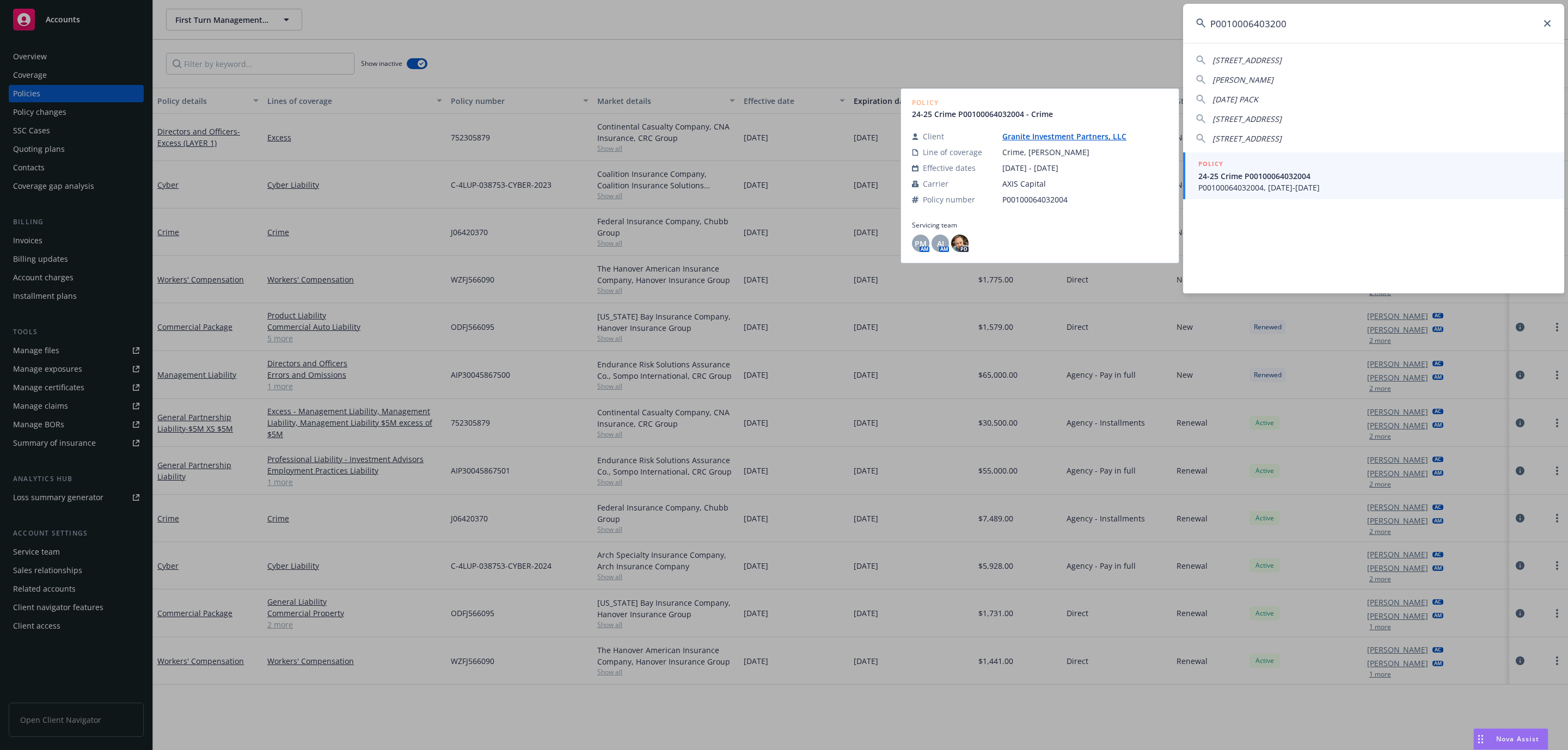
click at [1250, 182] on span "P00100064032004, 07/22/2024-07/22/2025" at bounding box center [1375, 187] width 353 height 11
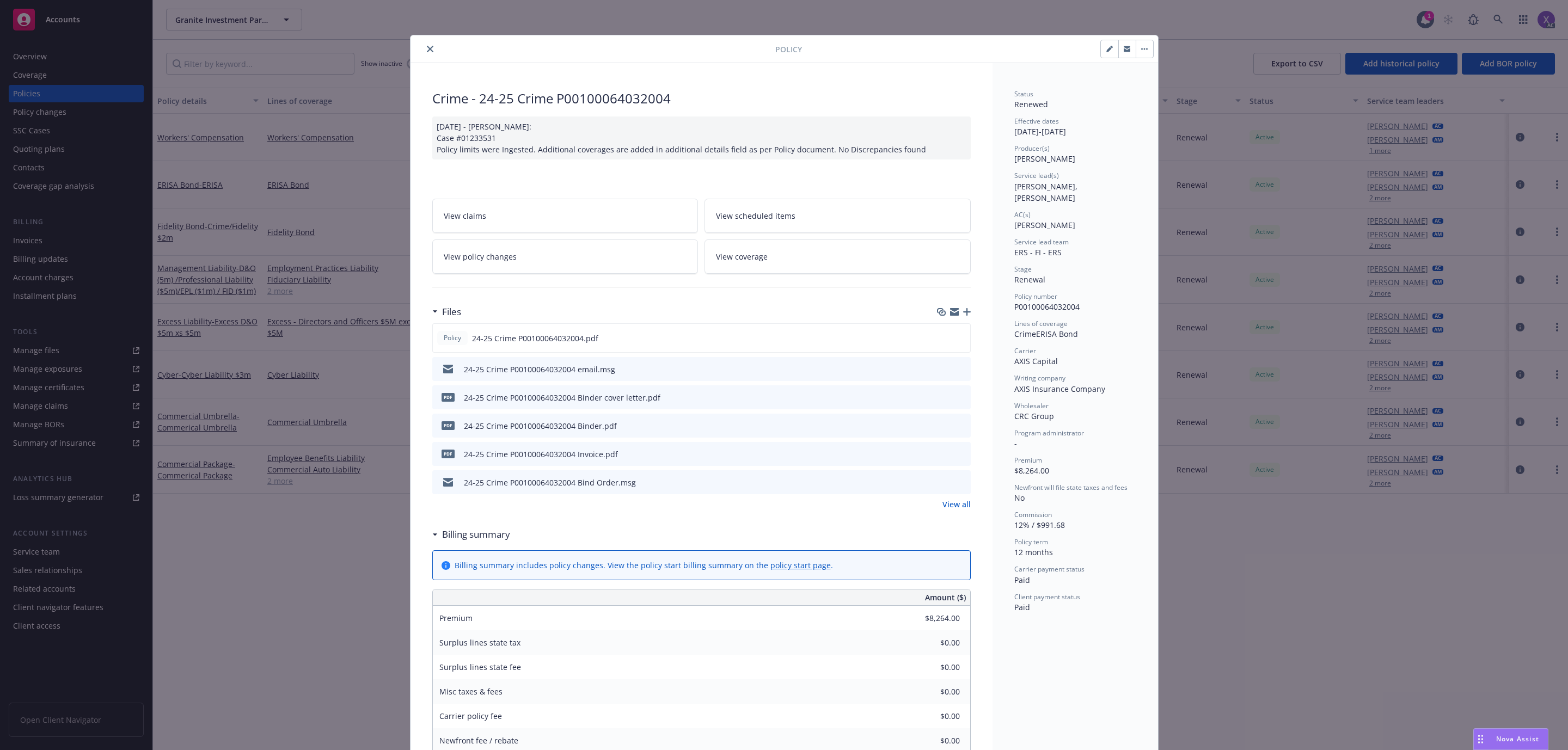
click at [426, 55] on button "close" at bounding box center [430, 48] width 13 height 13
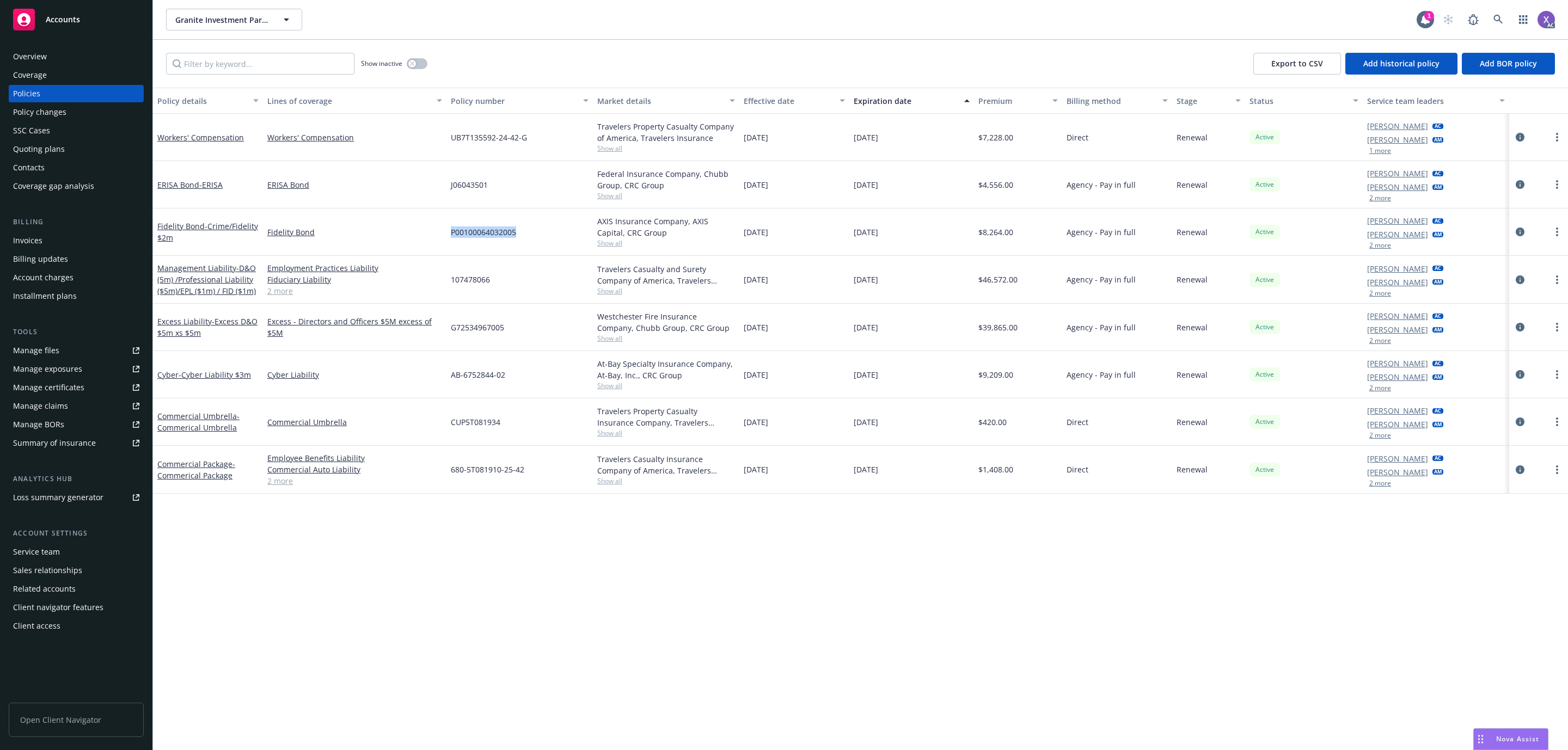
drag, startPoint x: 518, startPoint y: 240, endPoint x: 446, endPoint y: 243, distance: 72.1
click at [446, 243] on div "P00100064032005" at bounding box center [519, 232] width 146 height 48
copy span "P00100064032005"
click at [1499, 20] on icon at bounding box center [1498, 19] width 10 height 10
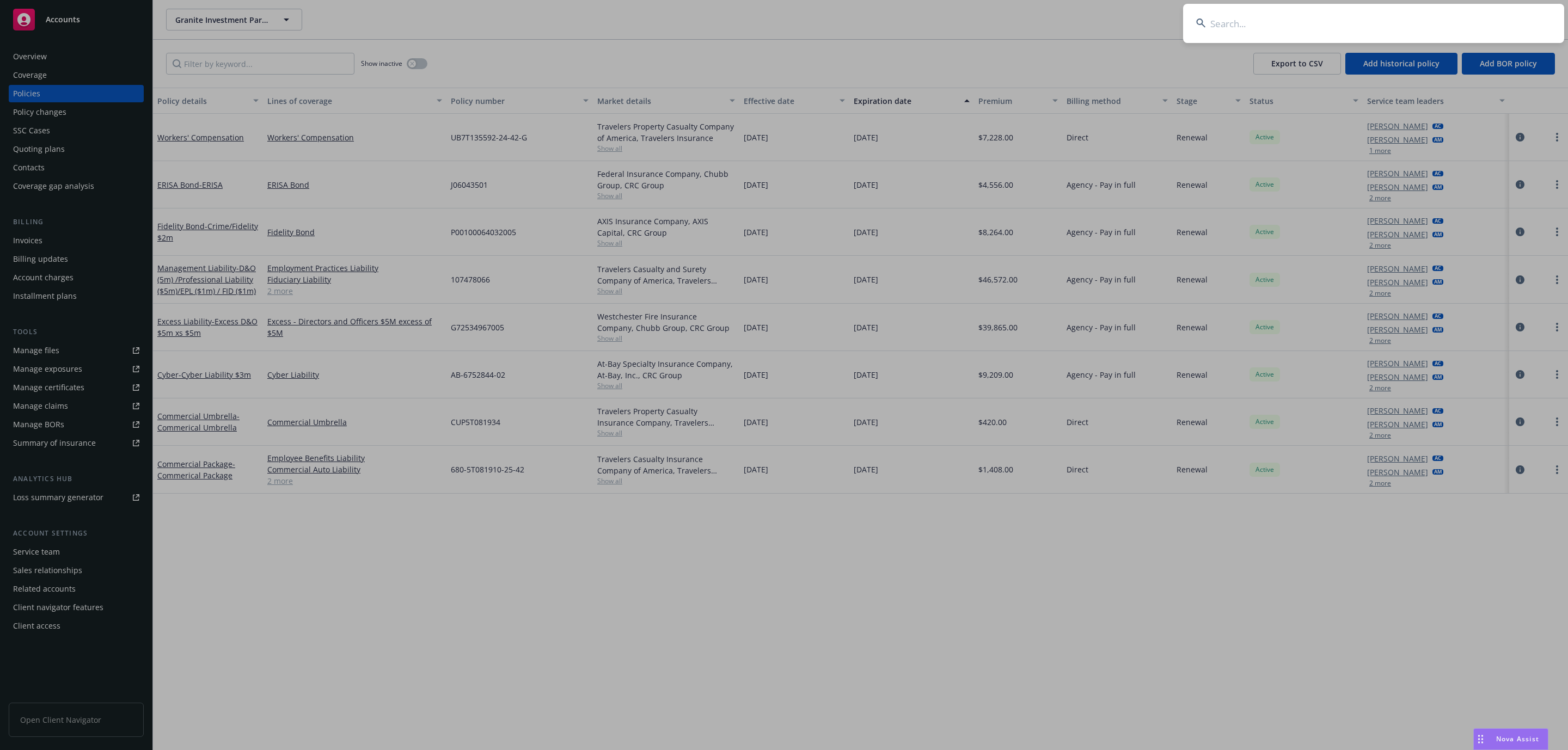
click at [1306, 25] on input at bounding box center [1374, 23] width 381 height 39
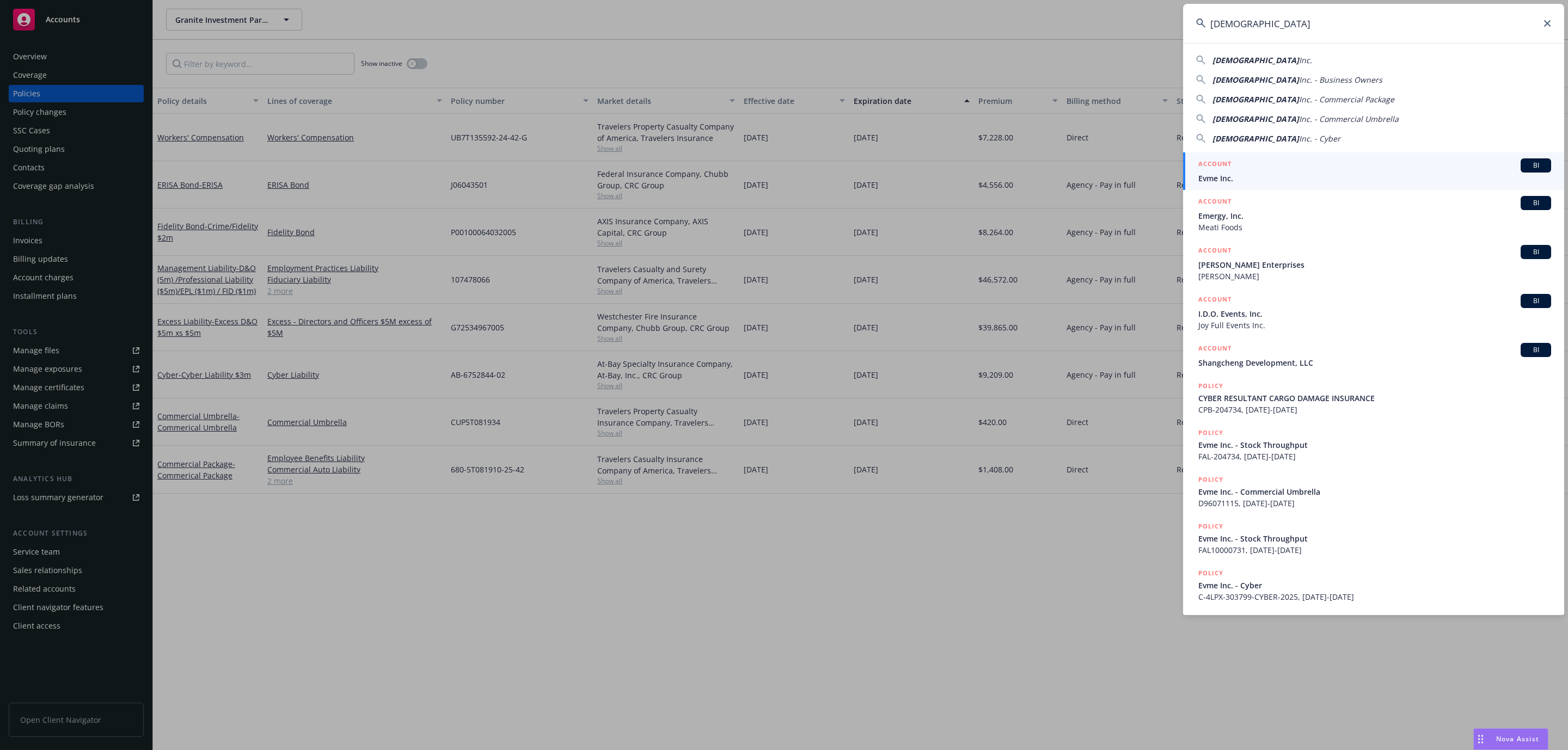
type input "Evme"
click at [1246, 172] on span "Evme Inc." at bounding box center [1375, 178] width 353 height 11
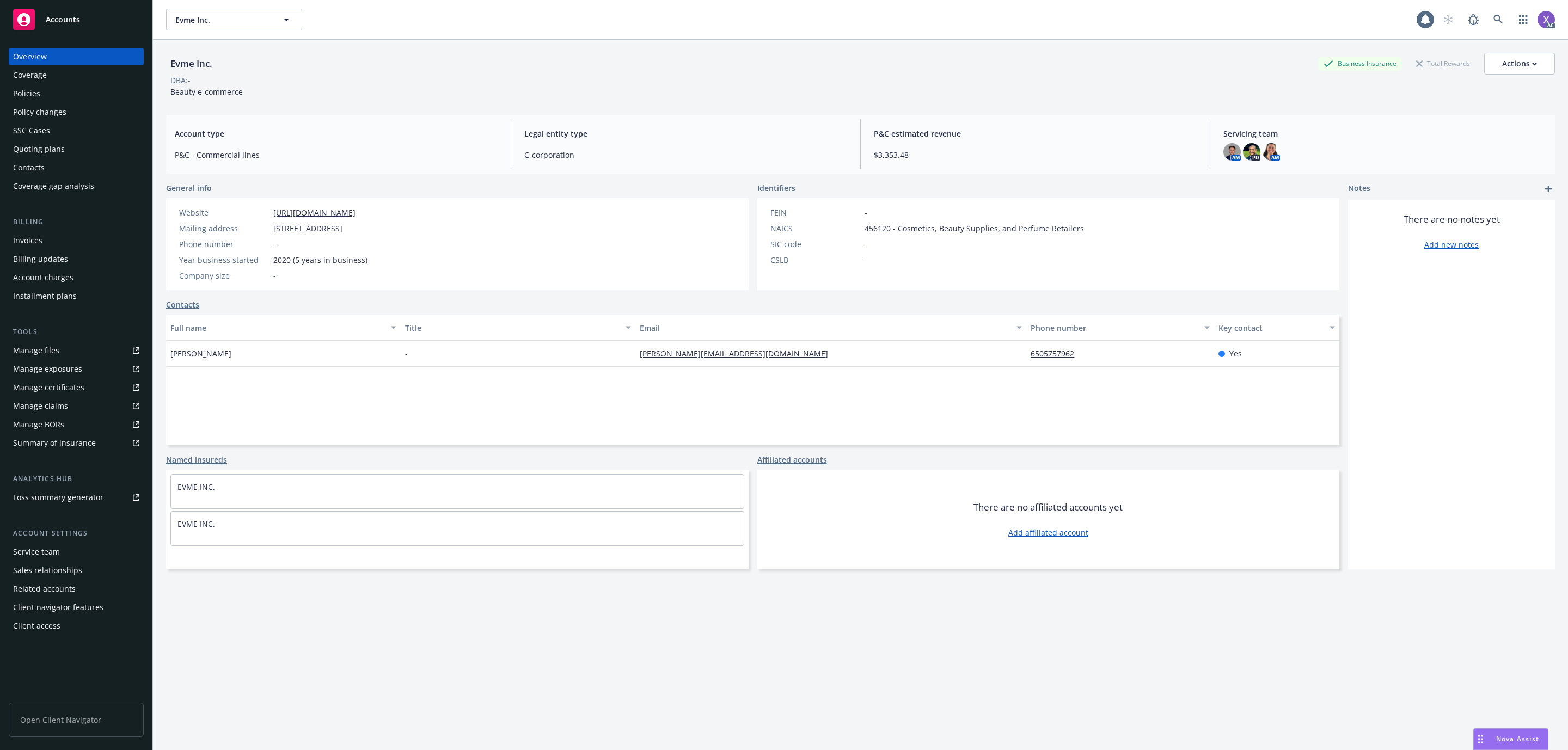
click at [36, 242] on div "Invoices" at bounding box center [28, 241] width 29 height 17
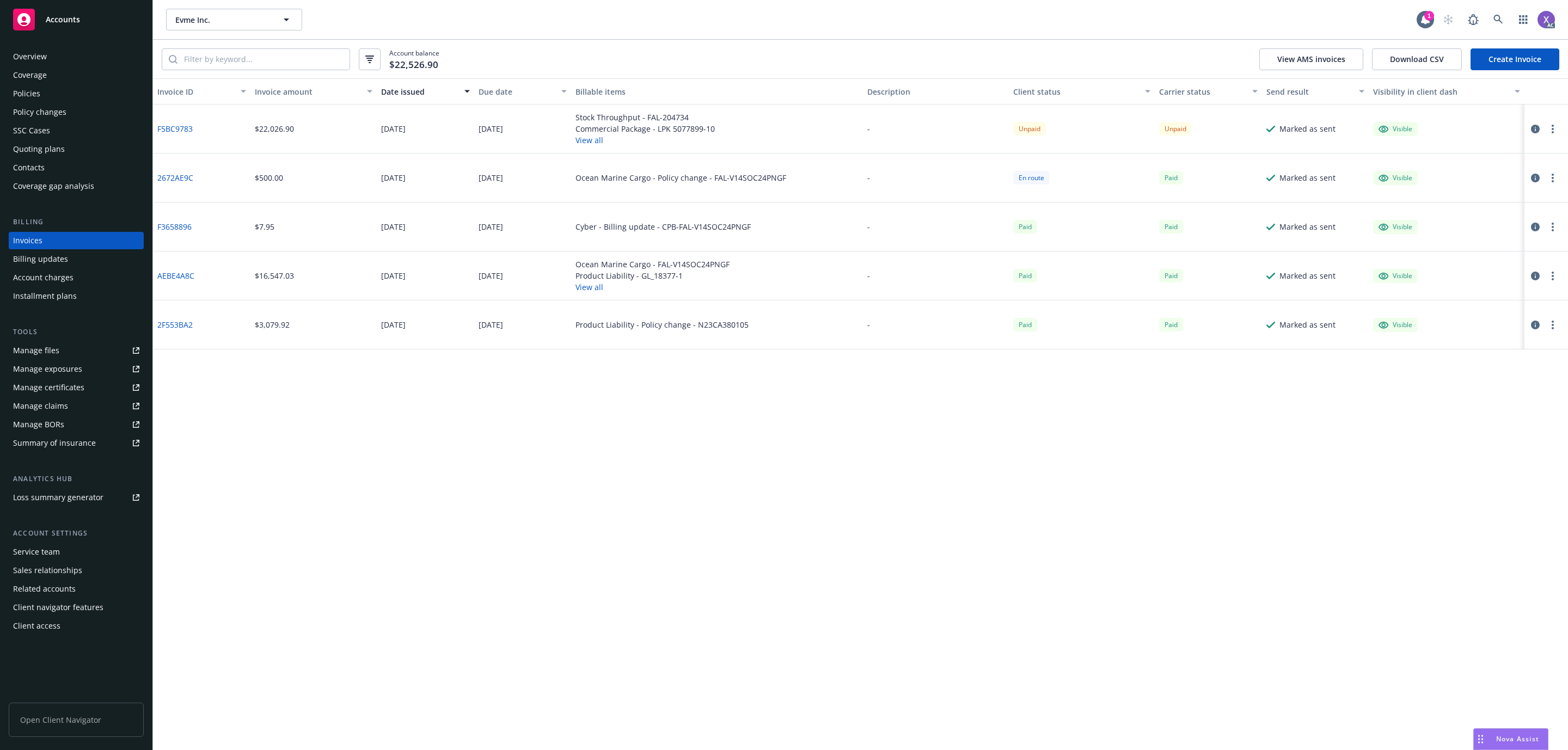
click at [177, 175] on link "2672AE9C" at bounding box center [175, 178] width 36 height 11
click at [179, 129] on link "F5BC9783" at bounding box center [175, 128] width 36 height 11
click at [10, 92] on link "Policies" at bounding box center [76, 94] width 135 height 17
